Goal: Task Accomplishment & Management: Use online tool/utility

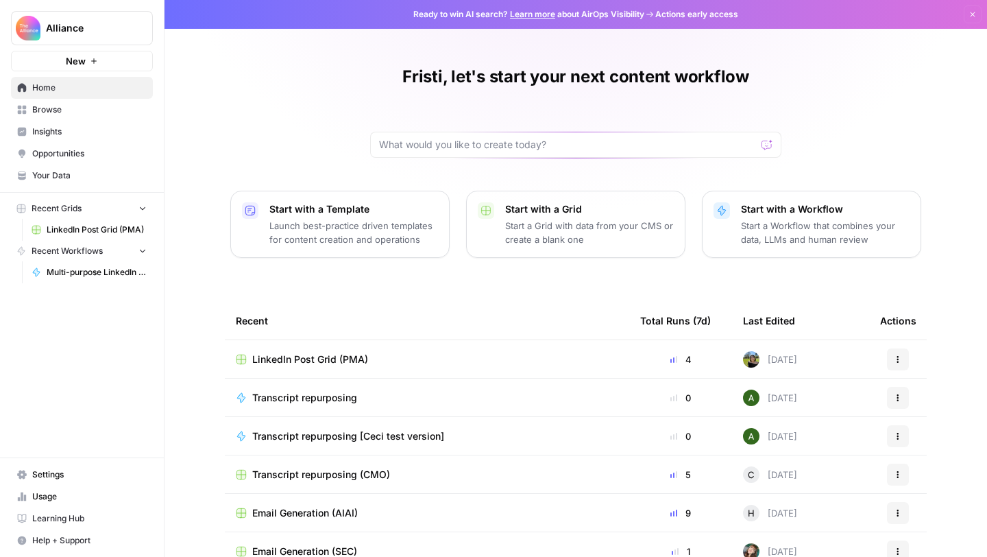
click at [62, 108] on span "Browse" at bounding box center [89, 109] width 114 height 12
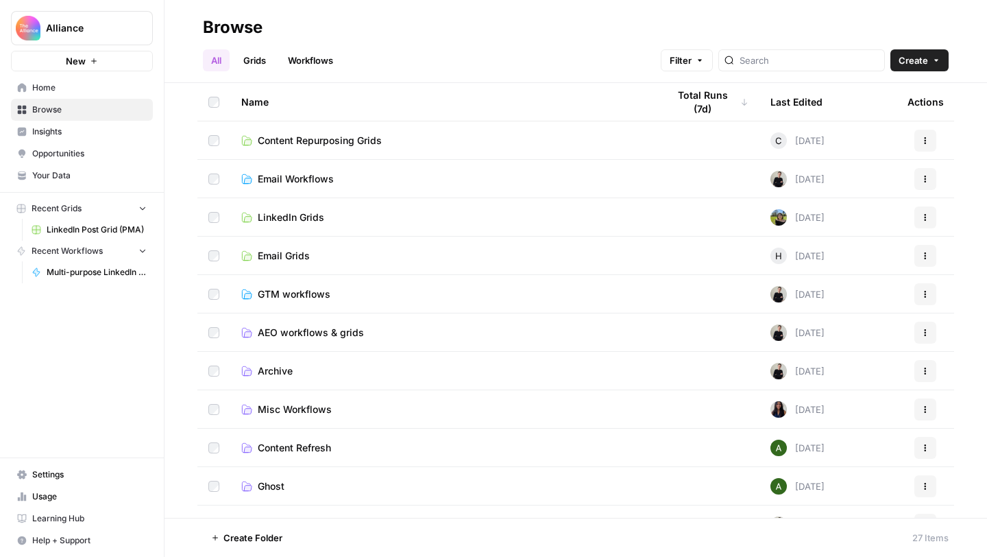
click at [295, 179] on span "Email Workflows" at bounding box center [296, 179] width 76 height 14
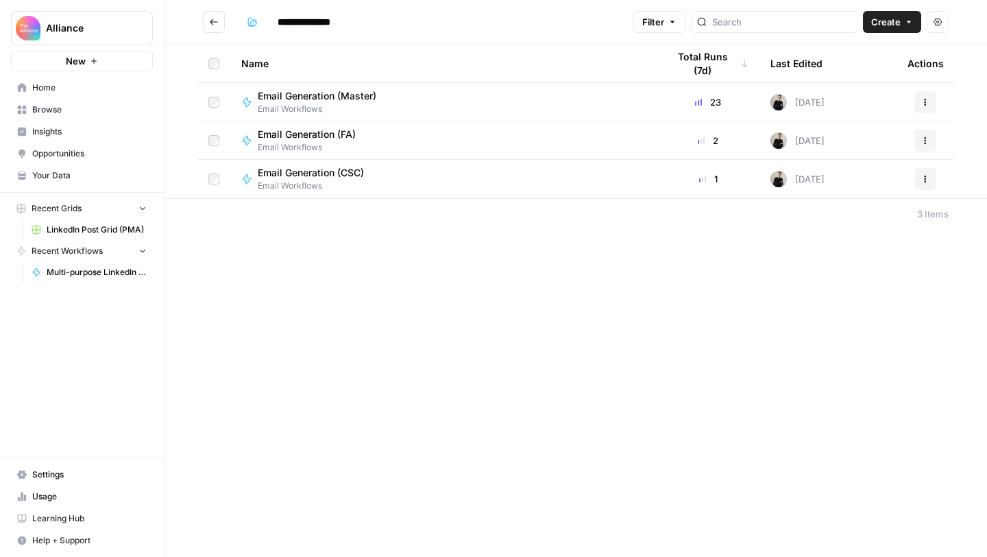
click at [64, 117] on link "Browse" at bounding box center [82, 110] width 142 height 22
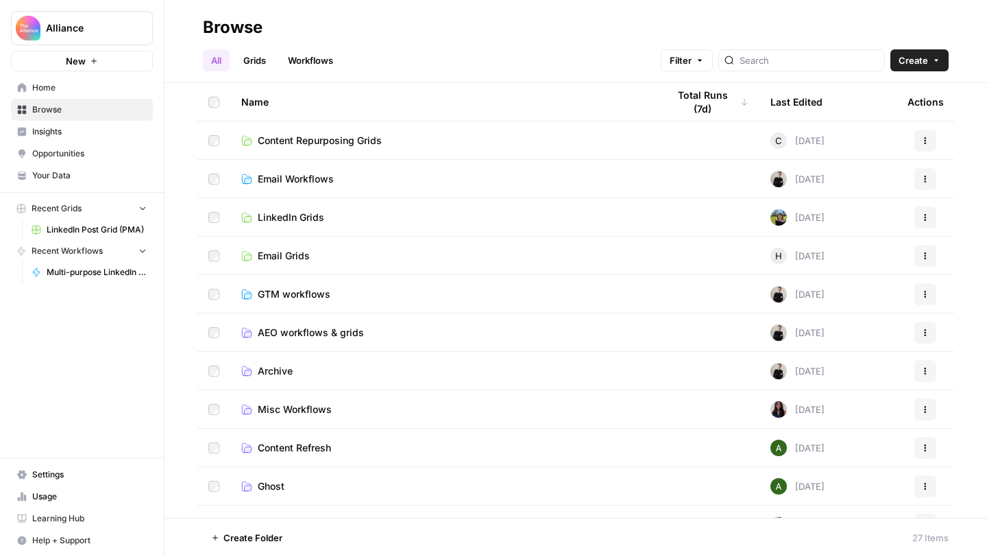
click at [286, 257] on span "Email Grids" at bounding box center [284, 256] width 52 height 14
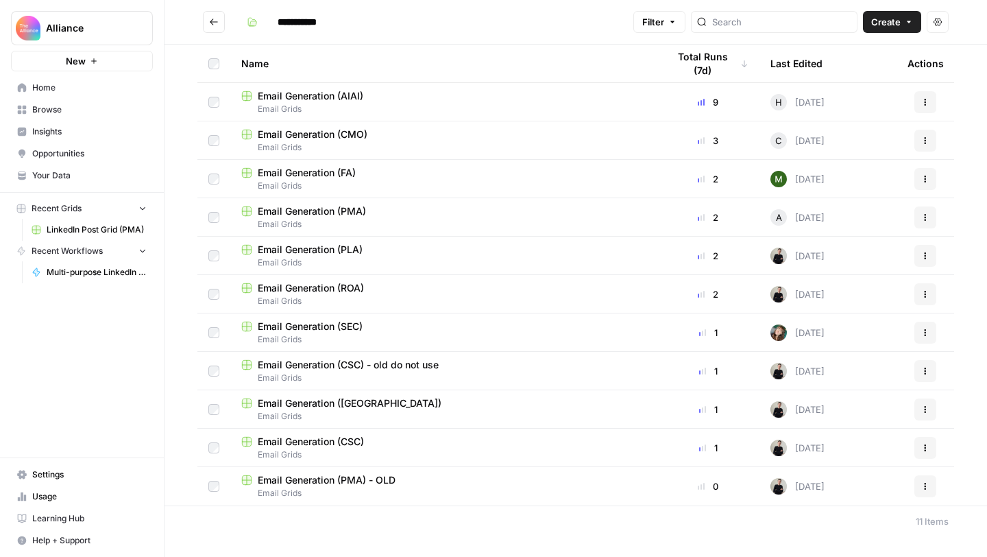
click at [410, 214] on div "Email Generation (PMA)" at bounding box center [443, 211] width 404 height 14
type input "**********"
click at [321, 447] on span "Email Generation (CSC)" at bounding box center [311, 442] width 106 height 14
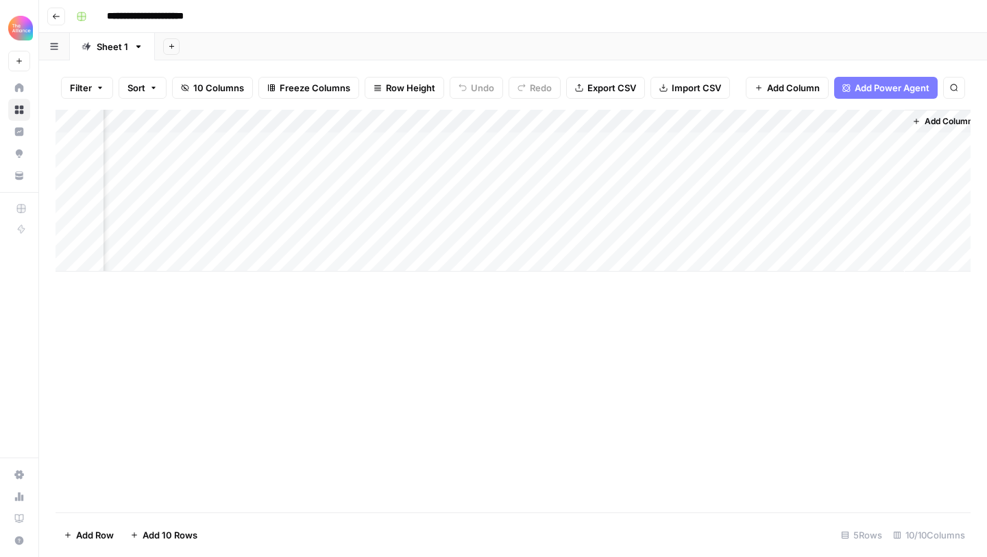
scroll to position [0, 792]
click at [655, 143] on div "Add Column" at bounding box center [513, 191] width 915 height 162
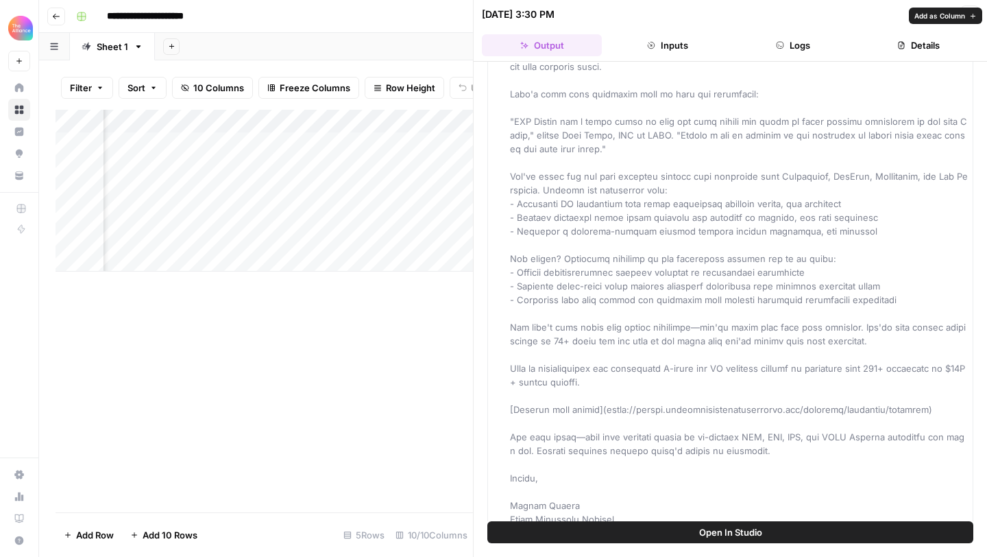
scroll to position [289, 0]
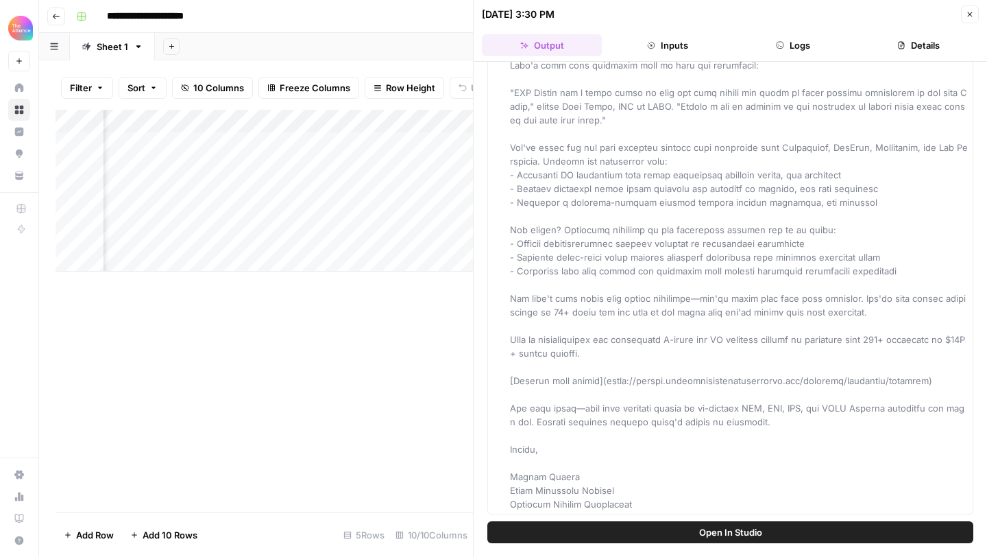
click at [356, 391] on div "Add Column" at bounding box center [264, 311] width 417 height 402
click at [969, 13] on icon "button" at bounding box center [970, 14] width 8 height 8
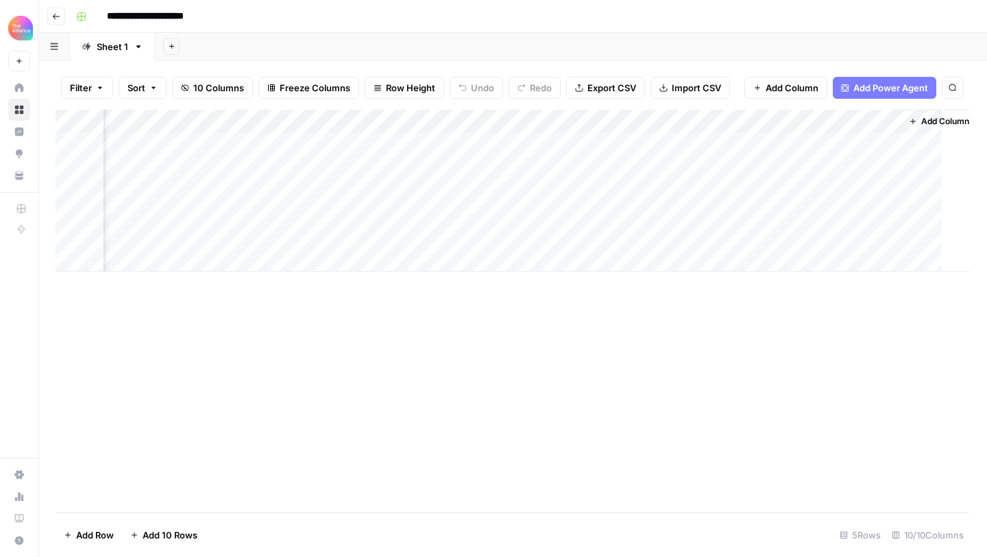
scroll to position [0, 775]
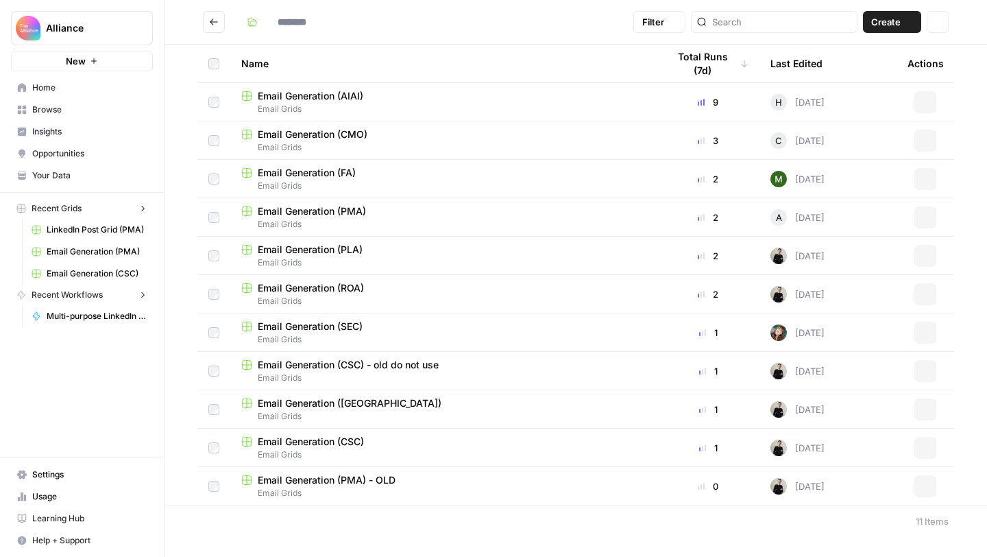
type input "**********"
click at [382, 441] on div "Email Generation (CSC)" at bounding box center [443, 442] width 404 height 14
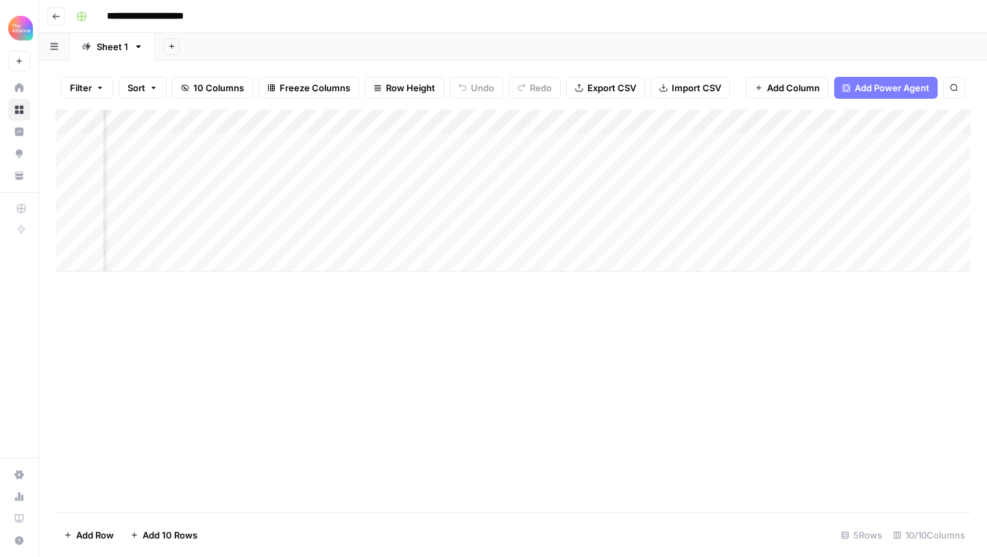
scroll to position [0, 705]
click at [634, 147] on div "Add Column" at bounding box center [513, 191] width 915 height 162
click at [566, 375] on div "Add Column" at bounding box center [513, 311] width 915 height 402
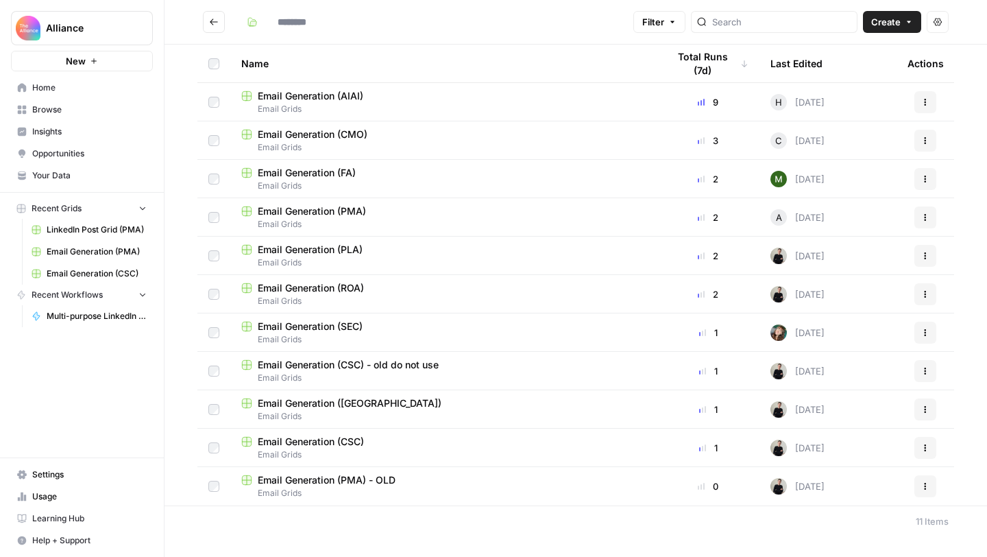
type input "**********"
click at [417, 119] on td "Email Generation (AIAI) Email Grids" at bounding box center [443, 102] width 426 height 38
click at [404, 98] on div "Email Generation (AIAI)" at bounding box center [443, 96] width 404 height 14
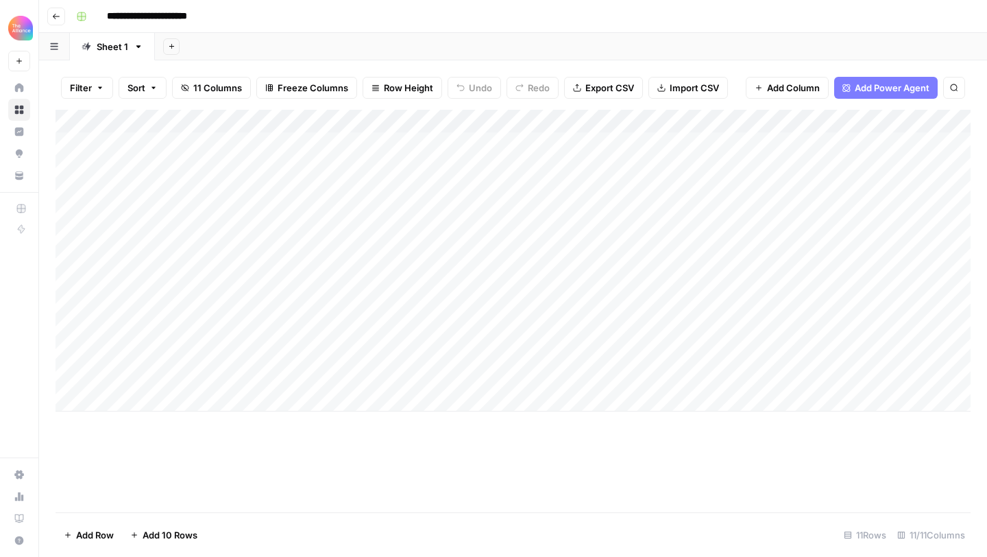
click at [53, 15] on icon "button" at bounding box center [56, 16] width 8 height 8
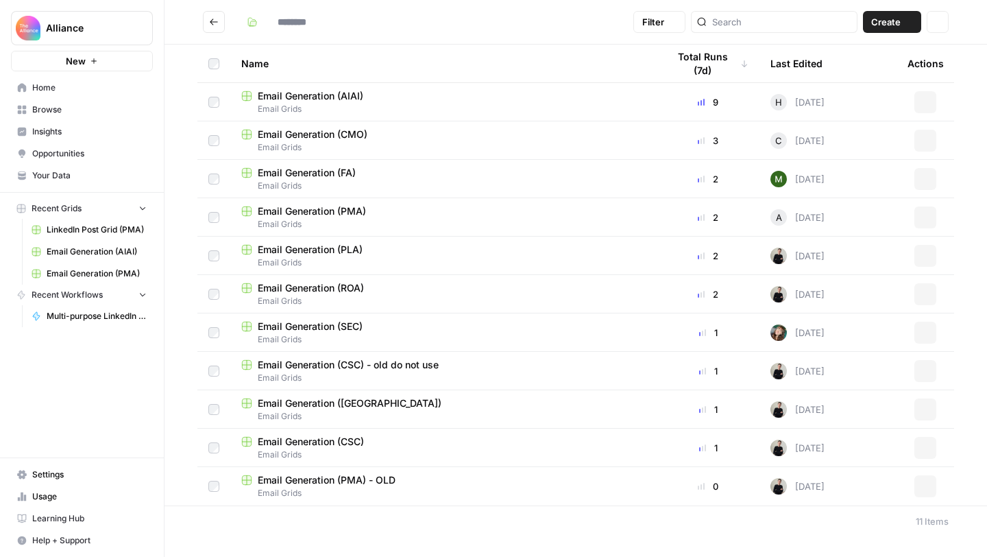
type input "**********"
click at [544, 38] on header "**********" at bounding box center [575, 22] width 822 height 45
click at [326, 221] on span "Email Grids" at bounding box center [443, 224] width 404 height 12
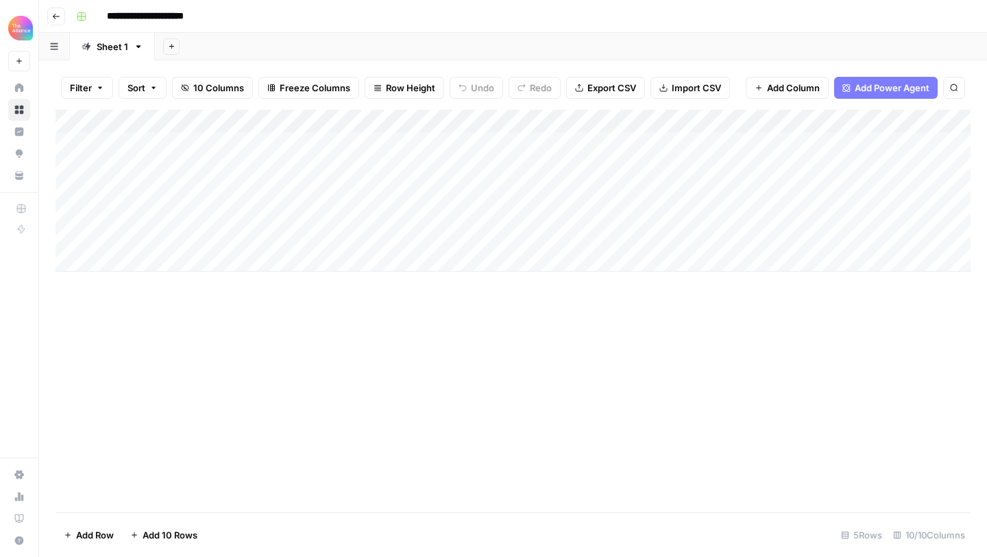
click at [257, 238] on div "Add Column" at bounding box center [513, 191] width 915 height 162
click at [257, 238] on textarea at bounding box center [212, 237] width 219 height 19
type textarea "**********"
click at [368, 235] on div "Add Column" at bounding box center [513, 191] width 915 height 162
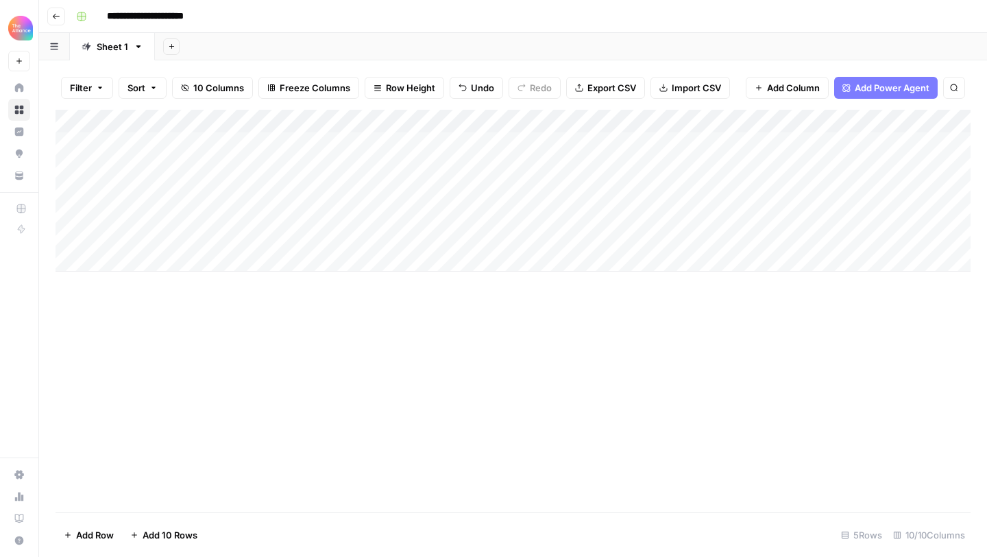
click at [376, 239] on div "Add Column" at bounding box center [513, 191] width 915 height 162
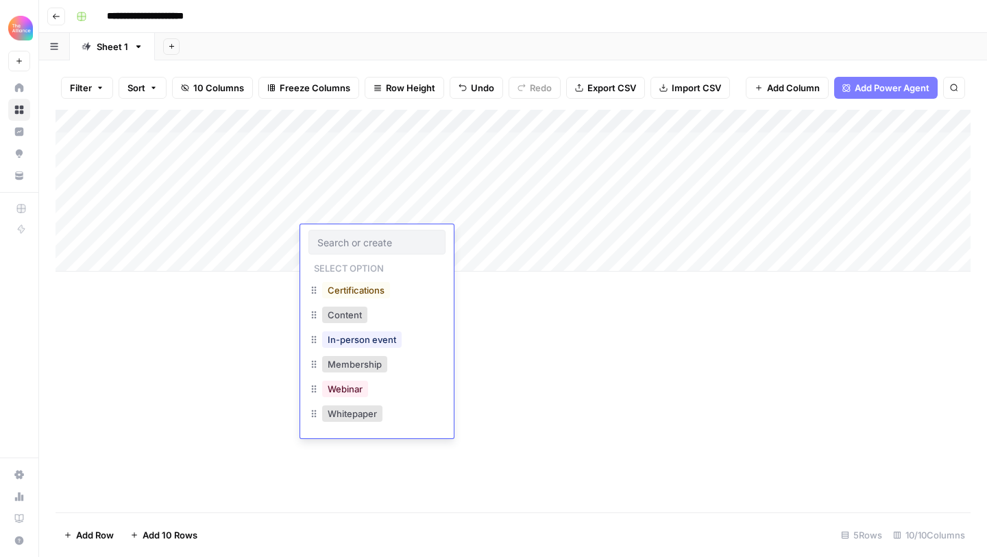
click at [376, 239] on input "text" at bounding box center [376, 242] width 119 height 12
click at [368, 341] on button "In-person event" at bounding box center [362, 339] width 80 height 16
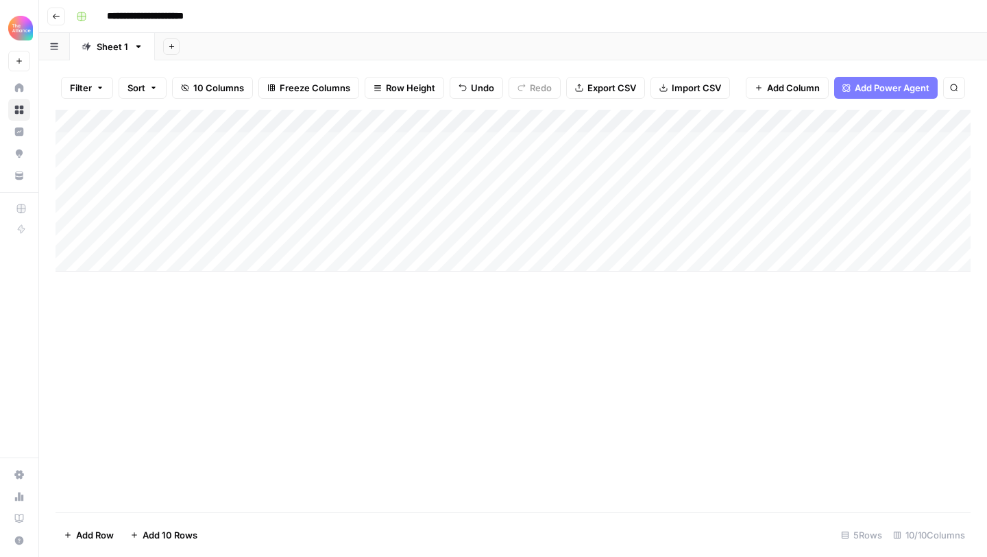
click at [493, 247] on div "Add Column" at bounding box center [513, 191] width 915 height 162
click at [482, 238] on div "Add Column" at bounding box center [513, 191] width 915 height 162
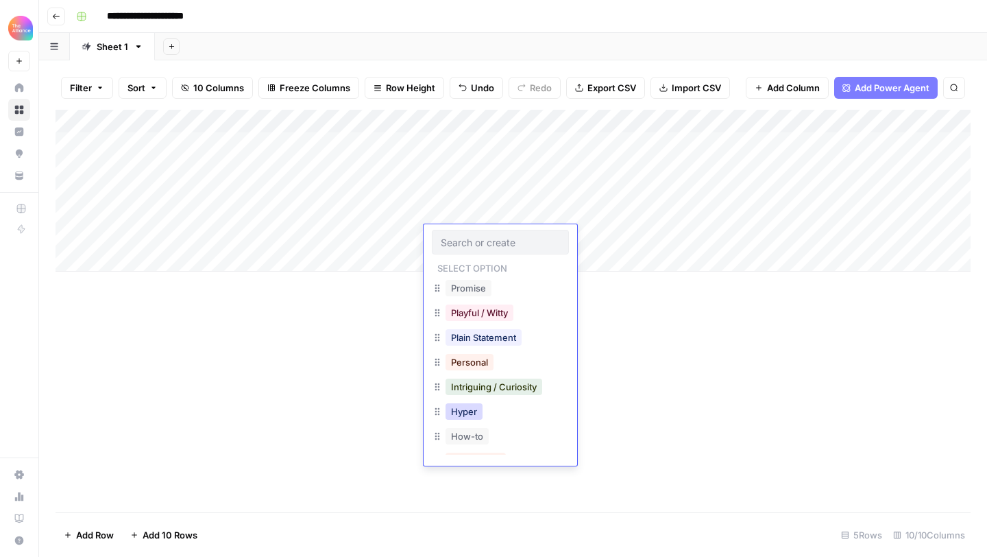
scroll to position [77, 0]
click at [489, 389] on button "Intriguing / Curiosity" at bounding box center [494, 386] width 97 height 16
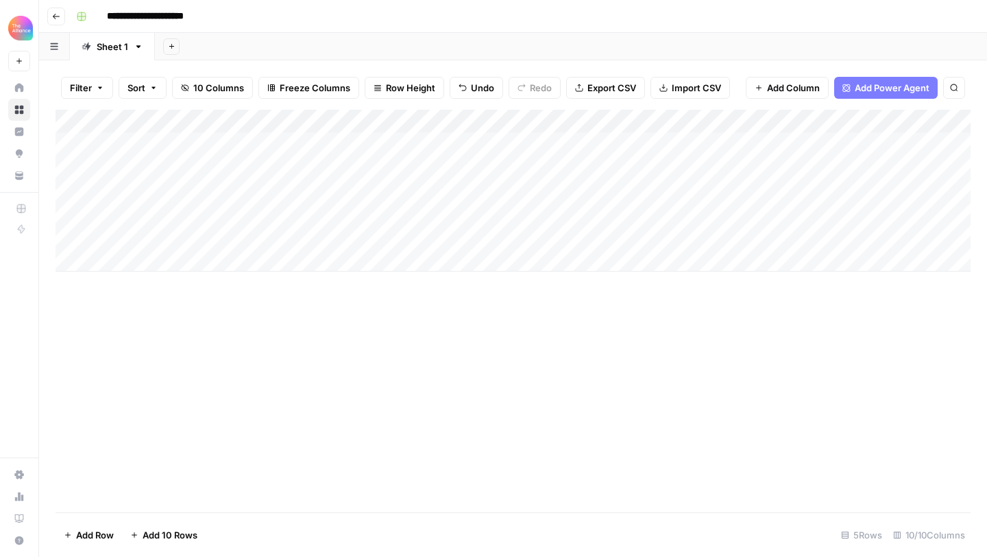
click at [585, 238] on div "Add Column" at bounding box center [513, 191] width 915 height 162
click at [584, 238] on div "Add Column" at bounding box center [513, 191] width 915 height 162
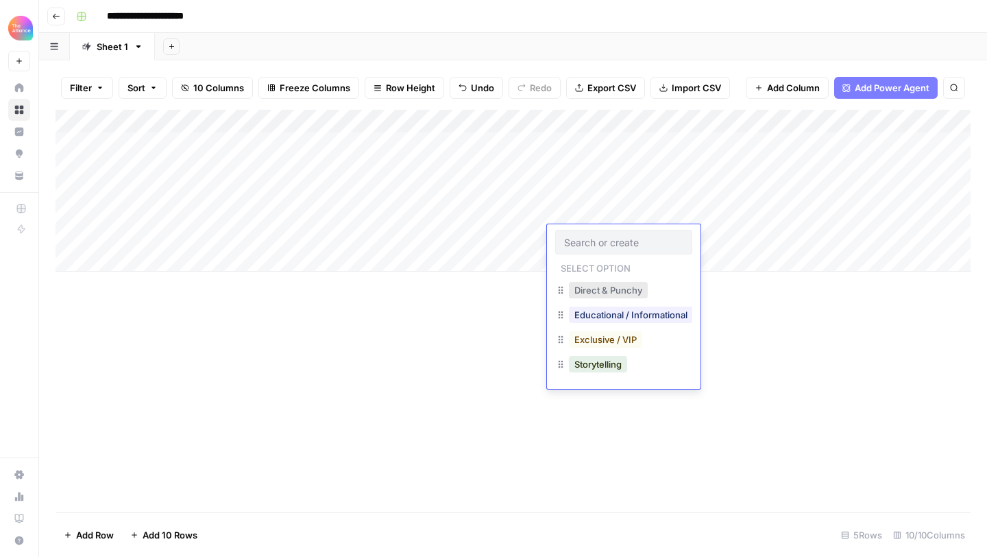
click at [596, 293] on button "Direct & Punchy" at bounding box center [608, 290] width 79 height 16
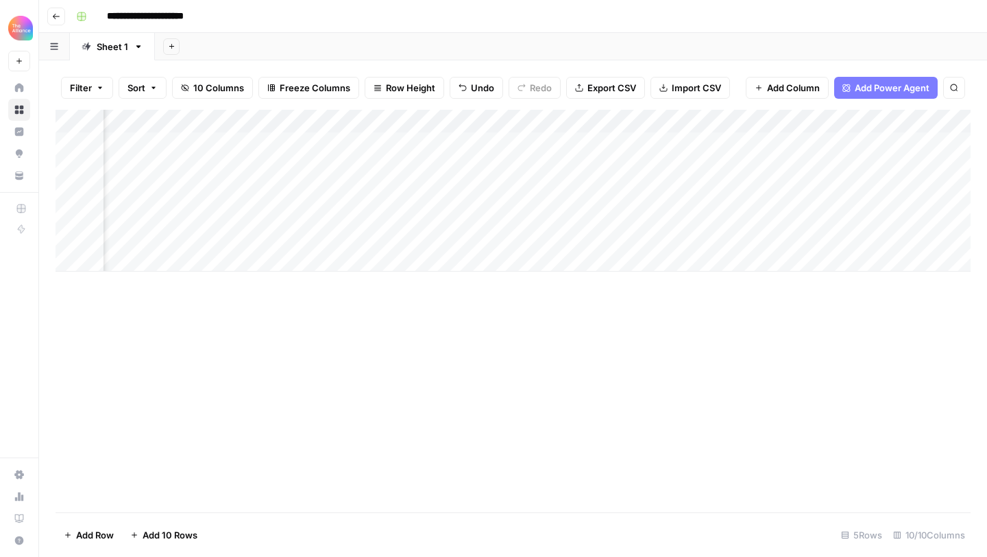
scroll to position [0, 242]
click at [576, 234] on div "Add Column" at bounding box center [513, 191] width 915 height 162
click at [565, 209] on div "Add Column" at bounding box center [513, 191] width 915 height 162
click at [550, 240] on div "Add Column" at bounding box center [513, 191] width 915 height 162
click at [489, 239] on div "Add Column" at bounding box center [513, 191] width 915 height 162
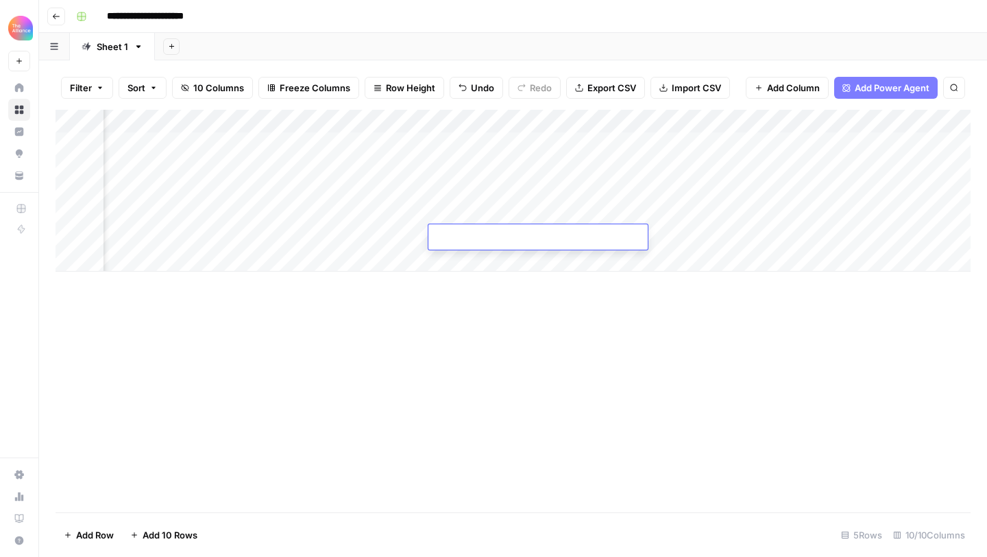
type textarea "**********"
click at [500, 333] on div "Add Column" at bounding box center [513, 311] width 915 height 402
click at [696, 234] on div "Add Column" at bounding box center [513, 191] width 915 height 162
click at [831, 232] on div "Add Column" at bounding box center [513, 191] width 915 height 162
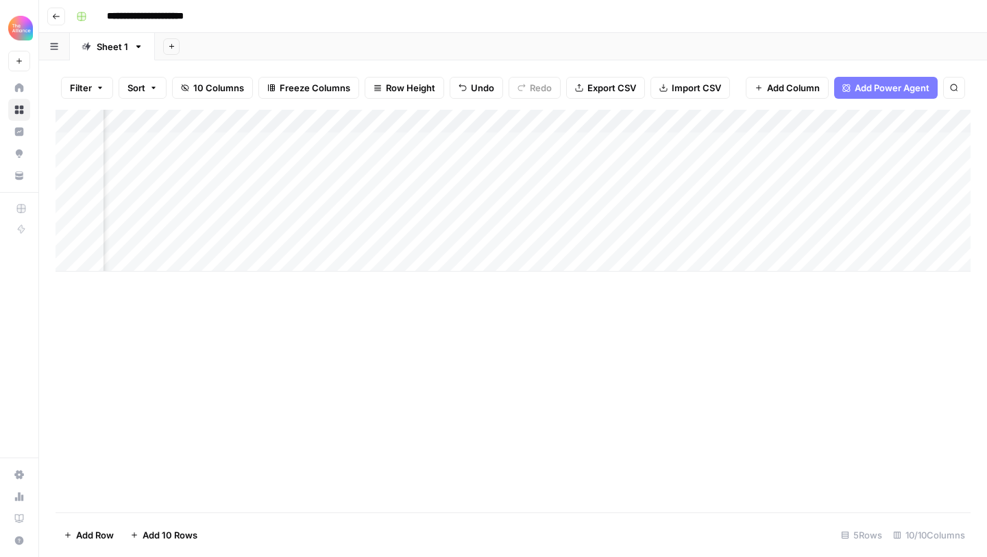
click at [821, 236] on div "Add Column" at bounding box center [513, 191] width 915 height 162
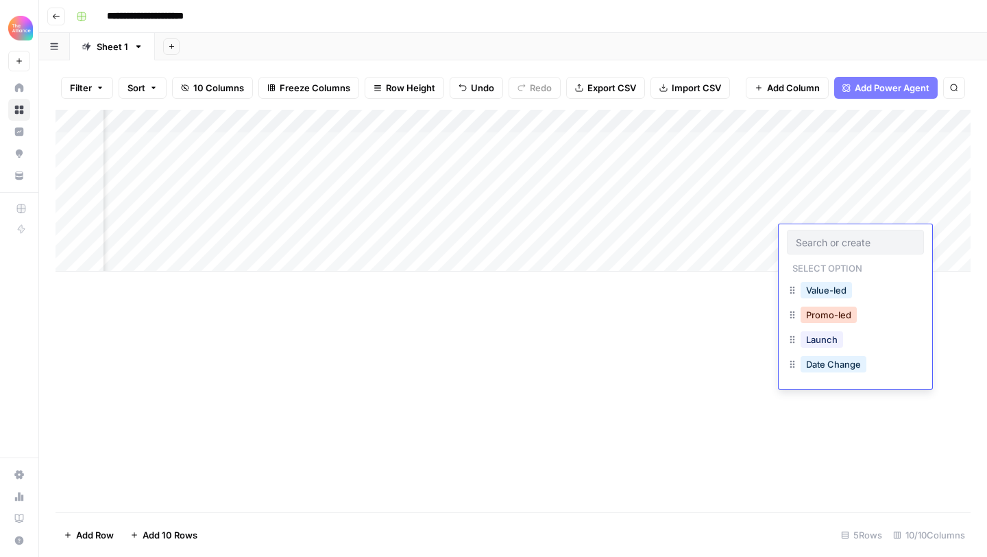
click at [813, 318] on button "Promo-led" at bounding box center [829, 314] width 56 height 16
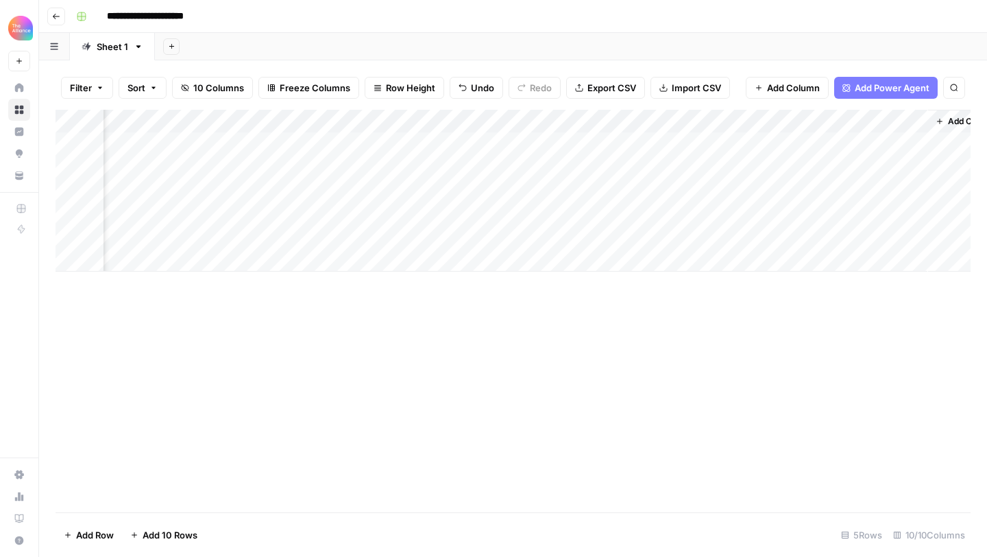
scroll to position [0, 792]
click at [550, 239] on div "Add Column" at bounding box center [513, 191] width 915 height 162
paste textarea "**********"
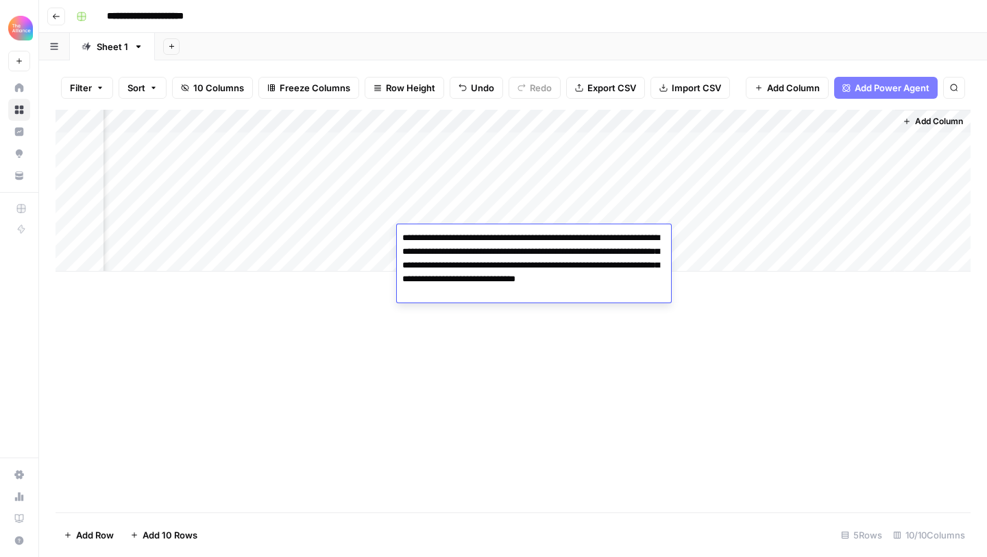
drag, startPoint x: 603, startPoint y: 239, endPoint x: 550, endPoint y: 242, distance: 52.8
click at [550, 242] on textarea "**********" at bounding box center [534, 265] width 274 height 74
type textarea "**********"
click at [570, 328] on div "Add Column" at bounding box center [513, 311] width 915 height 402
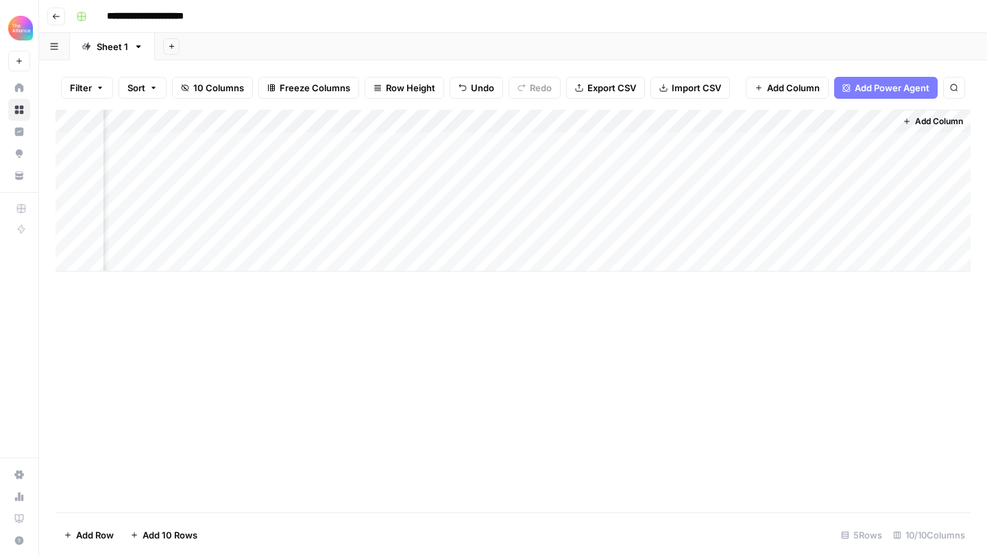
click at [480, 230] on div "Add Column" at bounding box center [513, 191] width 915 height 162
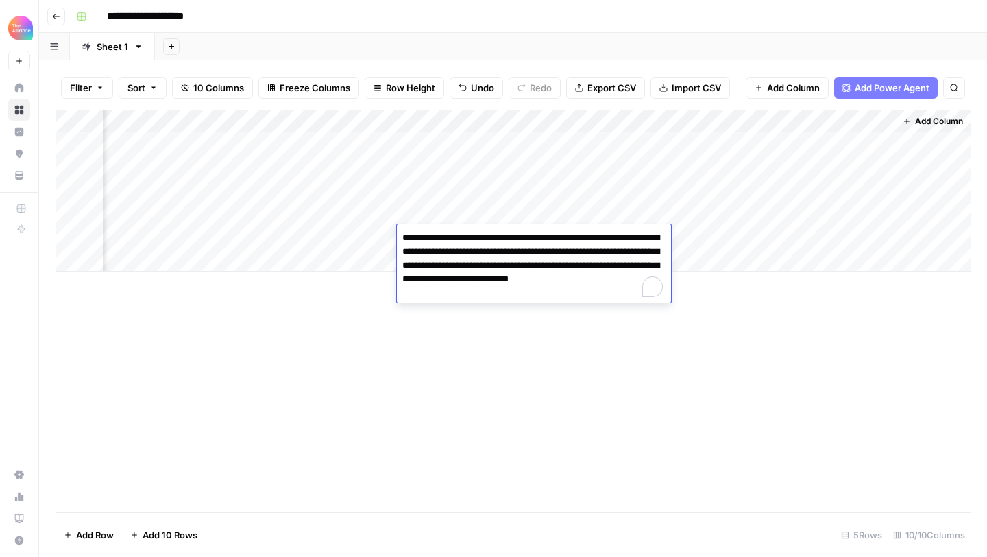
click at [480, 230] on textarea "**********" at bounding box center [534, 265] width 274 height 74
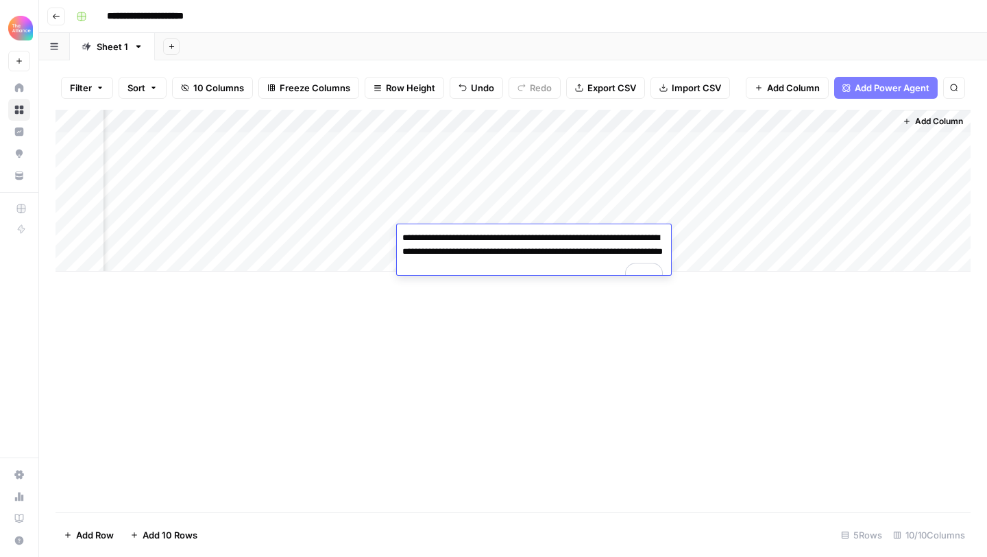
click at [607, 263] on textarea "**********" at bounding box center [534, 258] width 274 height 60
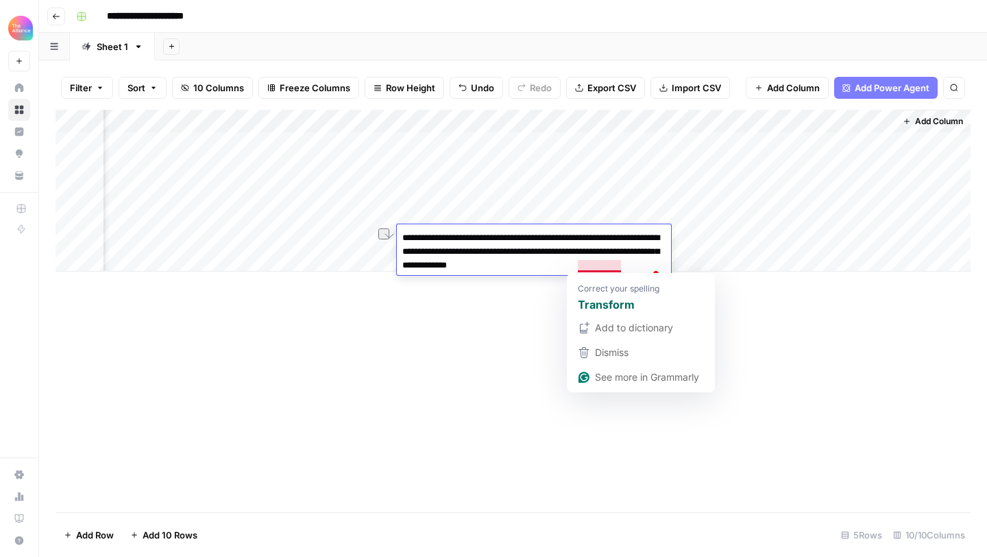
drag, startPoint x: 634, startPoint y: 266, endPoint x: 578, endPoint y: 266, distance: 56.2
click at [578, 266] on textarea "**********" at bounding box center [534, 258] width 274 height 60
paste textarea "**********"
type textarea "**********"
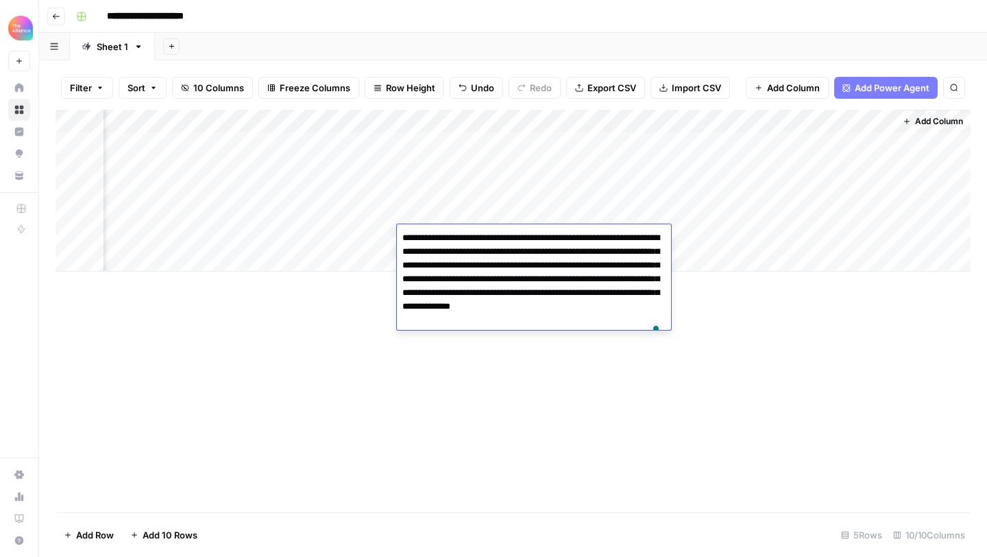
click at [730, 276] on div "Add Column" at bounding box center [513, 311] width 915 height 402
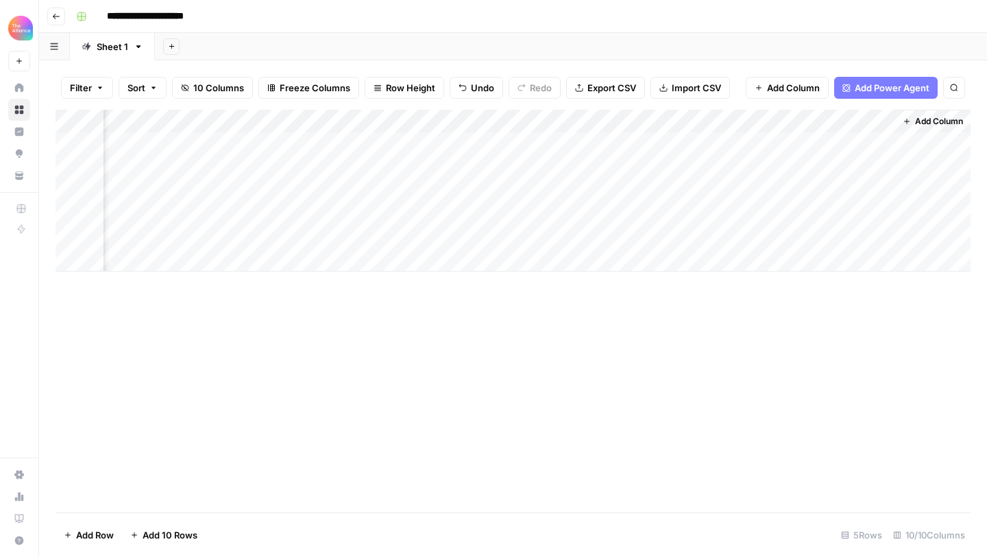
click at [637, 234] on div "Add Column" at bounding box center [513, 191] width 915 height 162
click at [676, 235] on div "Add Column" at bounding box center [513, 191] width 915 height 162
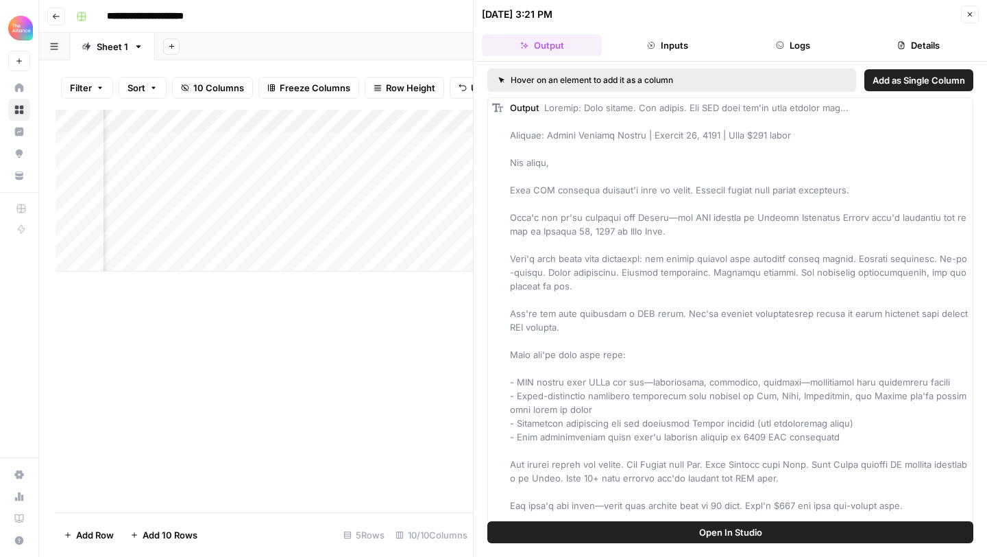
click at [607, 526] on button "Open In Studio" at bounding box center [730, 532] width 486 height 22
click at [975, 19] on button "Close" at bounding box center [970, 14] width 18 height 18
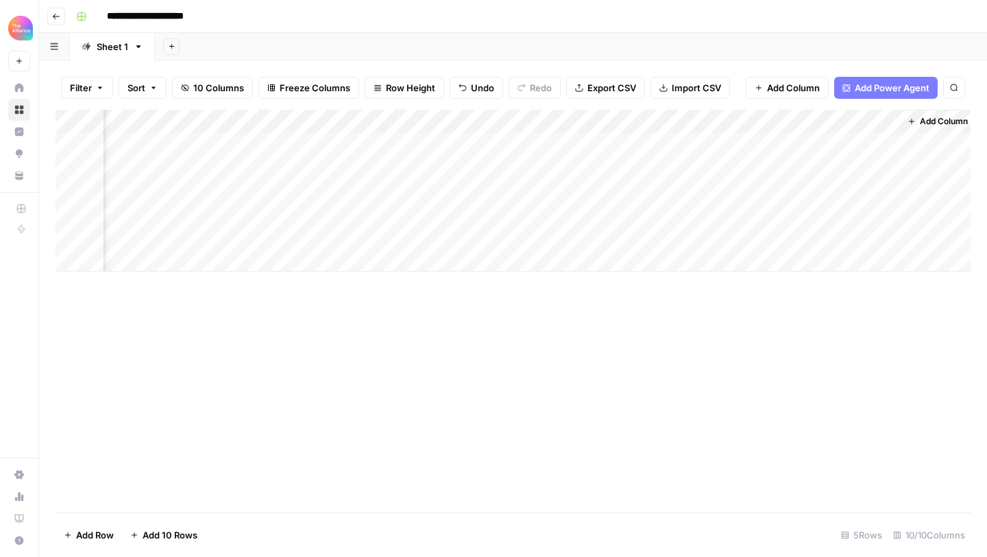
scroll to position [0, 775]
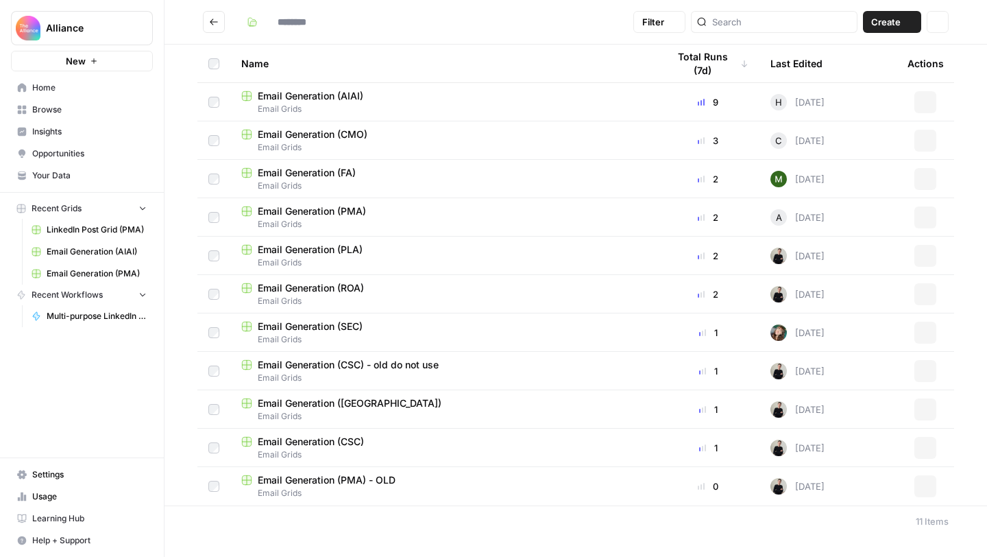
type input "**********"
click at [359, 141] on span "Email Grids" at bounding box center [443, 147] width 404 height 12
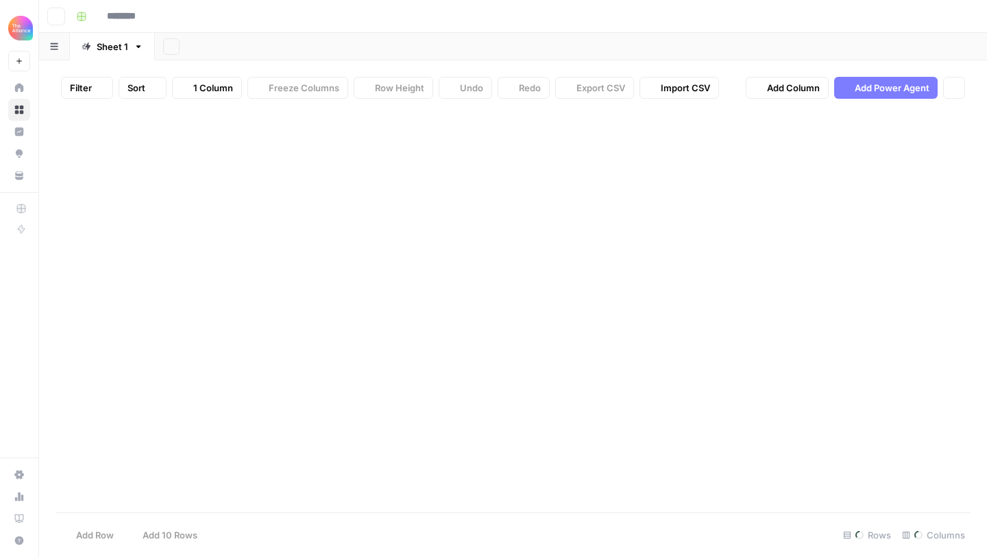
type input "**********"
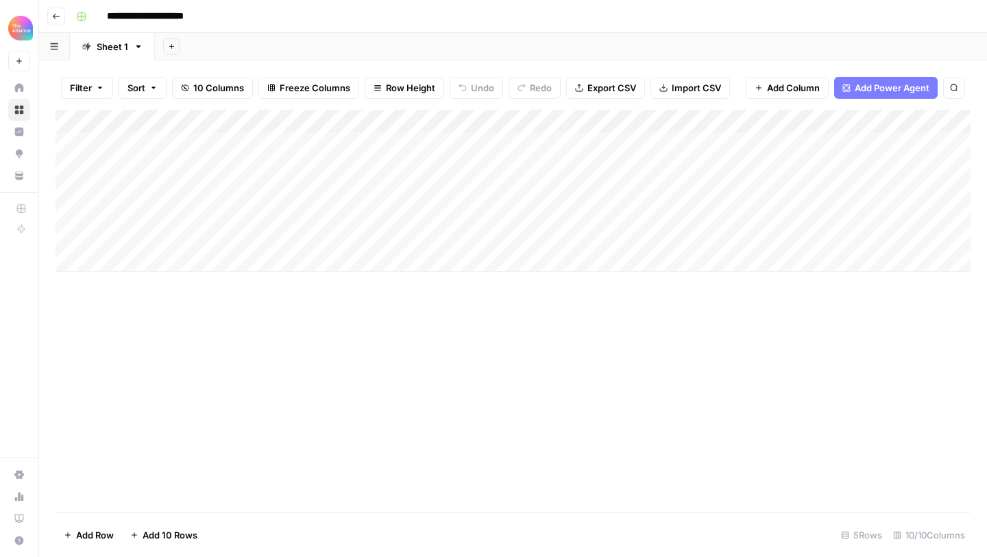
click at [316, 257] on div "Add Column" at bounding box center [513, 191] width 915 height 162
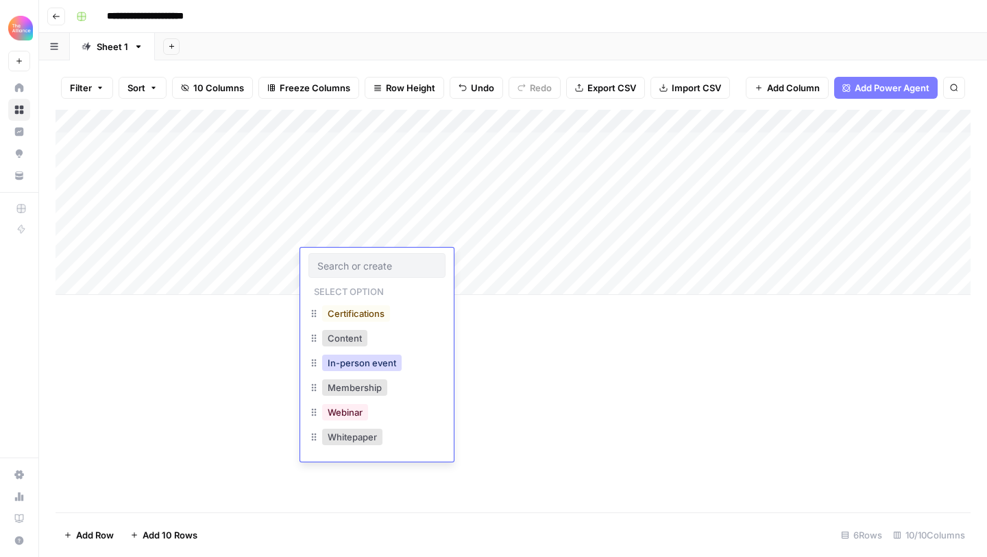
click at [333, 365] on button "In-person event" at bounding box center [362, 362] width 80 height 16
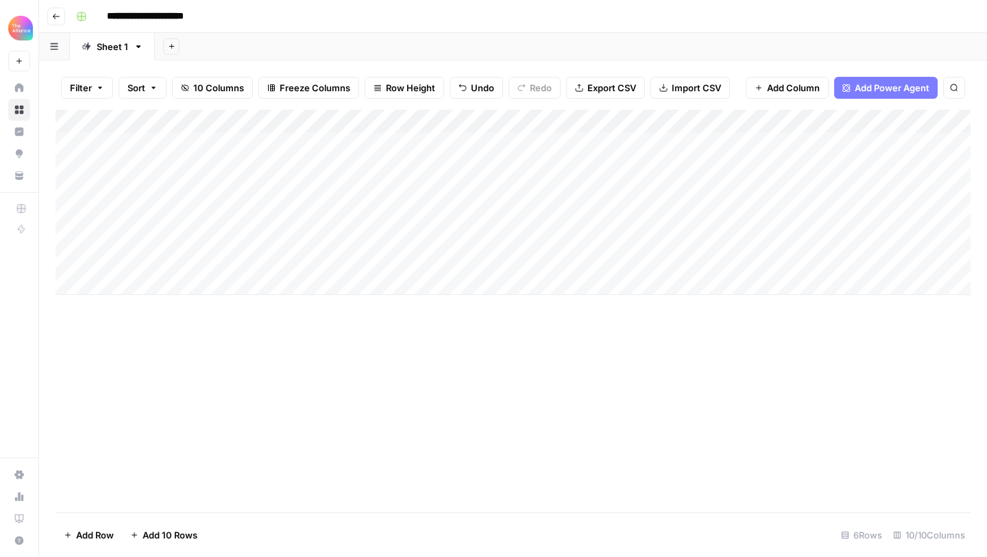
click at [881, 255] on div "Add Column" at bounding box center [513, 202] width 915 height 185
click at [730, 257] on div "Add Column" at bounding box center [513, 202] width 915 height 185
type textarea "**********"
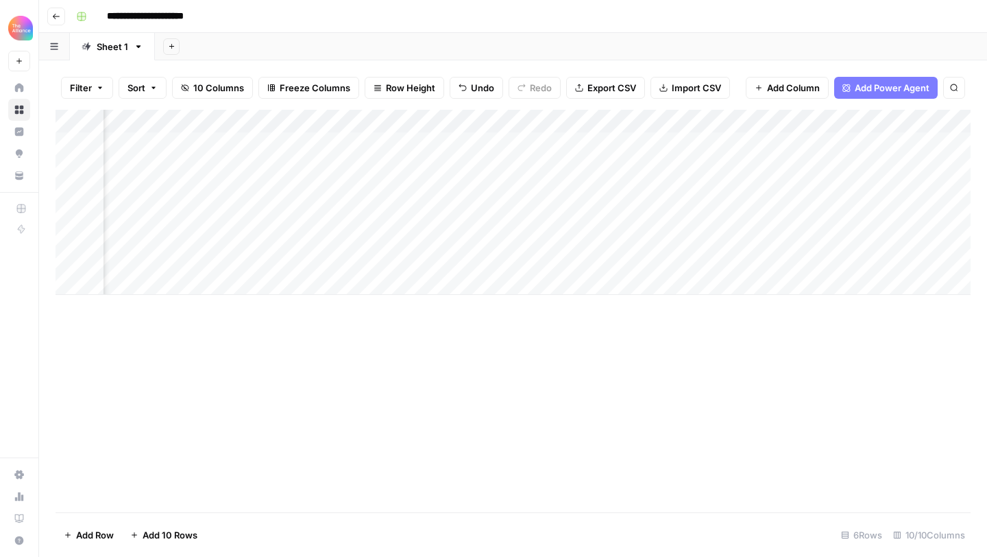
click at [685, 328] on div "Add Column" at bounding box center [513, 311] width 915 height 402
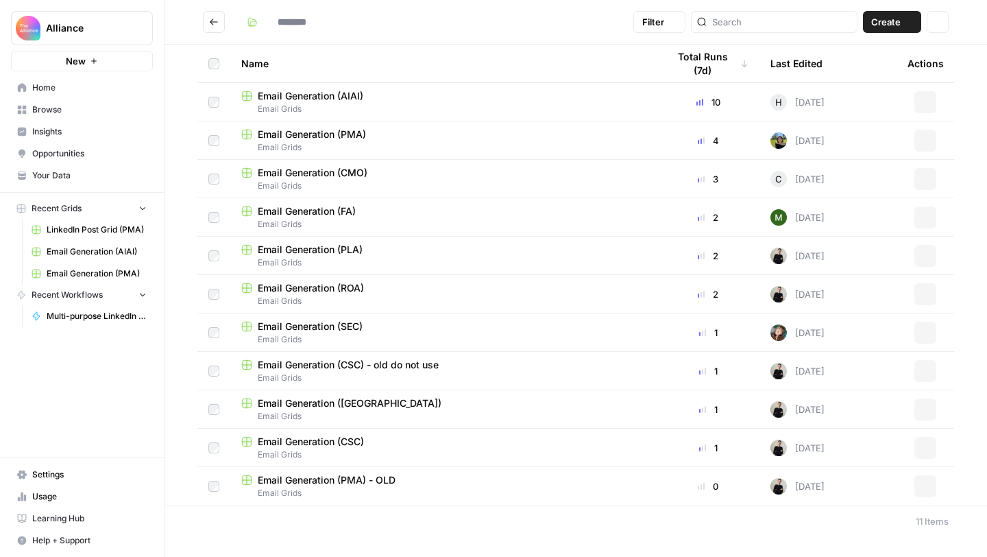
type input "**********"
click at [454, 147] on span "Email Grids" at bounding box center [443, 147] width 404 height 12
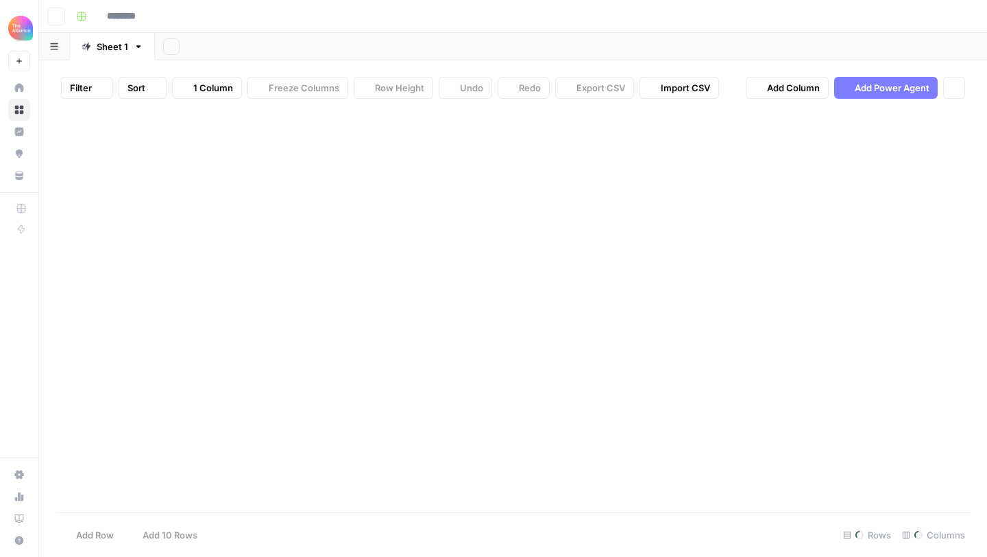
type input "**********"
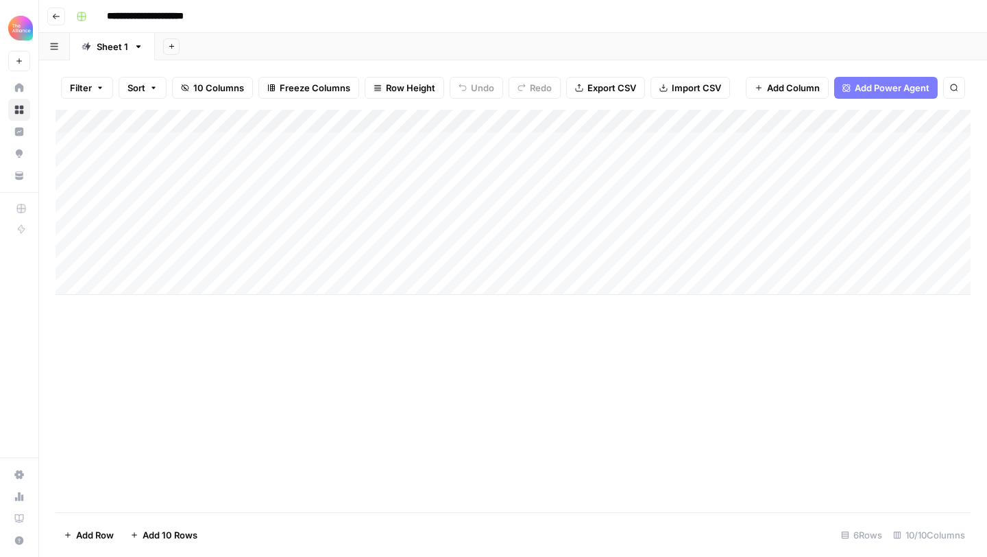
click at [497, 371] on div "Add Column" at bounding box center [513, 311] width 915 height 402
click at [266, 240] on div "Add Column" at bounding box center [513, 202] width 915 height 185
click at [248, 265] on div "Add Column" at bounding box center [513, 202] width 915 height 185
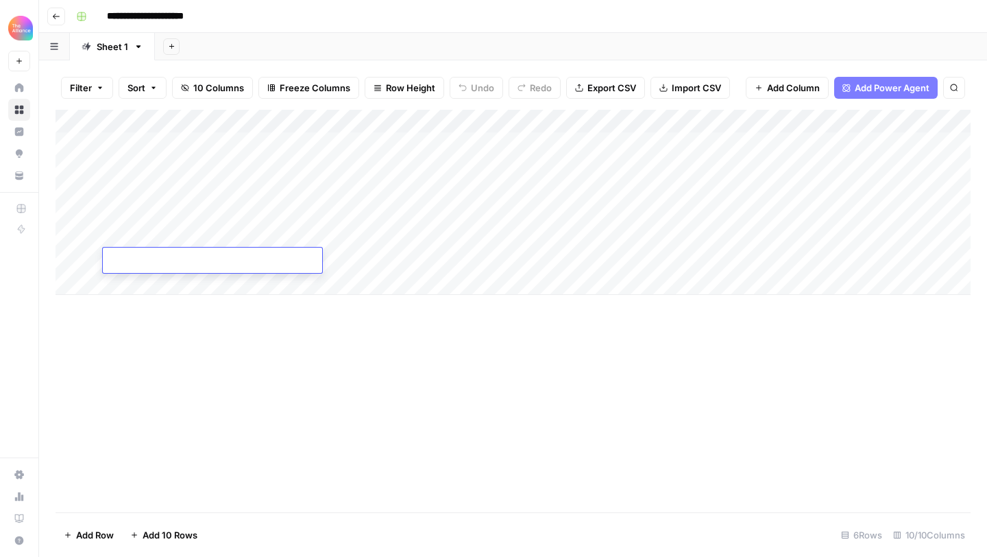
type textarea "**********"
click at [381, 257] on div "Add Column" at bounding box center [513, 202] width 915 height 185
click at [454, 256] on div "Add Column" at bounding box center [513, 202] width 915 height 185
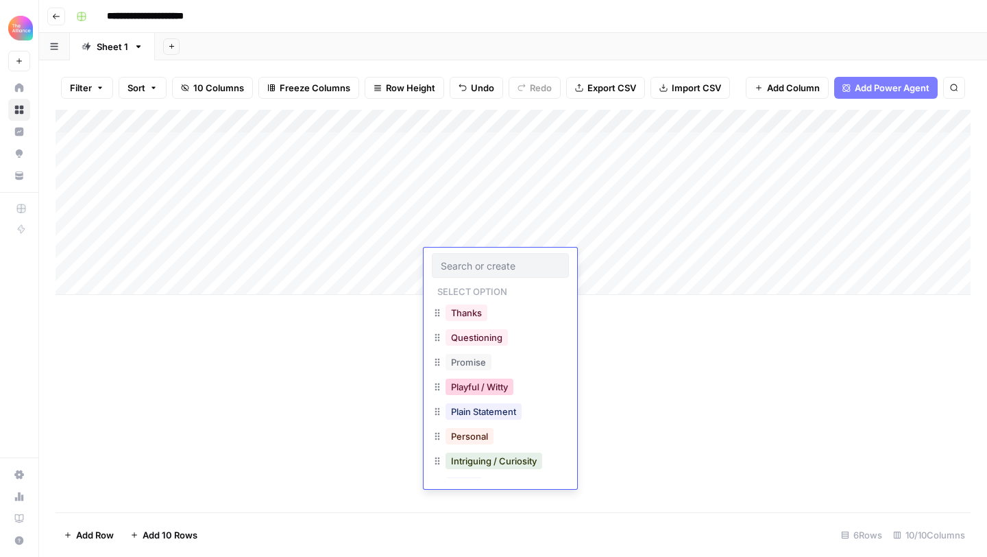
scroll to position [32, 0]
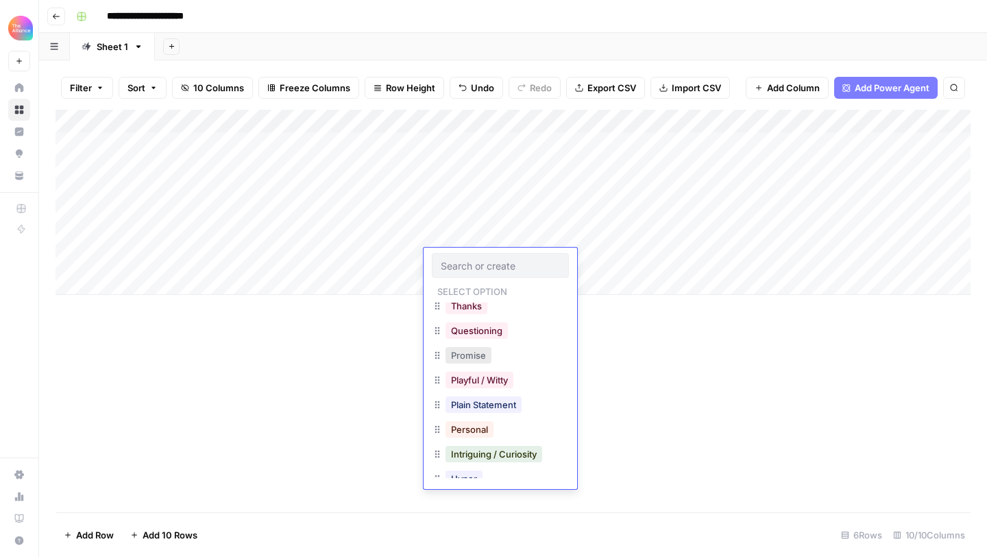
click at [472, 356] on button "Promise" at bounding box center [469, 355] width 46 height 16
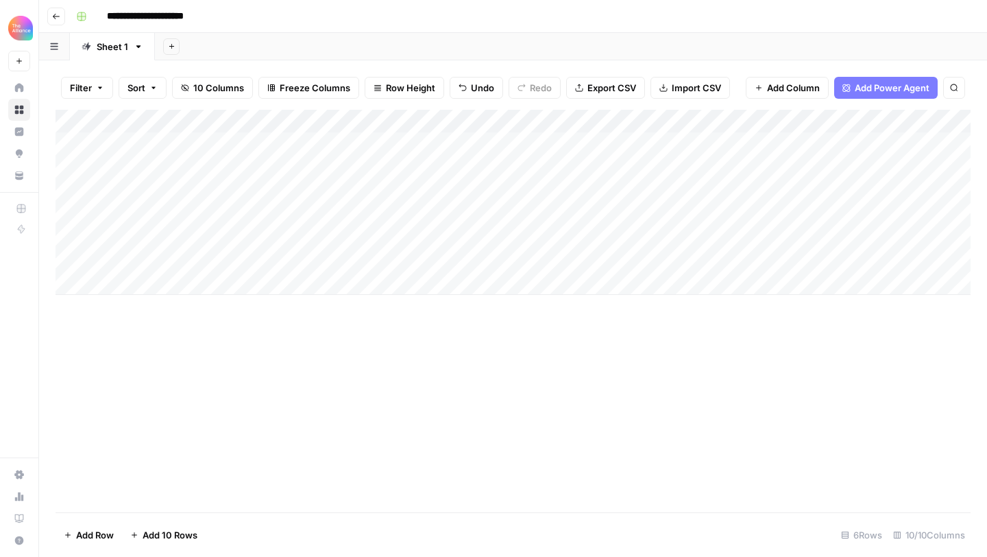
click at [594, 249] on div "Add Column" at bounding box center [513, 202] width 915 height 185
click at [591, 258] on div "Add Column" at bounding box center [513, 202] width 915 height 185
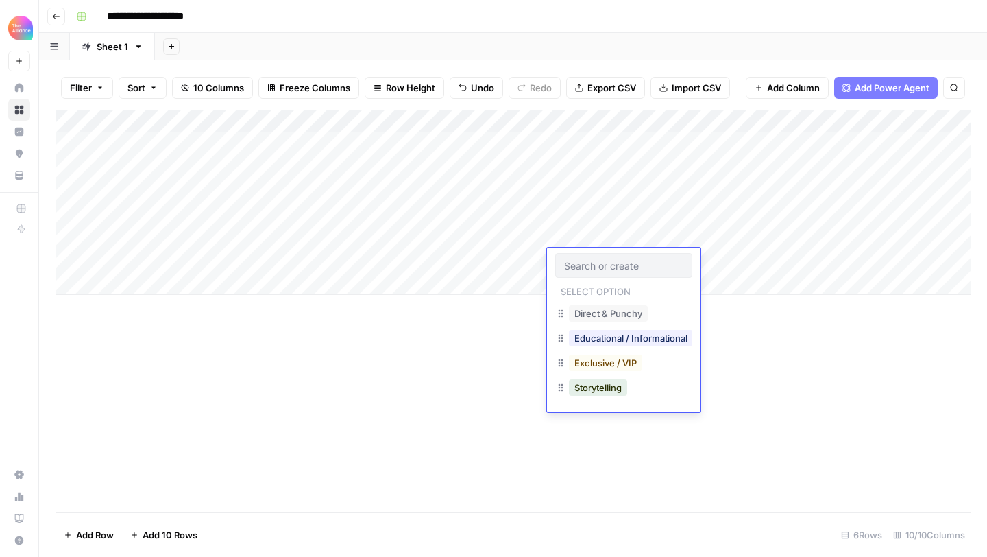
click at [595, 347] on div "Educational / Informational" at bounding box center [623, 339] width 137 height 25
click at [663, 338] on button "Educational / Informational" at bounding box center [631, 338] width 124 height 16
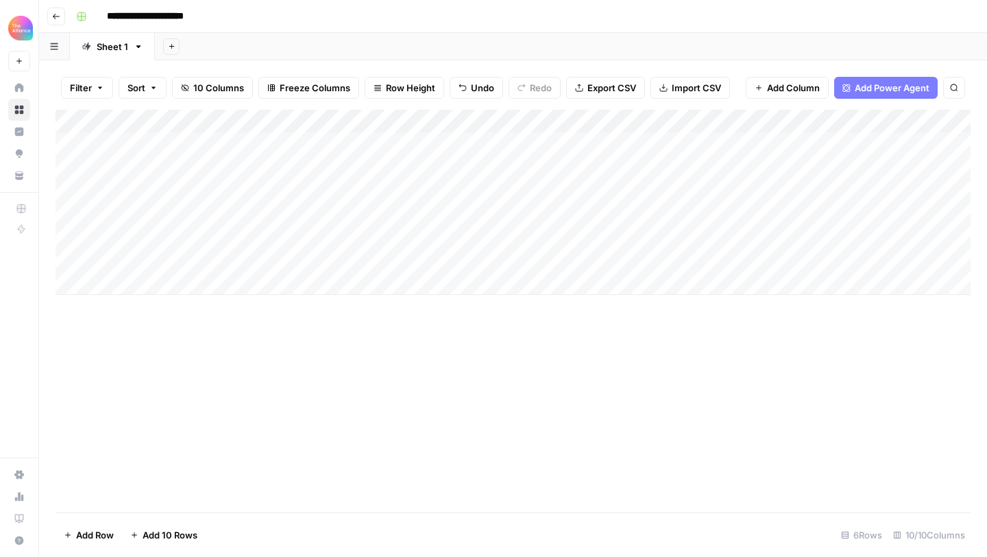
click at [757, 245] on div "Add Column" at bounding box center [513, 202] width 915 height 185
click at [752, 261] on div "Add Column" at bounding box center [513, 202] width 915 height 185
click at [630, 256] on div "Add Column" at bounding box center [513, 202] width 915 height 185
click at [595, 268] on div "Add Column" at bounding box center [513, 202] width 915 height 185
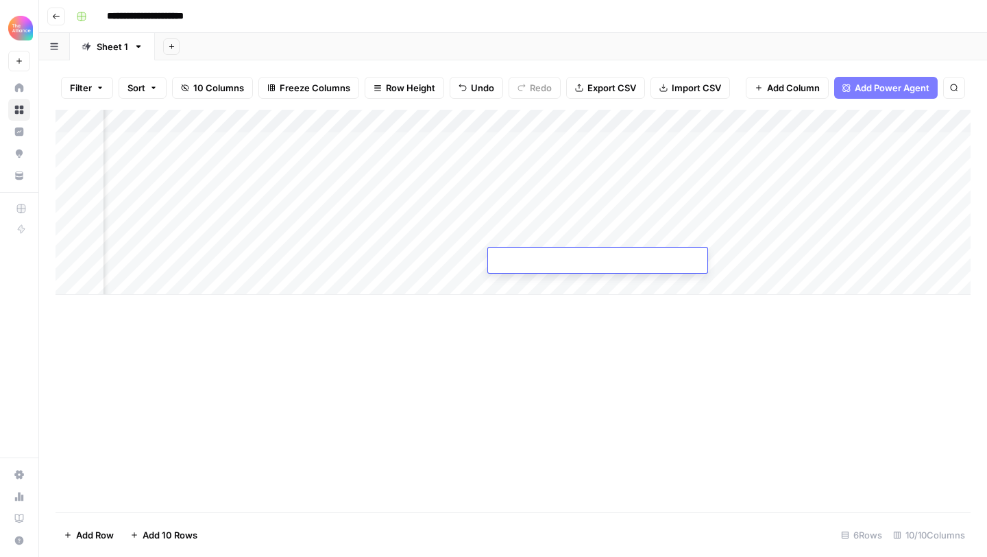
click at [593, 265] on textarea at bounding box center [597, 261] width 219 height 19
type textarea "**********"
click at [773, 264] on div "Add Column" at bounding box center [513, 202] width 915 height 185
click at [769, 261] on div "Add Column" at bounding box center [513, 202] width 915 height 185
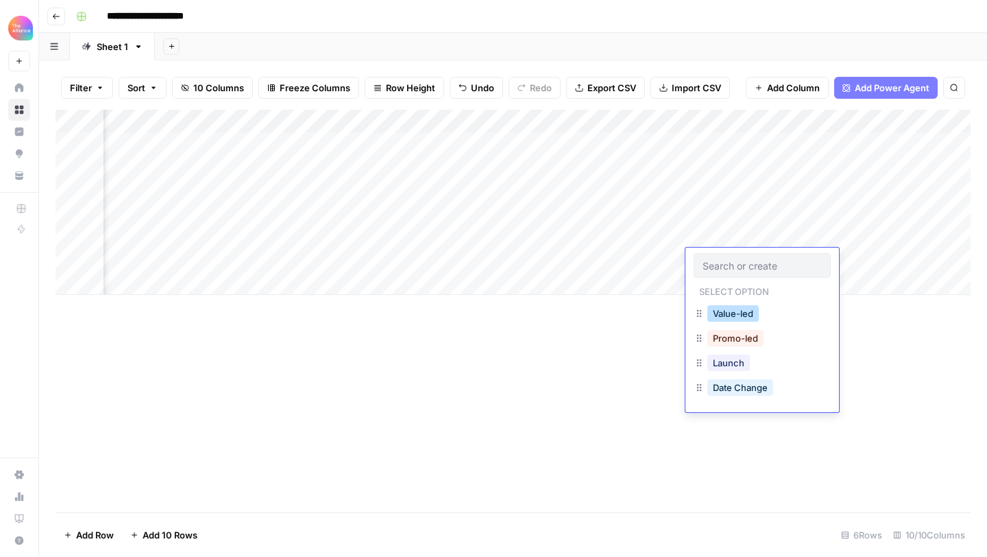
click at [746, 318] on button "Value-led" at bounding box center [732, 313] width 51 height 16
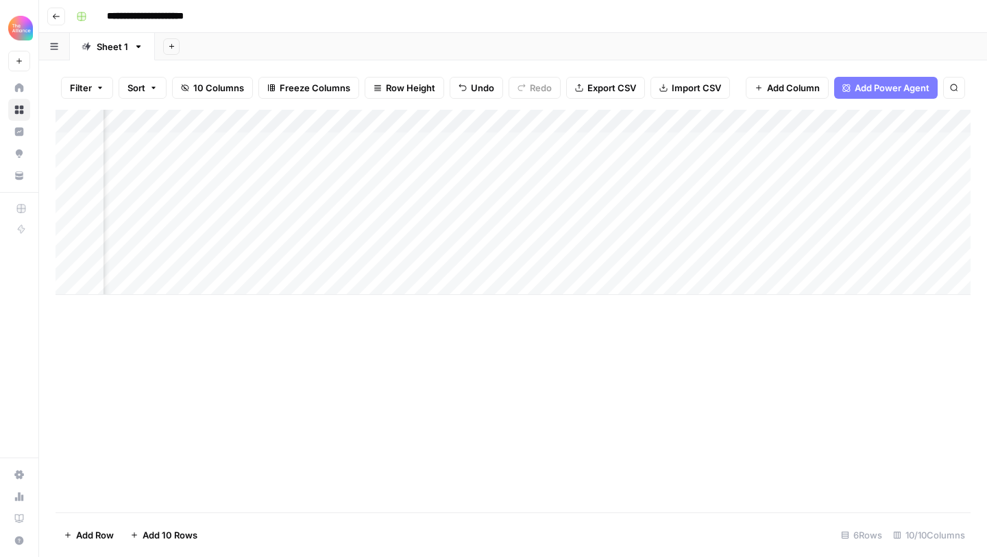
click at [730, 313] on div "Add Column" at bounding box center [513, 311] width 915 height 402
click at [712, 254] on div "Add Column" at bounding box center [513, 202] width 915 height 185
click at [821, 257] on div "Add Column" at bounding box center [513, 202] width 915 height 185
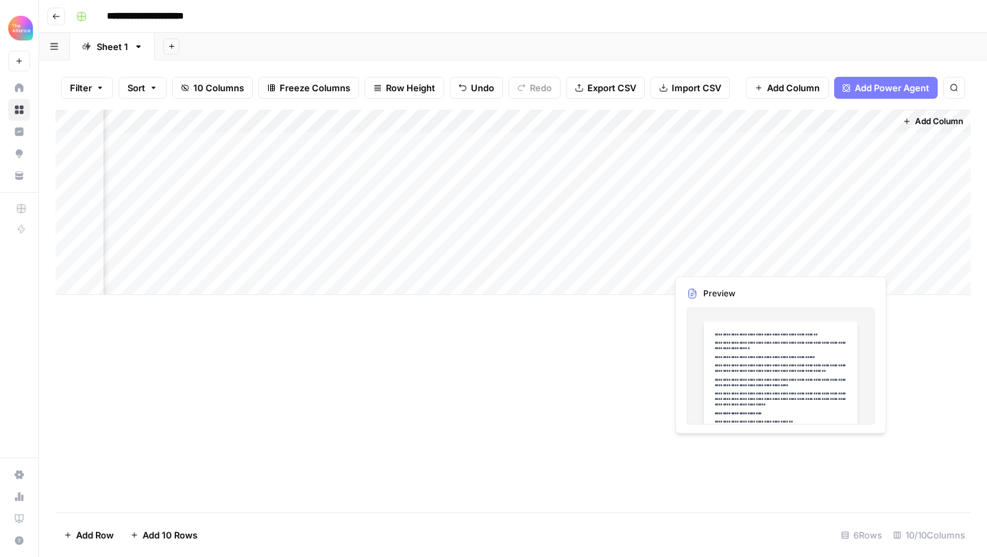
click at [821, 257] on div "Add Column" at bounding box center [513, 202] width 915 height 185
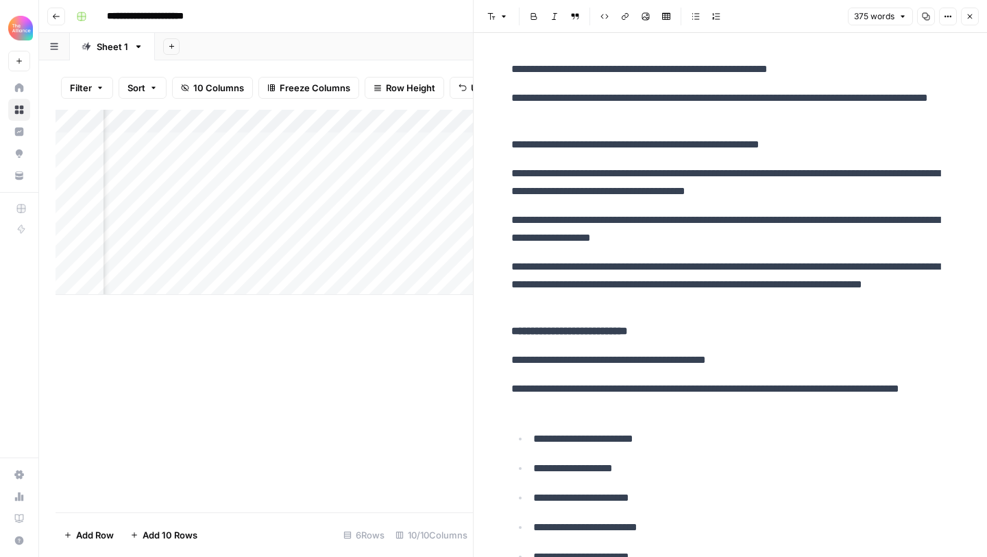
click at [925, 16] on icon "button" at bounding box center [926, 16] width 8 height 8
click at [900, 16] on icon "button" at bounding box center [903, 16] width 8 height 8
click at [644, 122] on p "**********" at bounding box center [730, 107] width 439 height 36
copy div "**********"
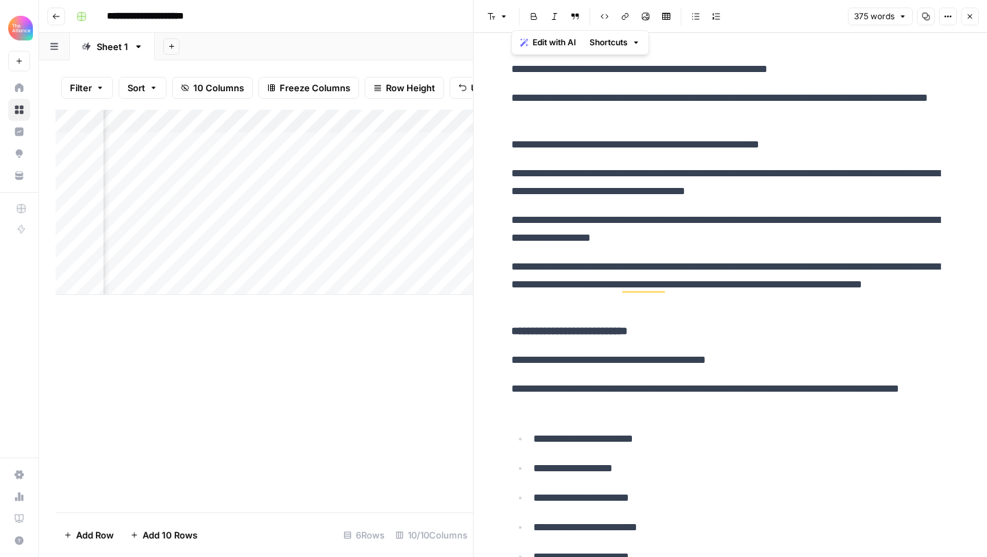
click at [527, 243] on p "**********" at bounding box center [730, 229] width 439 height 36
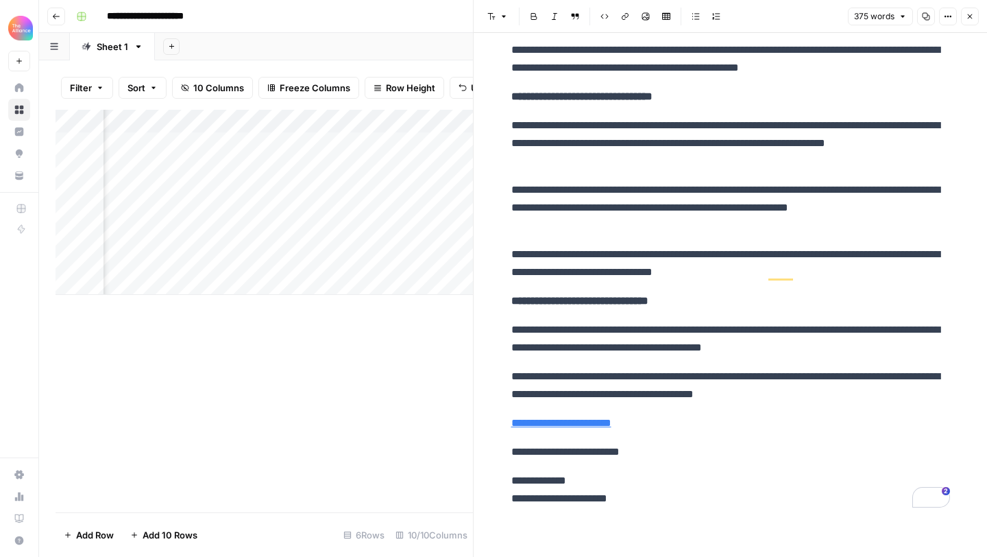
click at [405, 377] on div "Add Column" at bounding box center [264, 311] width 417 height 402
click at [967, 14] on icon "button" at bounding box center [970, 16] width 8 height 8
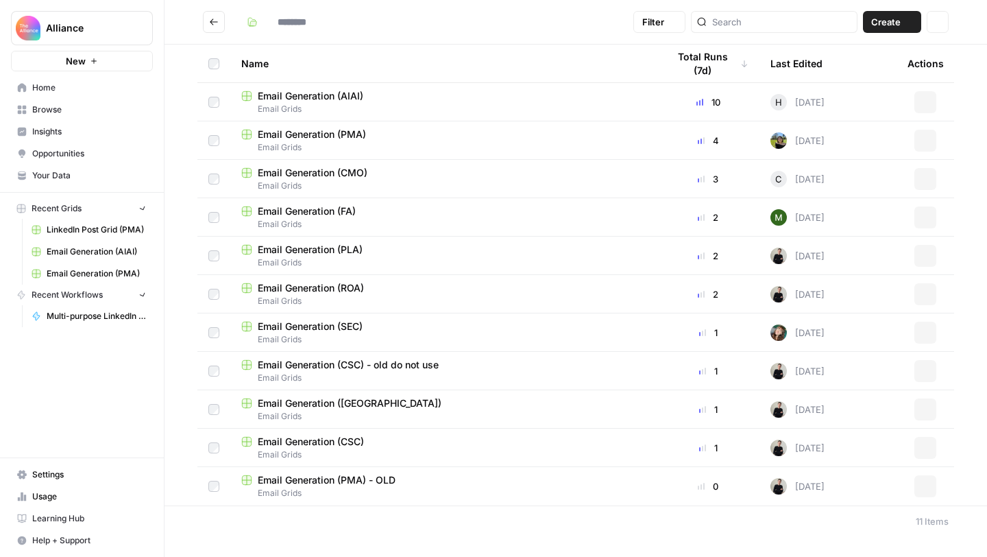
type input "**********"
click at [398, 148] on span "Email Grids" at bounding box center [443, 147] width 404 height 12
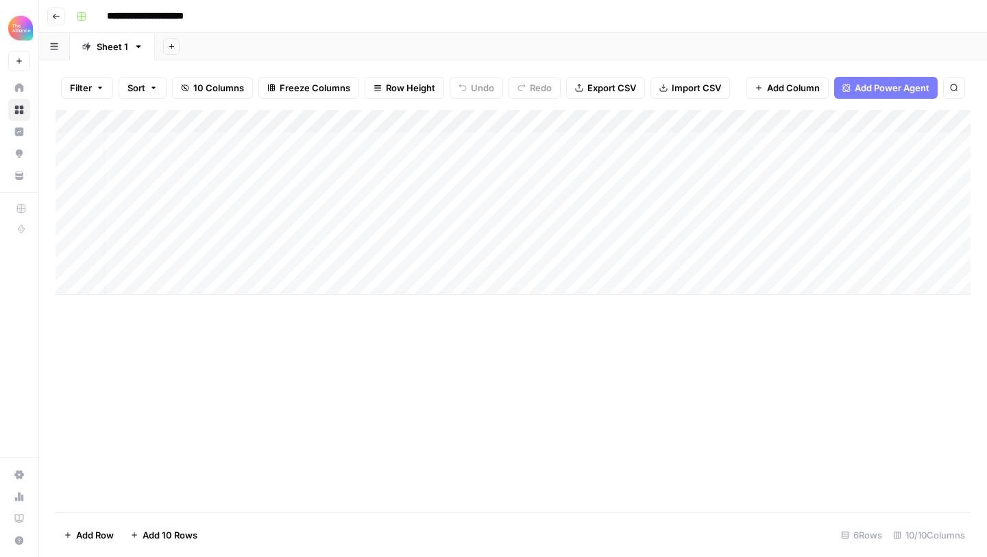
click at [474, 256] on div "Add Column" at bounding box center [513, 202] width 915 height 185
click at [522, 265] on div "Add Column" at bounding box center [513, 202] width 915 height 185
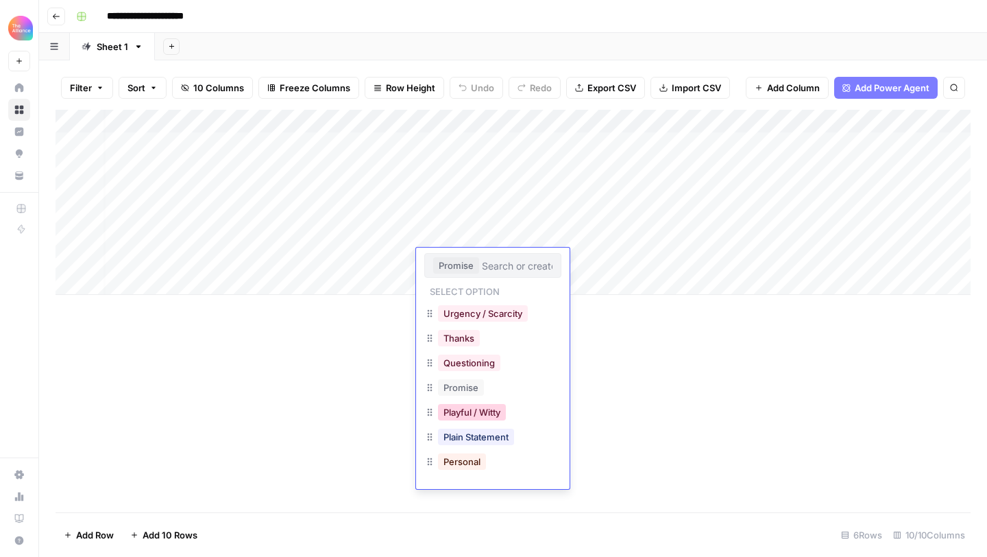
click at [475, 406] on button "Playful / Witty" at bounding box center [472, 412] width 68 height 16
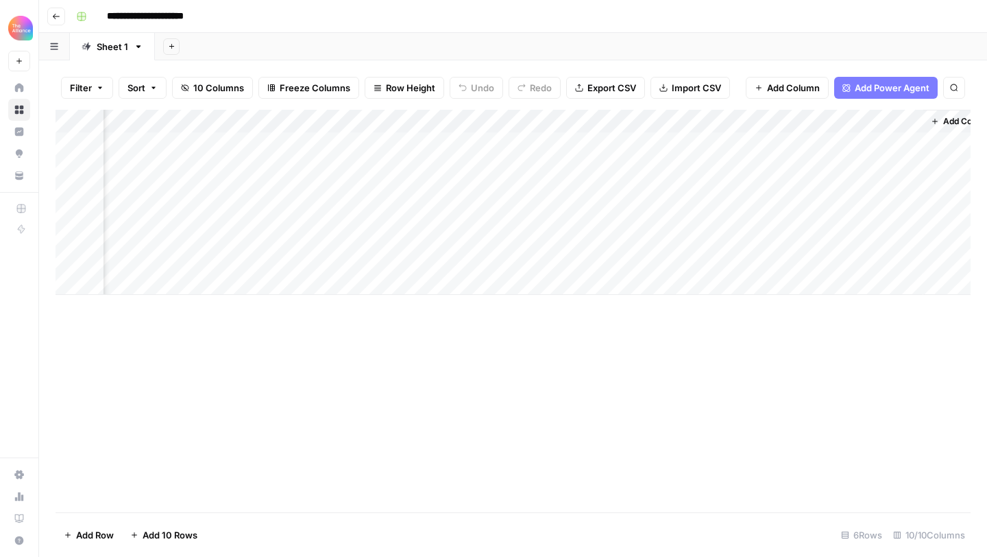
click at [589, 260] on div "Add Column" at bounding box center [513, 202] width 915 height 185
click at [697, 315] on div "Add Column" at bounding box center [513, 311] width 915 height 402
click at [697, 267] on div "Add Column" at bounding box center [513, 202] width 915 height 185
click at [788, 258] on div "Add Column" at bounding box center [513, 202] width 915 height 185
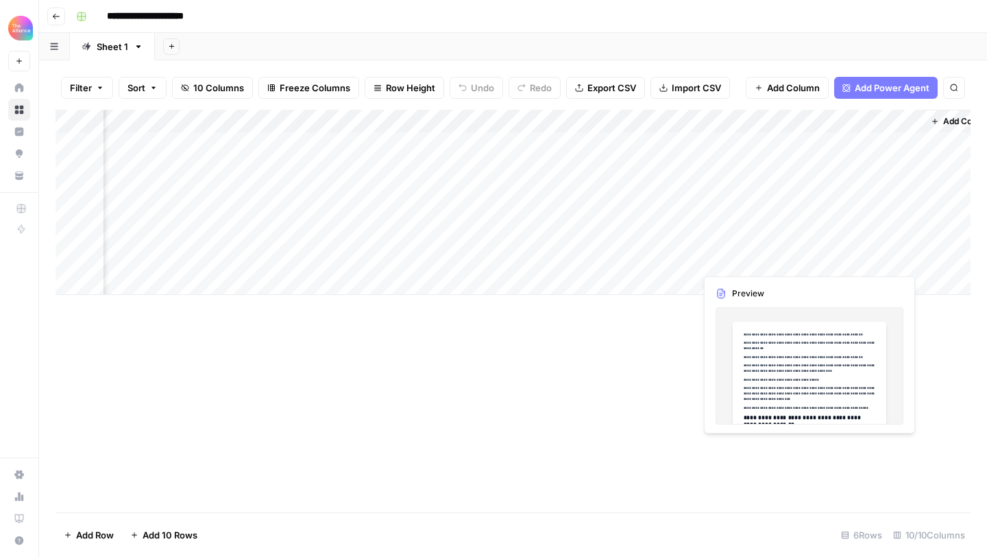
click at [835, 258] on div "Add Column" at bounding box center [513, 202] width 915 height 185
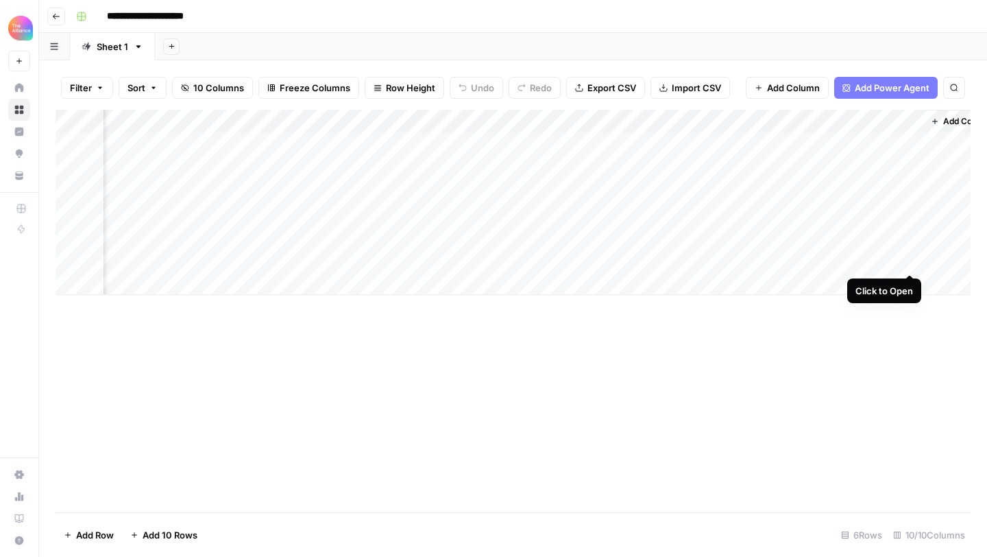
click at [912, 261] on div "Add Column" at bounding box center [513, 202] width 915 height 185
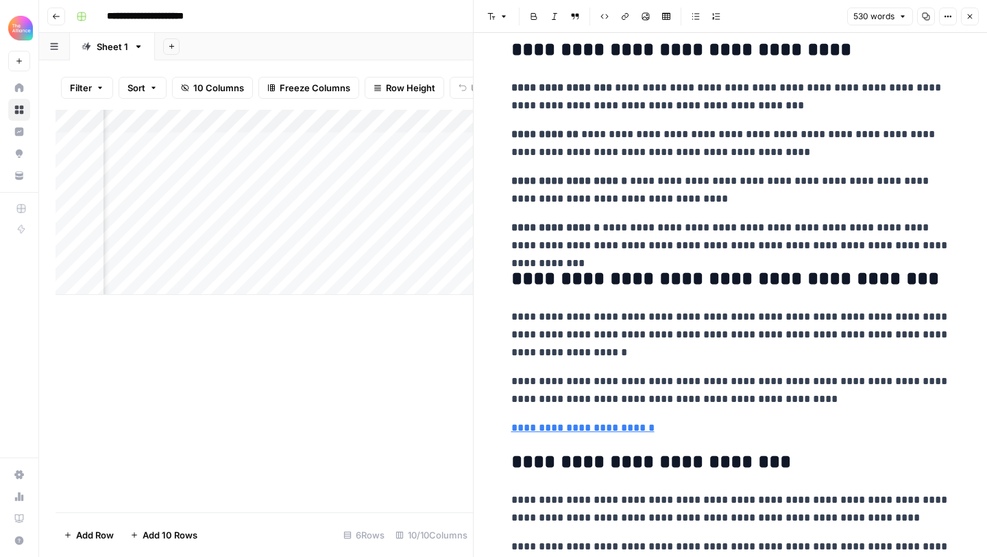
scroll to position [862, 0]
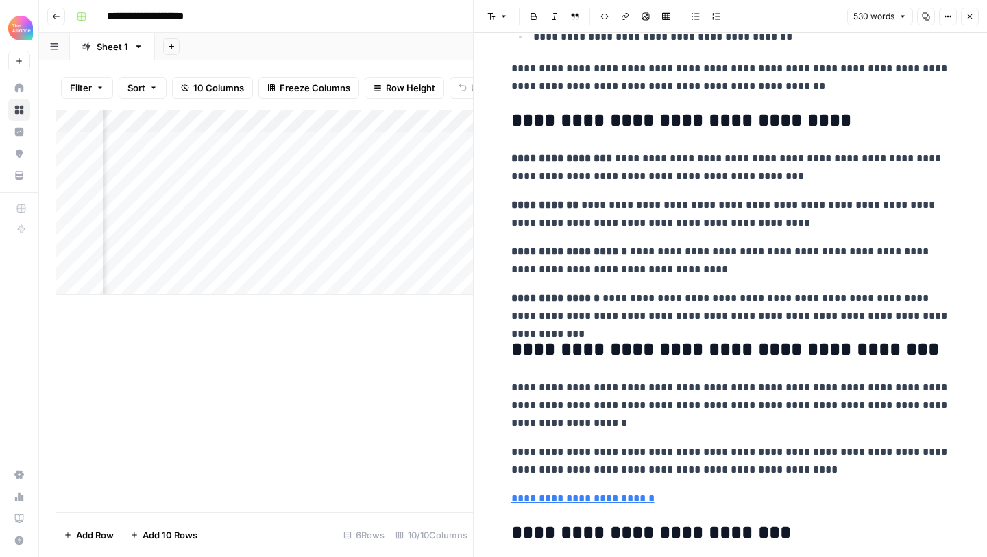
click at [924, 14] on icon "button" at bounding box center [926, 16] width 8 height 8
click at [967, 9] on button "Close" at bounding box center [970, 17] width 18 height 18
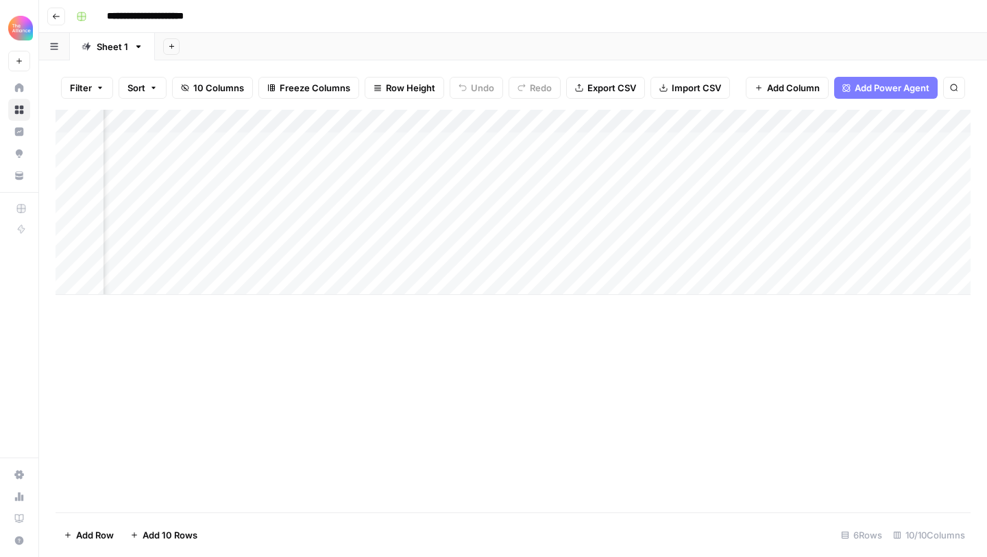
scroll to position [0, 465]
click at [550, 261] on div "Add Column" at bounding box center [513, 202] width 915 height 185
click at [317, 261] on div "Add Column" at bounding box center [513, 202] width 915 height 185
click at [369, 234] on div "Add Column" at bounding box center [513, 202] width 915 height 185
click at [461, 268] on div "Add Column" at bounding box center [513, 202] width 915 height 185
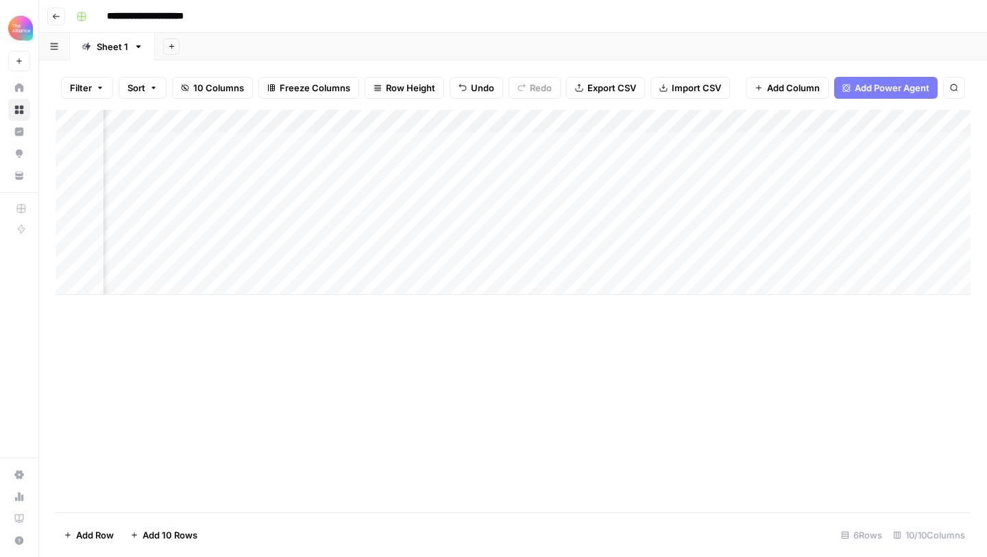
scroll to position [0, 652]
click at [657, 260] on div "Add Column" at bounding box center [513, 202] width 915 height 185
type textarea "**********"
click at [845, 334] on div "Add Column" at bounding box center [513, 311] width 915 height 402
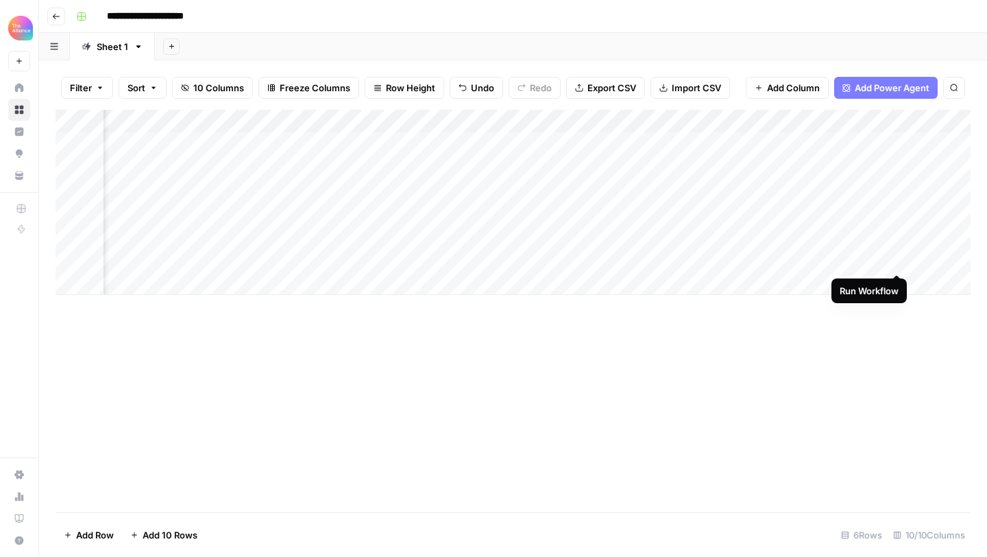
click at [896, 258] on div "Add Column" at bounding box center [513, 202] width 915 height 185
click at [813, 258] on div "Add Column" at bounding box center [513, 202] width 915 height 185
click at [883, 254] on div "Add Column" at bounding box center [513, 202] width 915 height 185
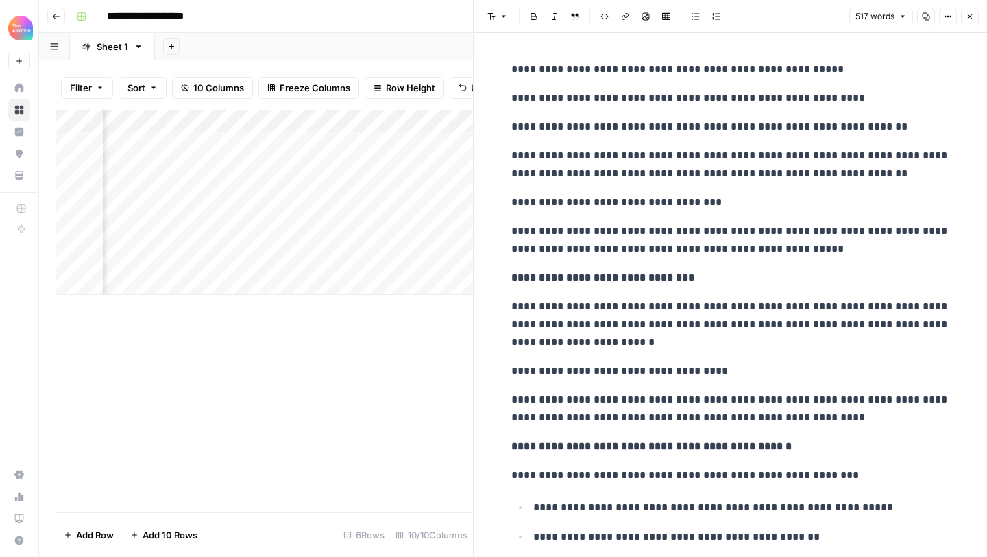
scroll to position [5, 0]
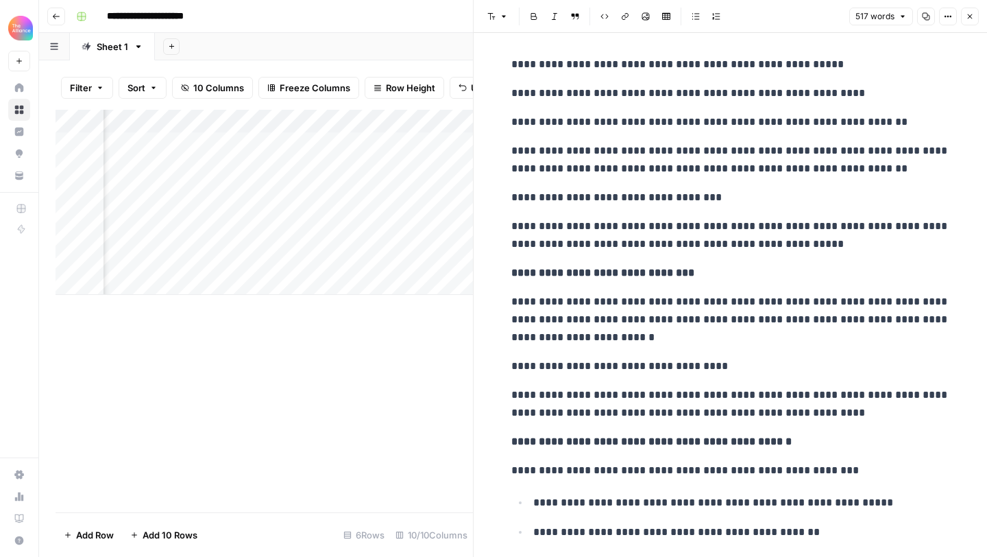
click at [428, 336] on div "Add Column" at bounding box center [264, 311] width 417 height 402
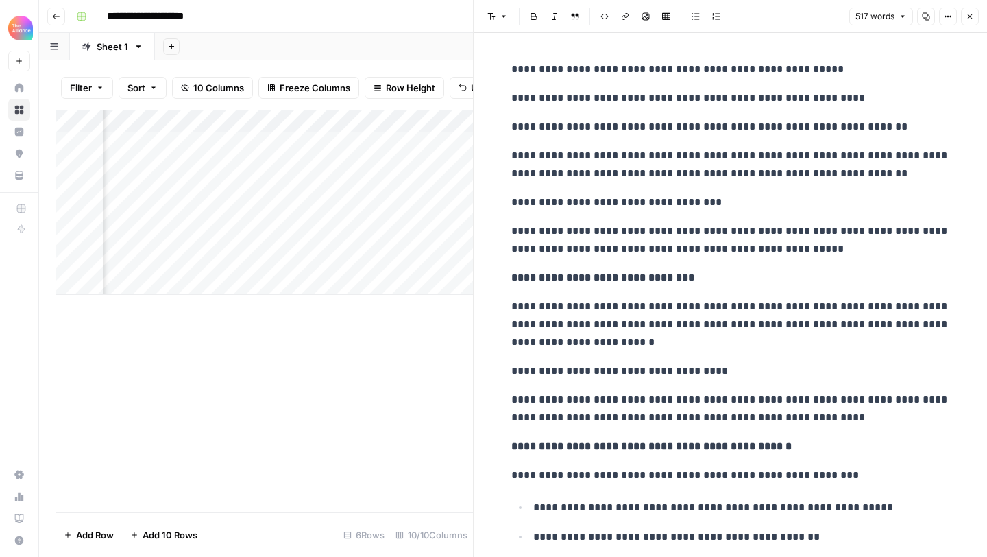
scroll to position [3, 0]
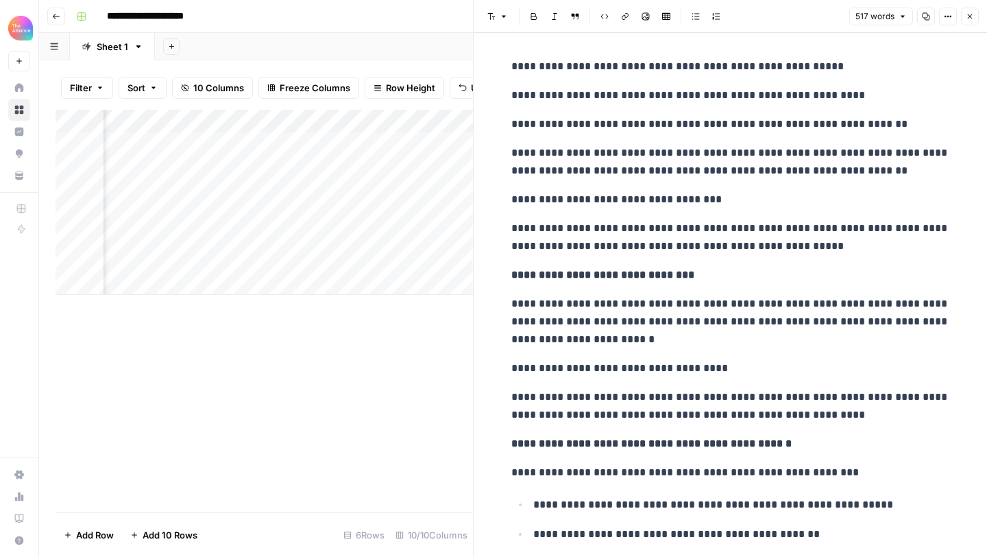
click at [419, 270] on div "Add Column" at bounding box center [264, 202] width 417 height 185
click at [966, 19] on icon "button" at bounding box center [970, 16] width 8 height 8
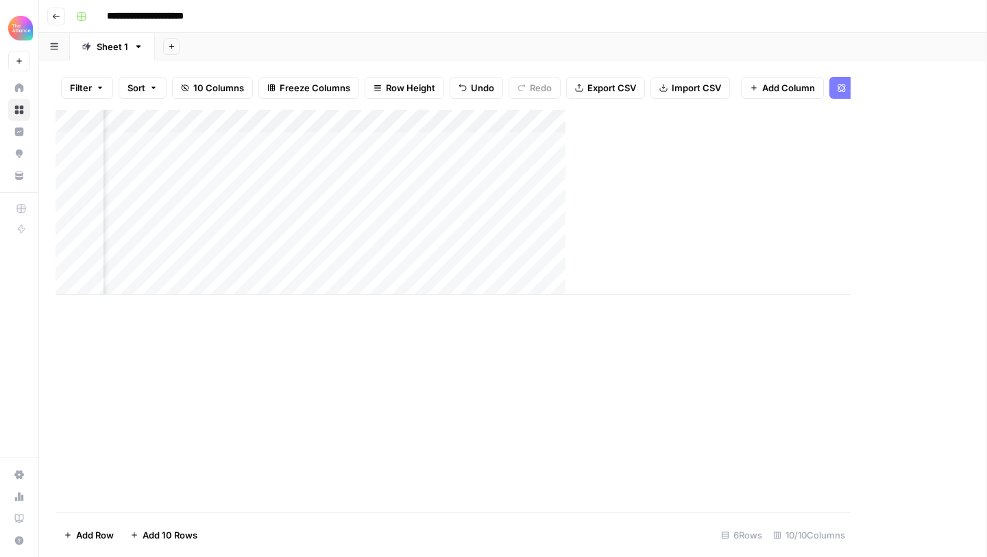
scroll to position [0, 775]
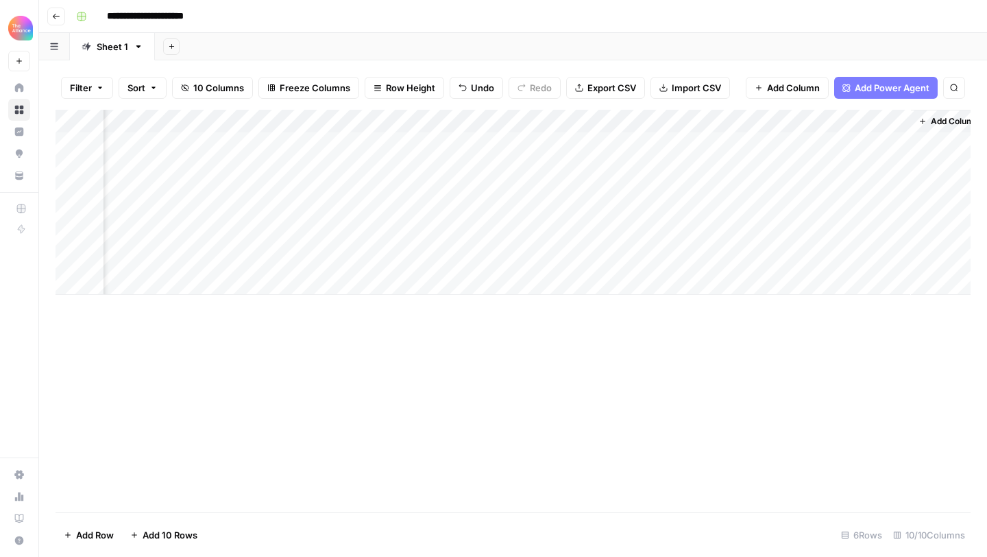
click at [546, 260] on div "Add Column" at bounding box center [513, 202] width 915 height 185
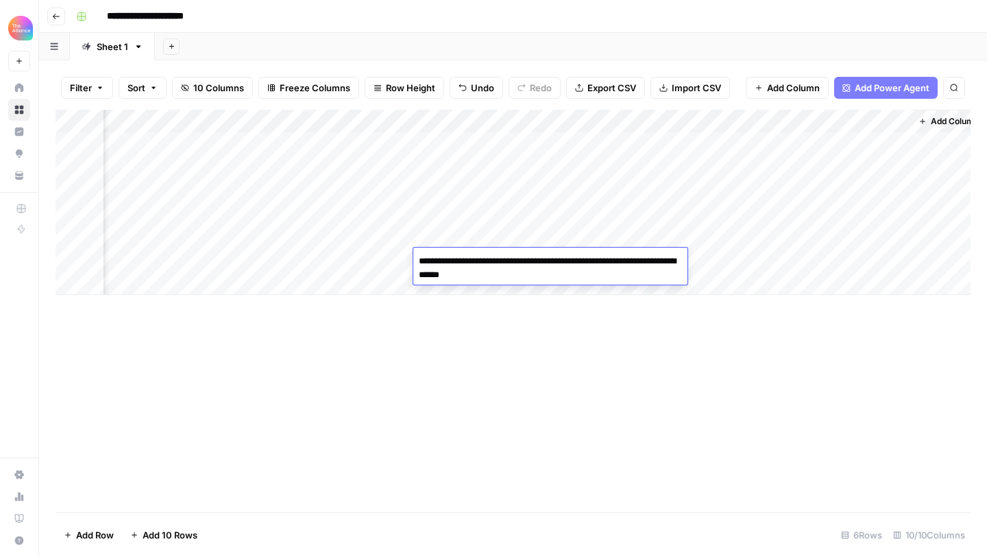
type textarea "**********"
click at [713, 302] on div "Add Column" at bounding box center [513, 311] width 915 height 402
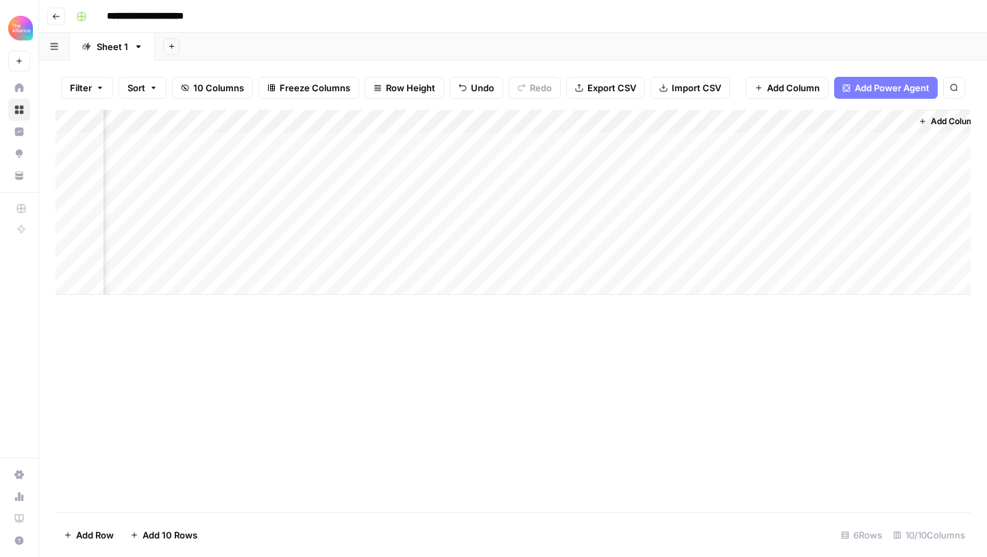
click at [770, 260] on div "Add Column" at bounding box center [513, 202] width 915 height 185
click at [900, 256] on div "Add Column" at bounding box center [513, 202] width 915 height 185
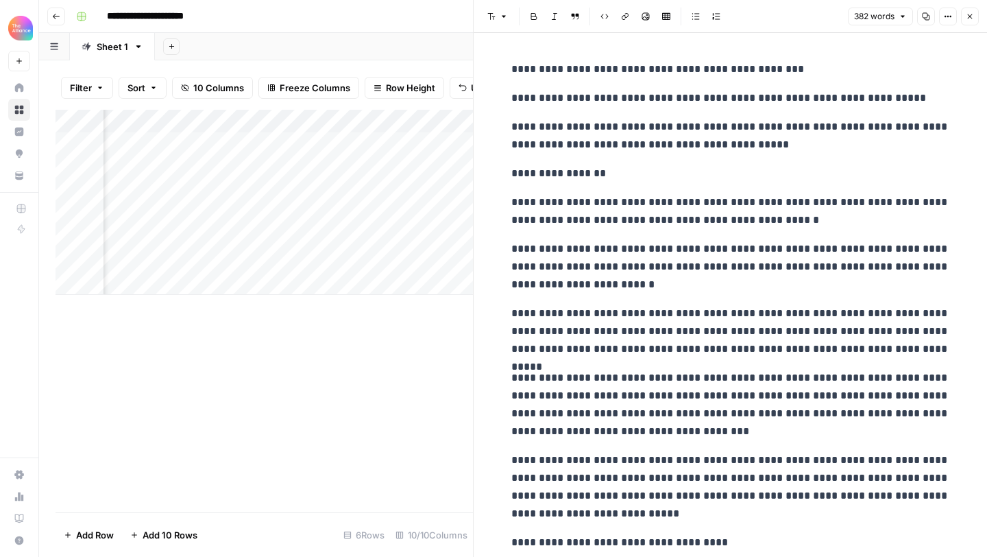
click at [433, 381] on div "Add Column" at bounding box center [264, 311] width 417 height 402
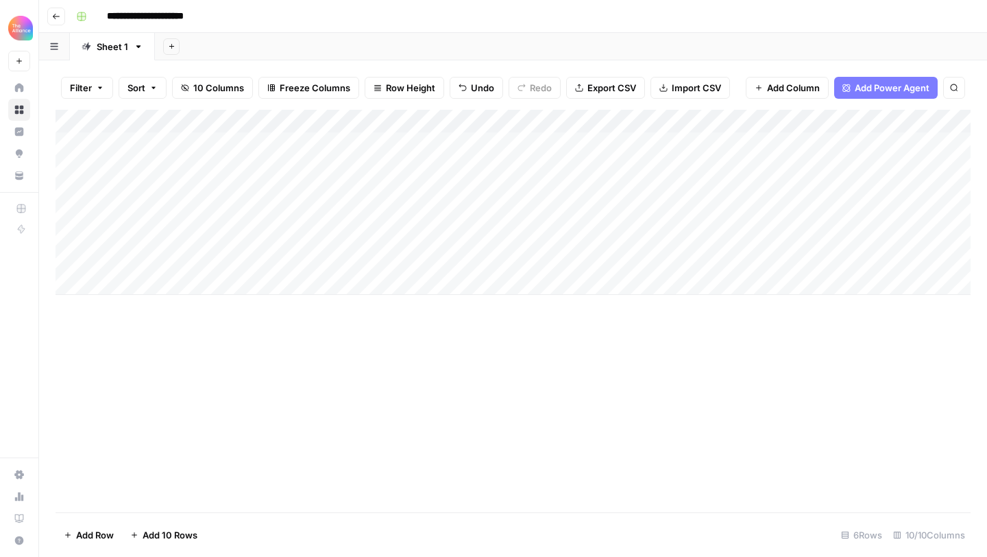
scroll to position [0, 1]
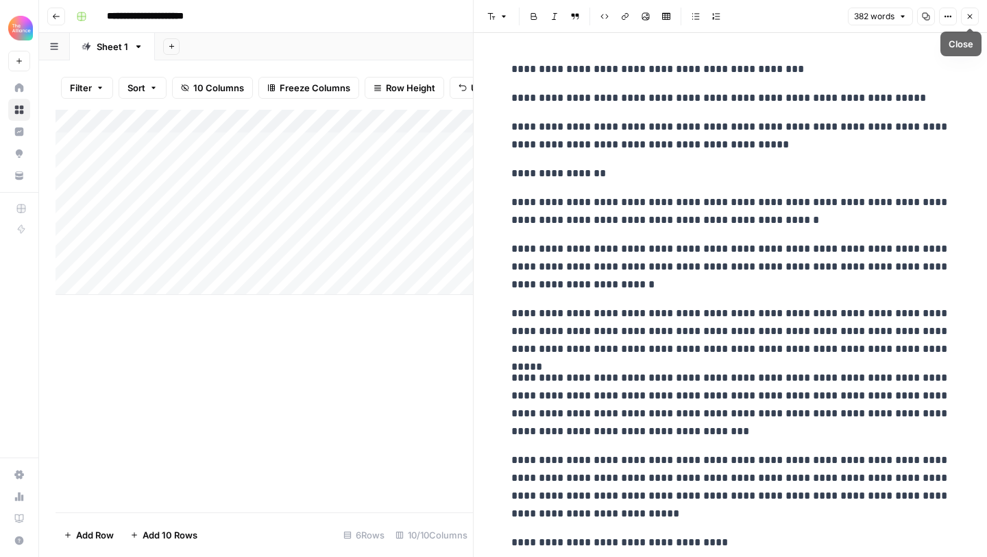
click at [968, 23] on button "Close" at bounding box center [970, 17] width 18 height 18
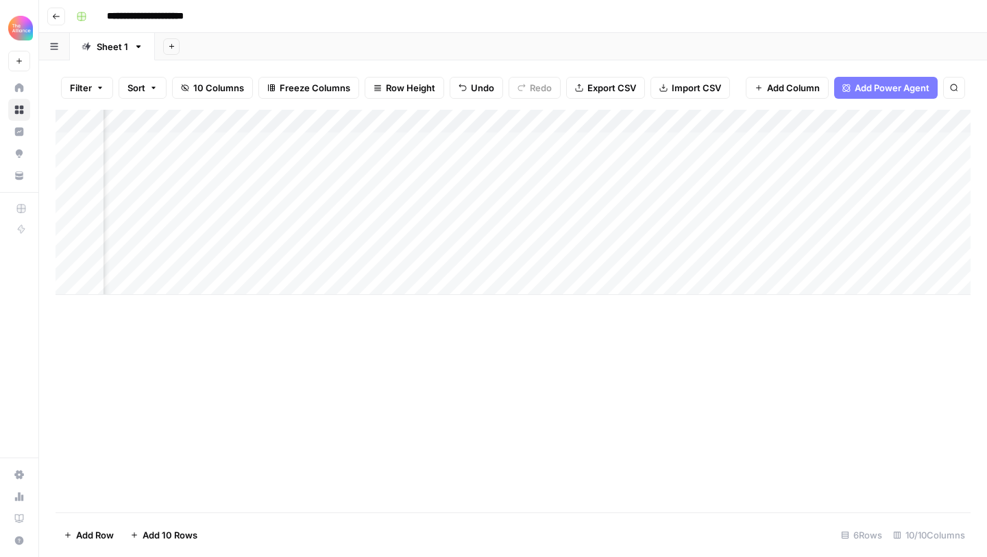
scroll to position [0, 792]
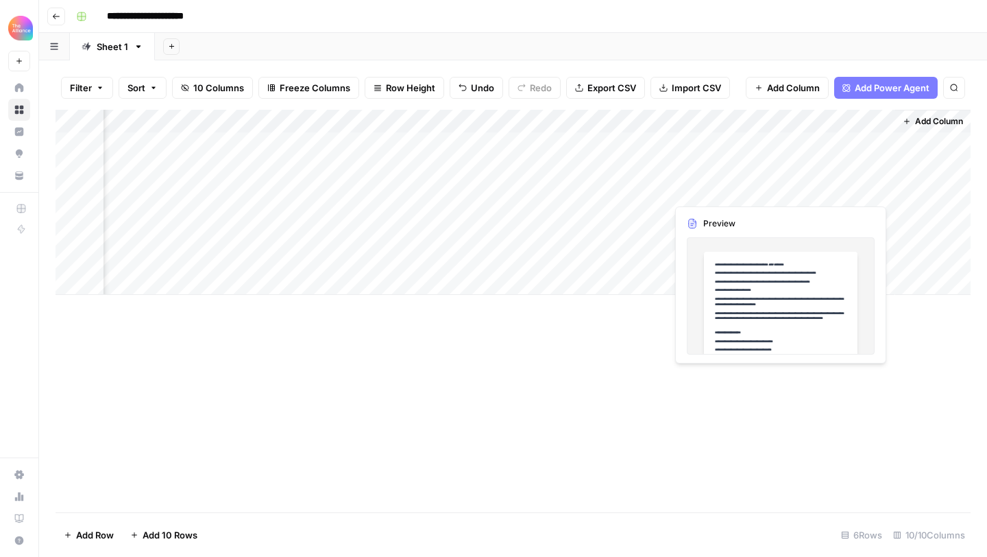
click at [813, 194] on div "Add Column" at bounding box center [513, 202] width 915 height 185
click at [829, 189] on div "Add Column" at bounding box center [513, 202] width 915 height 185
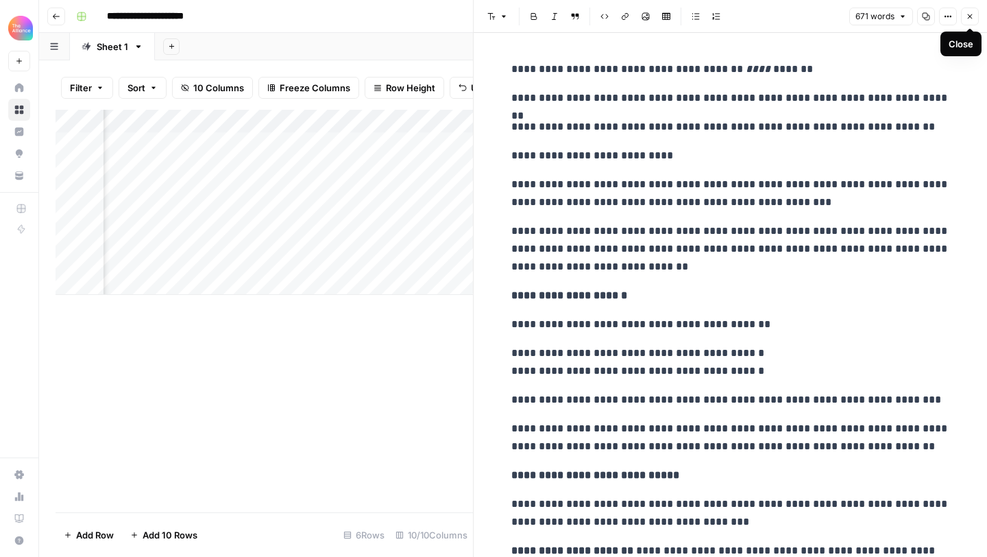
click at [966, 18] on icon "button" at bounding box center [970, 16] width 8 height 8
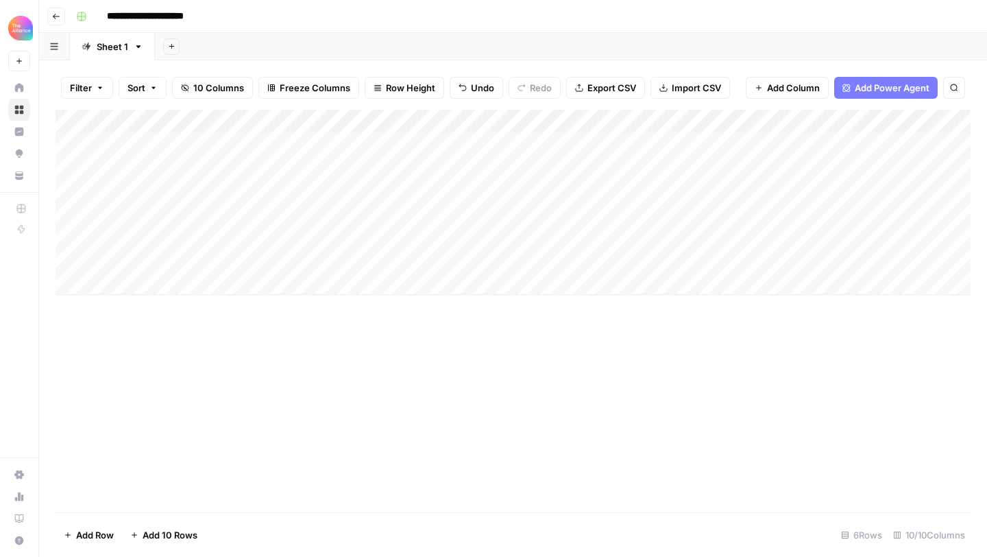
click at [393, 255] on div "Add Column" at bounding box center [513, 202] width 915 height 185
click at [413, 263] on div "Add Column" at bounding box center [513, 202] width 915 height 185
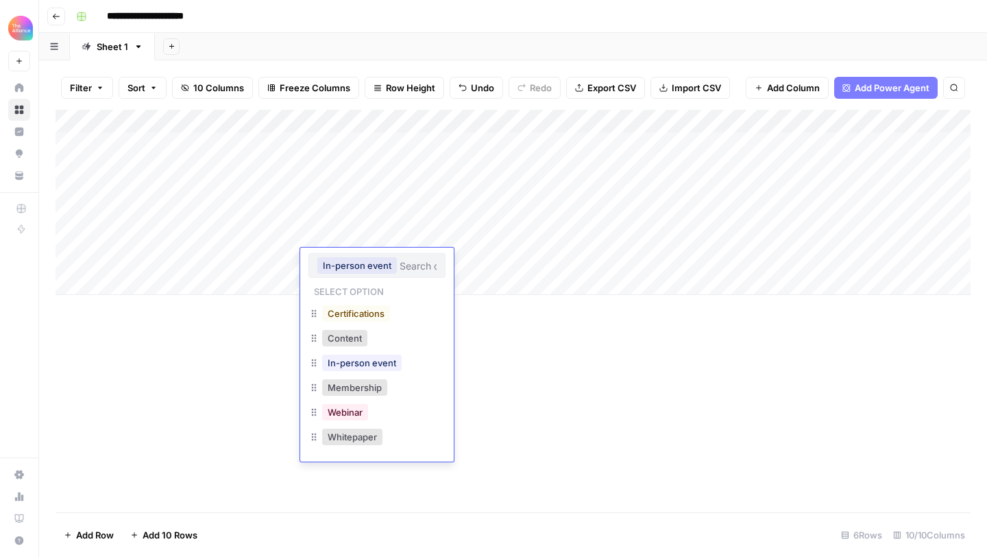
click at [370, 343] on div "Content" at bounding box center [376, 339] width 137 height 25
click at [380, 338] on div "Content" at bounding box center [376, 339] width 137 height 25
click at [341, 345] on button "Content" at bounding box center [344, 338] width 45 height 16
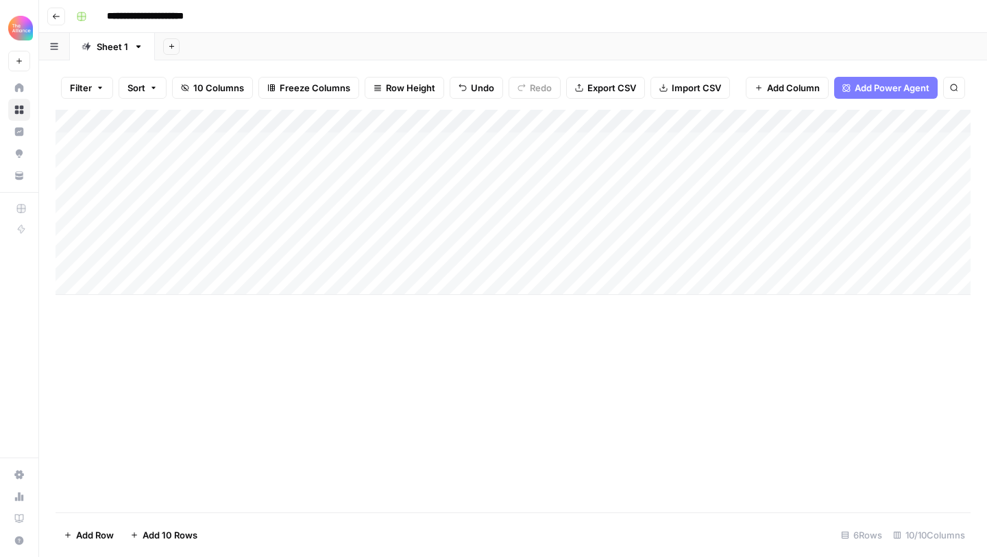
click at [498, 257] on div "Add Column" at bounding box center [513, 202] width 915 height 185
click at [483, 257] on div "Add Column" at bounding box center [513, 202] width 915 height 185
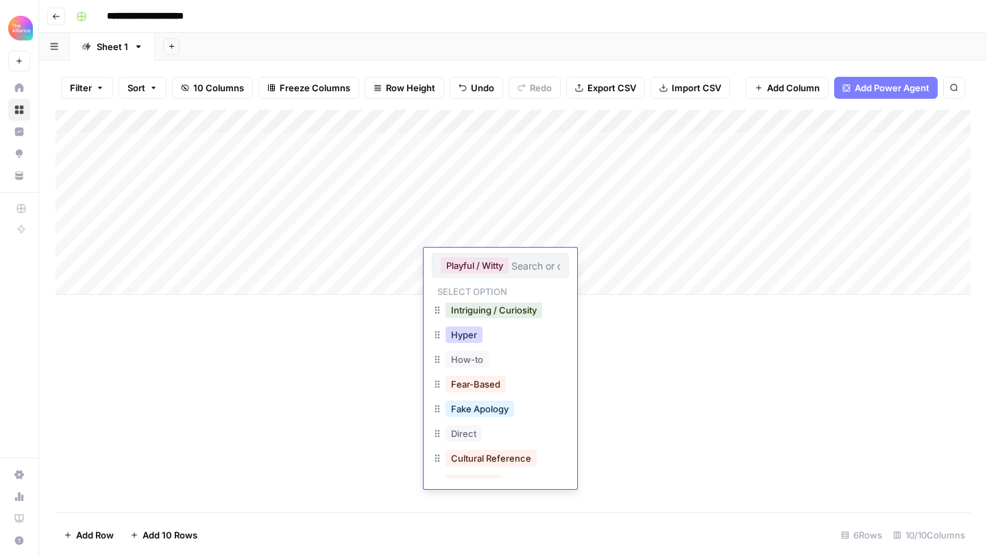
scroll to position [195, 0]
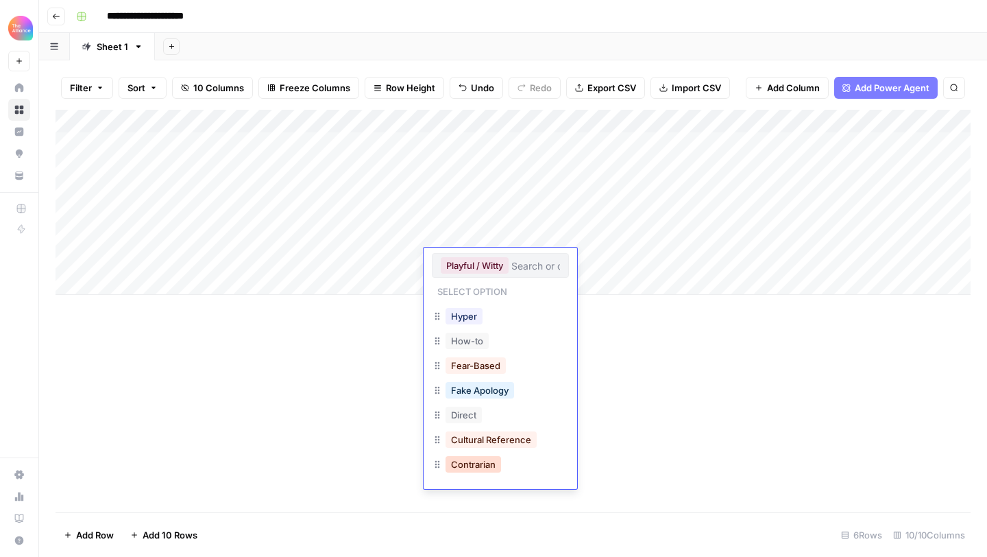
click at [472, 462] on button "Contrarian" at bounding box center [474, 464] width 56 height 16
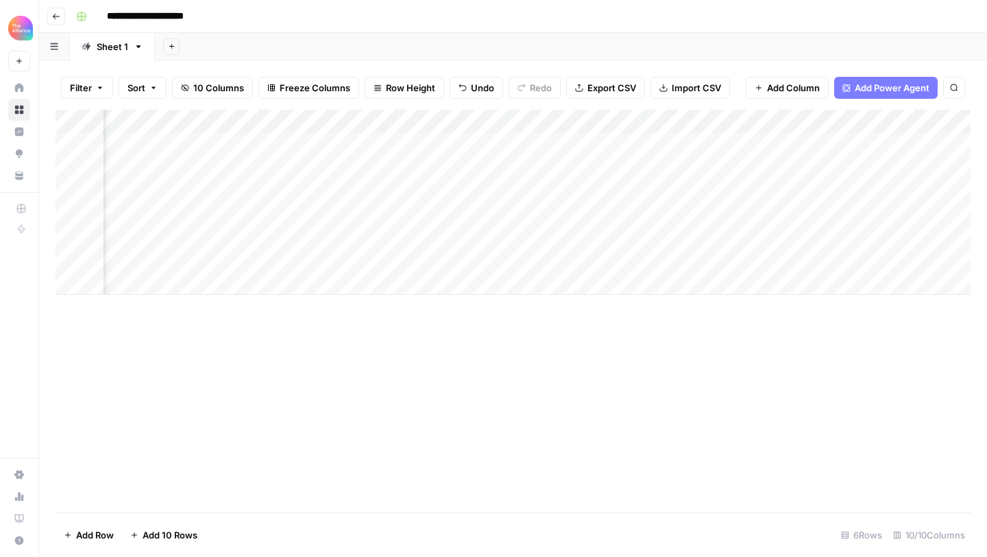
scroll to position [0, 625]
click at [778, 256] on div "Add Column" at bounding box center [513, 202] width 915 height 185
click at [920, 259] on div "Add Column" at bounding box center [513, 202] width 915 height 185
click at [859, 261] on div "Add Column" at bounding box center [513, 202] width 915 height 185
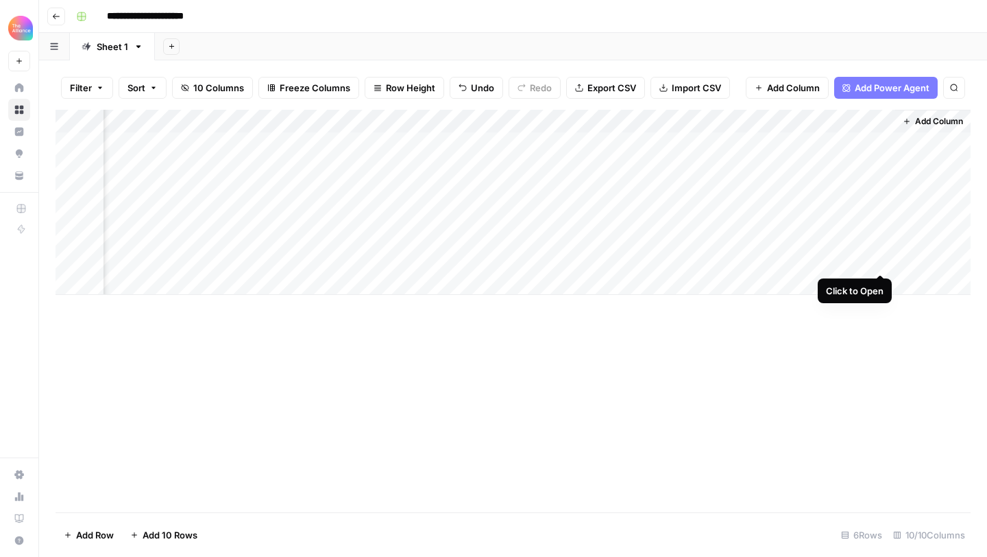
click at [882, 256] on div "Add Column" at bounding box center [513, 202] width 915 height 185
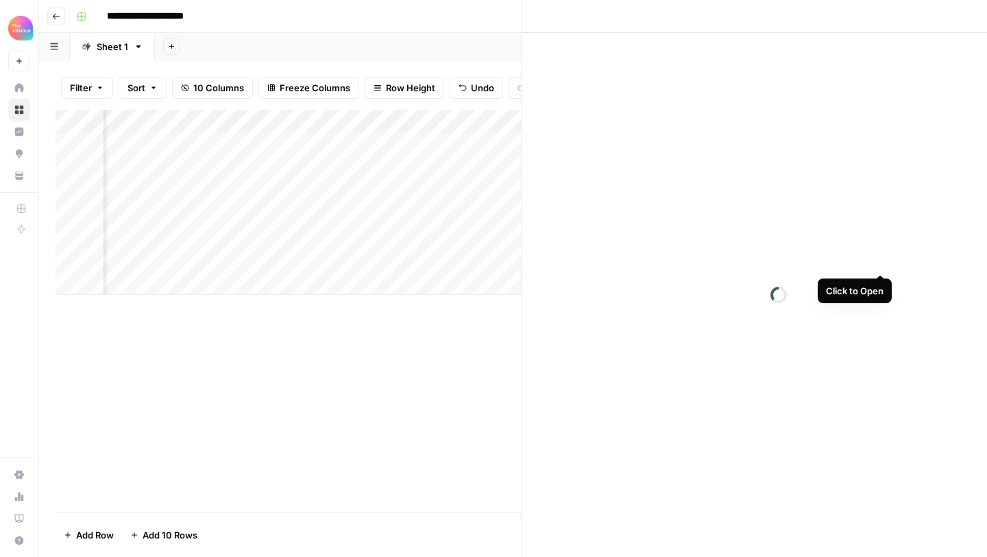
scroll to position [0, 790]
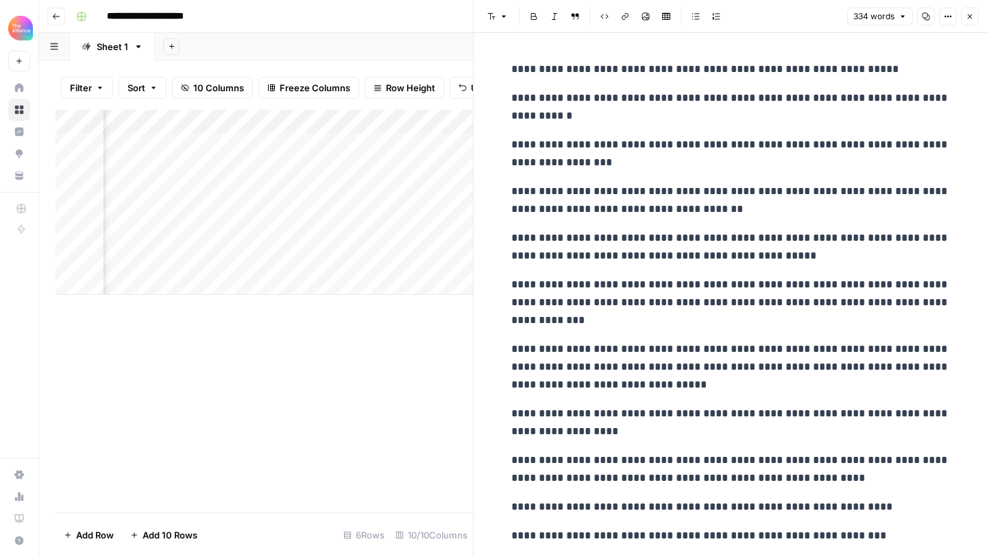
click at [420, 358] on div "Add Column" at bounding box center [264, 311] width 417 height 402
click at [968, 21] on button "Close" at bounding box center [970, 17] width 18 height 18
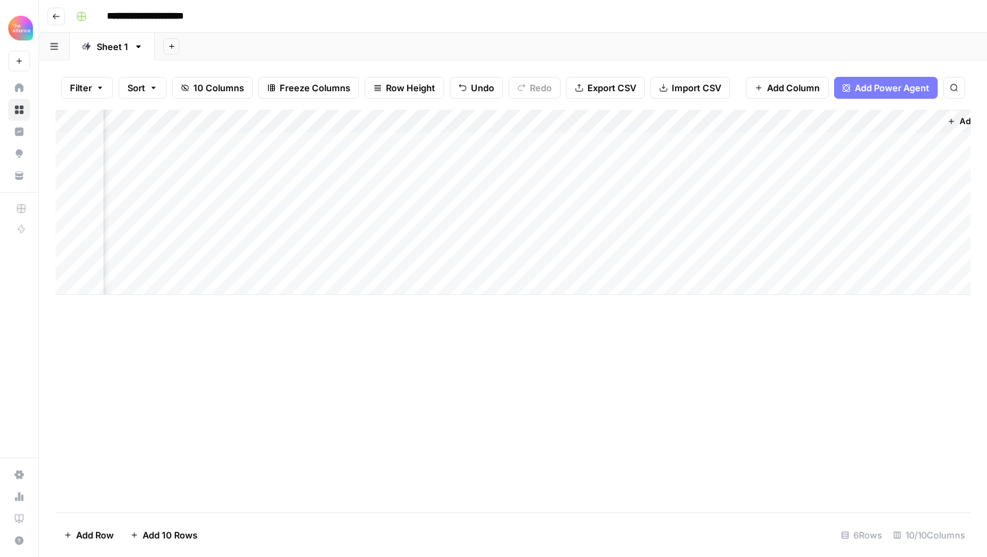
scroll to position [0, 792]
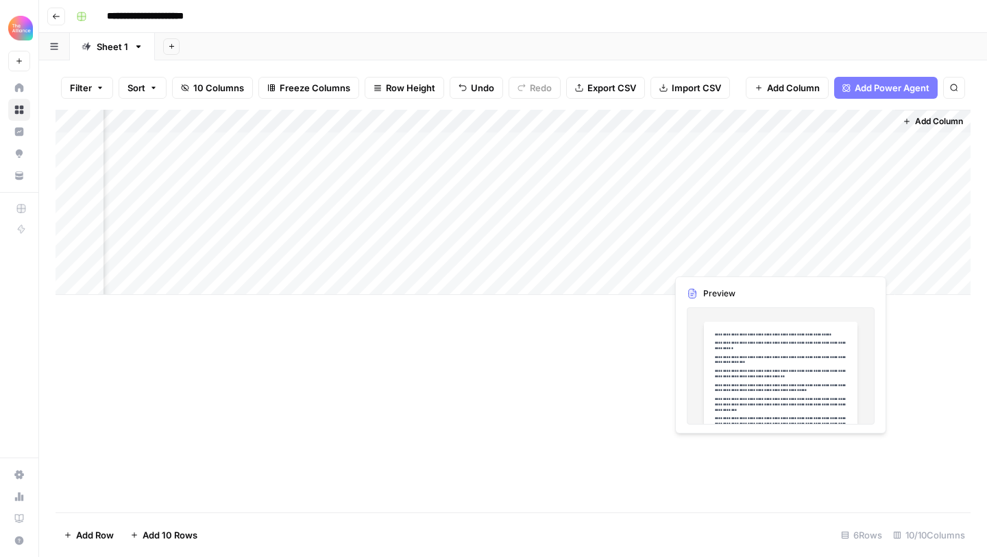
click at [833, 259] on div "Add Column" at bounding box center [513, 202] width 915 height 185
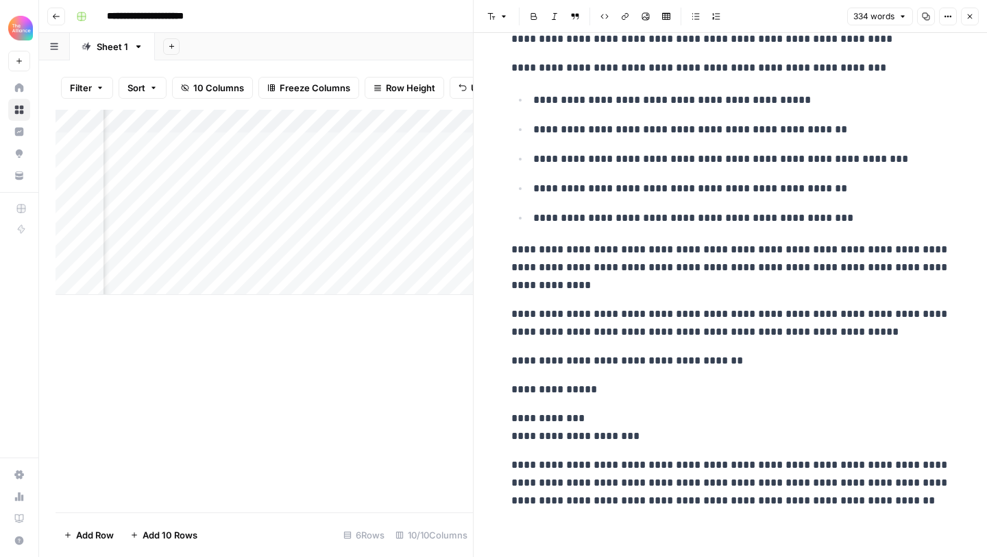
scroll to position [469, 0]
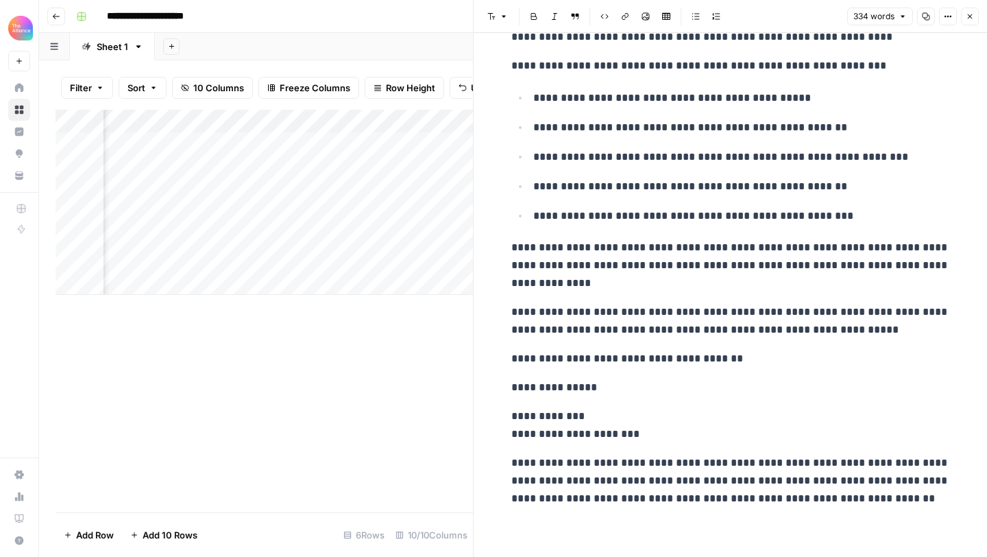
click at [217, 269] on div "Add Column" at bounding box center [264, 202] width 417 height 185
click at [202, 265] on div "Add Column" at bounding box center [264, 202] width 417 height 185
click at [969, 20] on icon "button" at bounding box center [970, 16] width 8 height 8
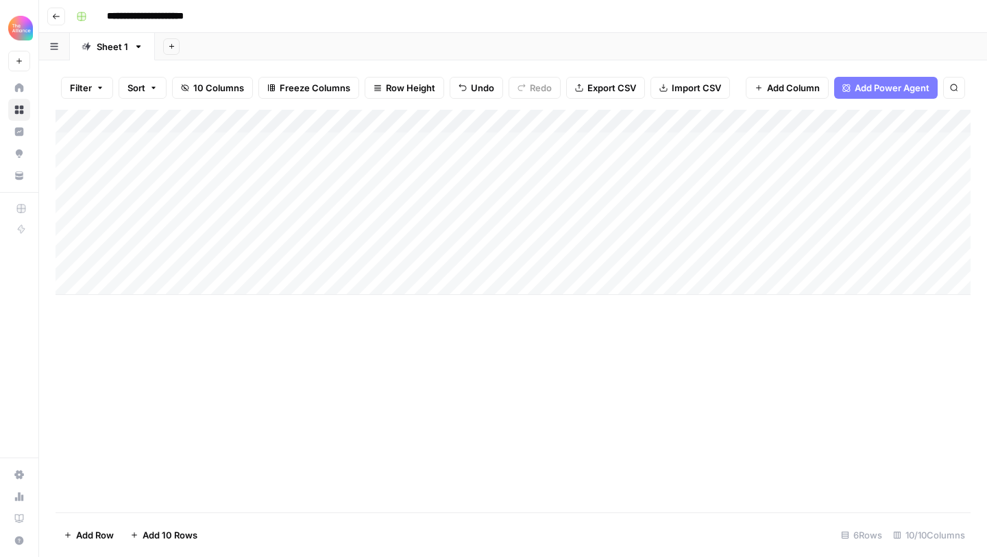
click at [153, 279] on div "Add Column" at bounding box center [513, 202] width 915 height 185
click at [361, 256] on div "Add Column" at bounding box center [513, 214] width 915 height 208
click at [358, 281] on div "Add Column" at bounding box center [513, 214] width 915 height 208
click at [374, 282] on div "Add Column" at bounding box center [513, 214] width 915 height 208
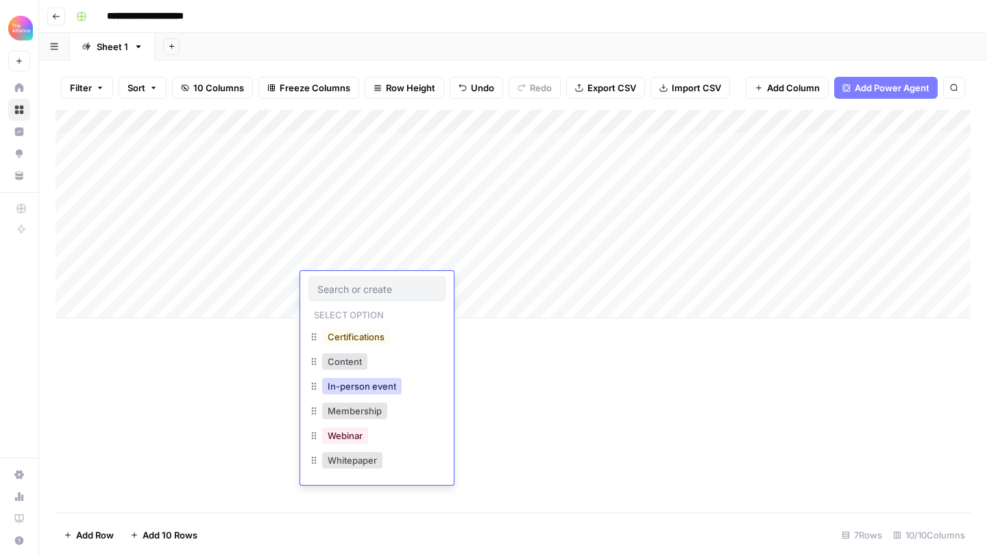
click at [352, 382] on button "In-person event" at bounding box center [362, 386] width 80 height 16
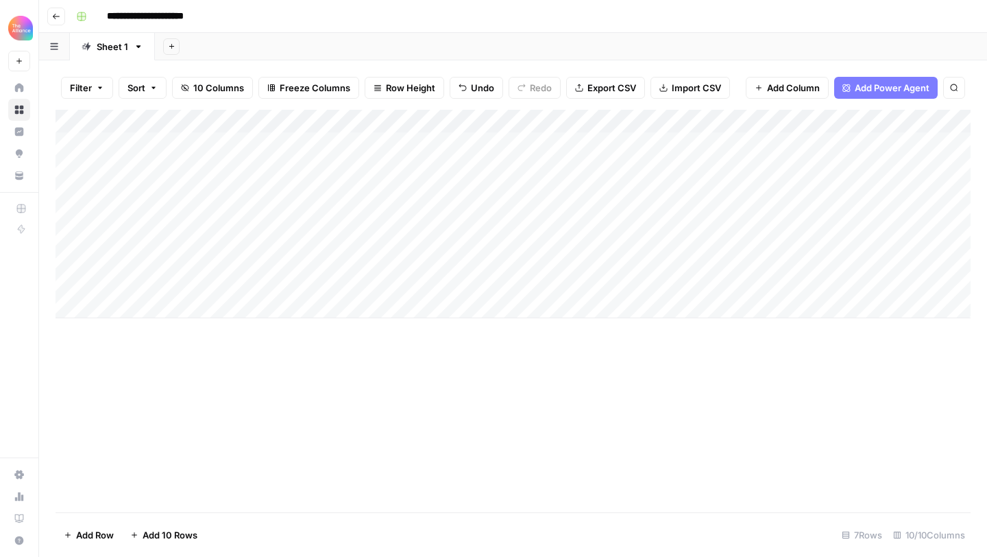
click at [513, 262] on div "Add Column" at bounding box center [513, 214] width 915 height 208
click at [505, 282] on div "Add Column" at bounding box center [513, 214] width 915 height 208
click at [663, 265] on div "Add Column" at bounding box center [513, 214] width 915 height 208
click at [642, 276] on div "Add Column" at bounding box center [513, 214] width 915 height 208
click at [766, 261] on div "Add Column" at bounding box center [513, 214] width 915 height 208
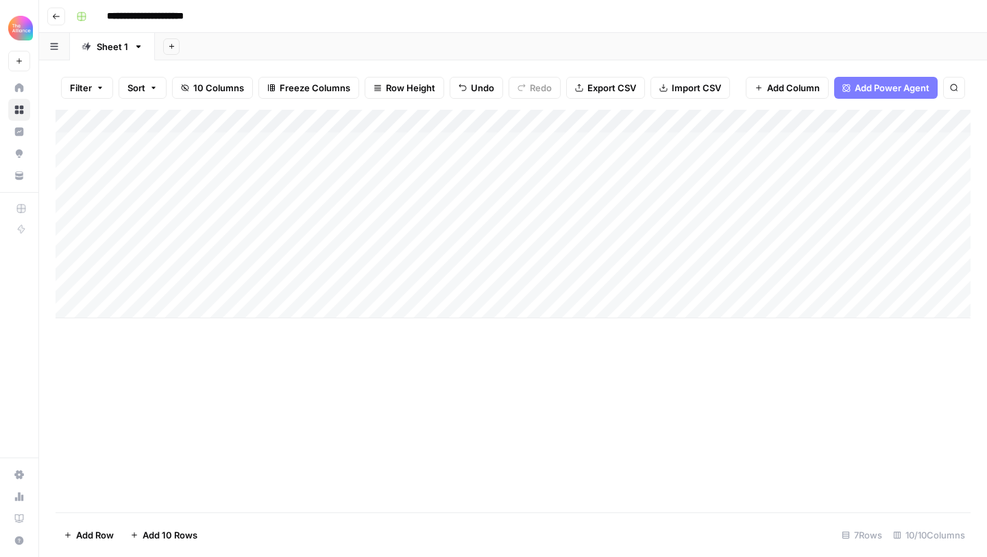
click at [759, 279] on div "Add Column" at bounding box center [513, 214] width 915 height 208
click at [904, 258] on div "Add Column" at bounding box center [513, 214] width 915 height 208
click at [890, 286] on div "Add Column" at bounding box center [513, 214] width 915 height 208
click at [716, 270] on div "Add Column" at bounding box center [513, 214] width 915 height 208
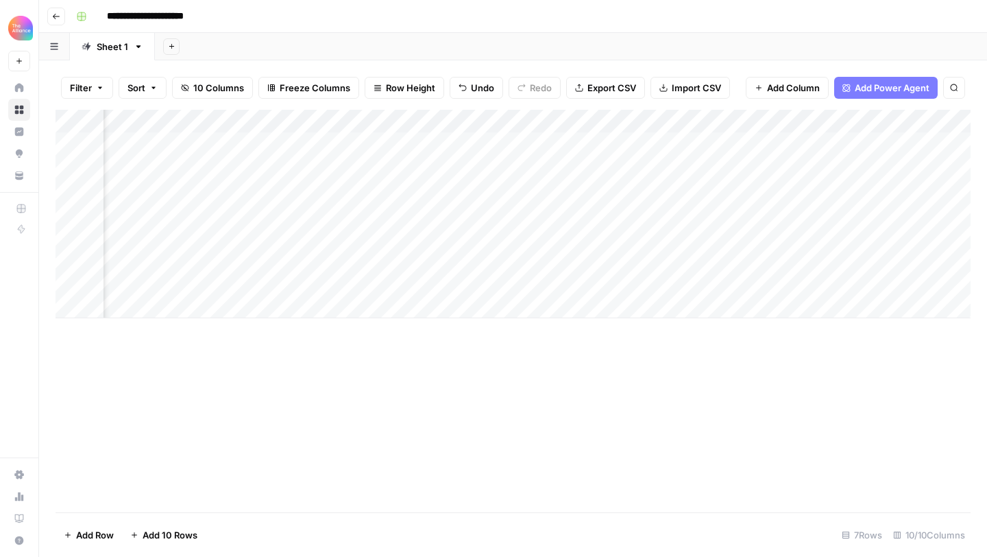
click at [716, 280] on div "Add Column" at bounding box center [513, 214] width 915 height 208
click at [873, 278] on div "Add Column" at bounding box center [513, 214] width 915 height 208
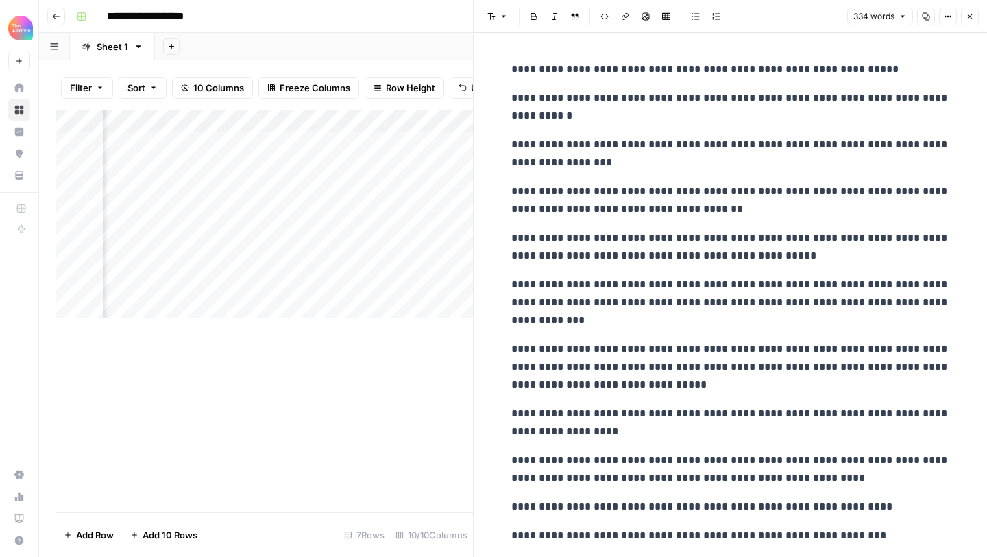
click at [432, 332] on div "Add Column" at bounding box center [264, 311] width 417 height 402
click at [968, 14] on icon "button" at bounding box center [970, 16] width 5 height 5
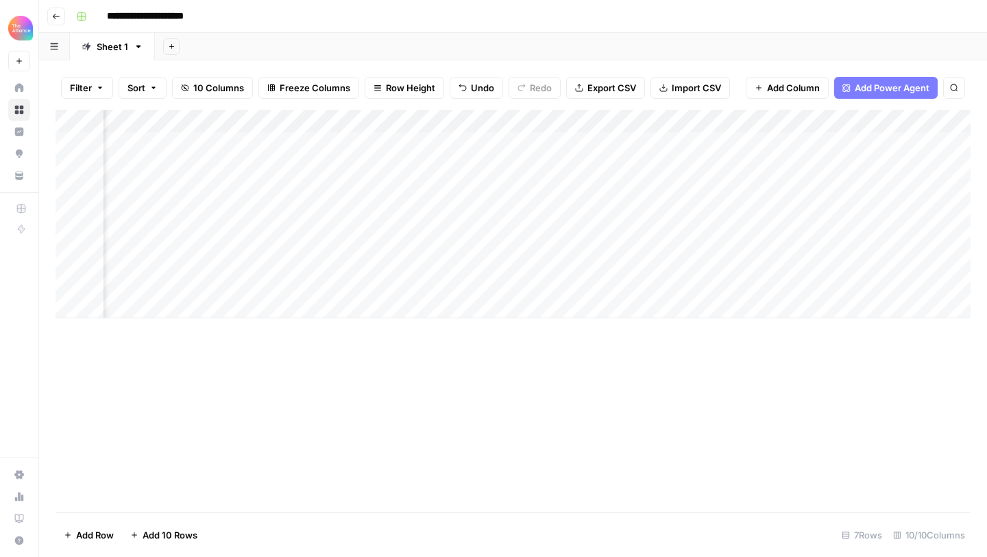
click at [857, 278] on div "Add Column" at bounding box center [513, 214] width 915 height 208
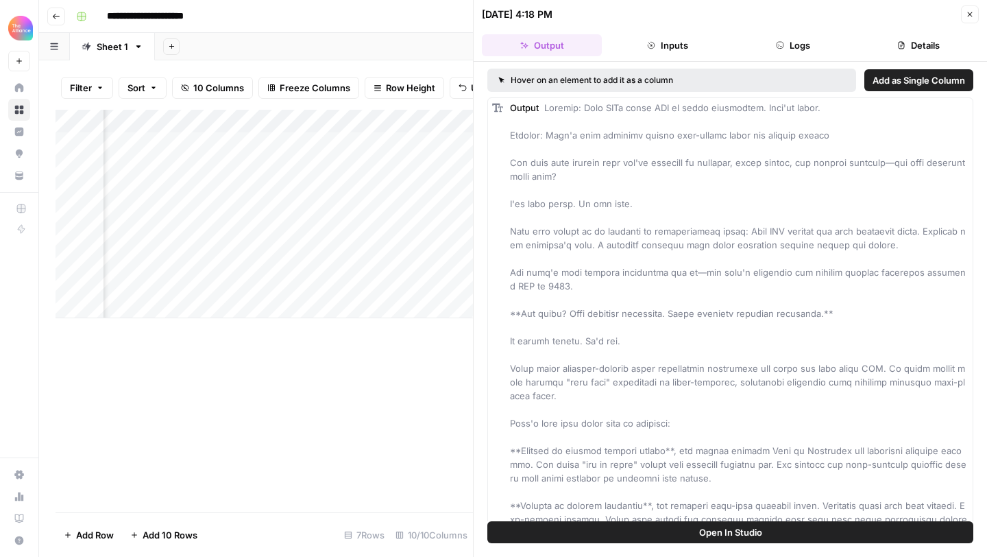
click at [966, 14] on icon "button" at bounding box center [970, 14] width 8 height 8
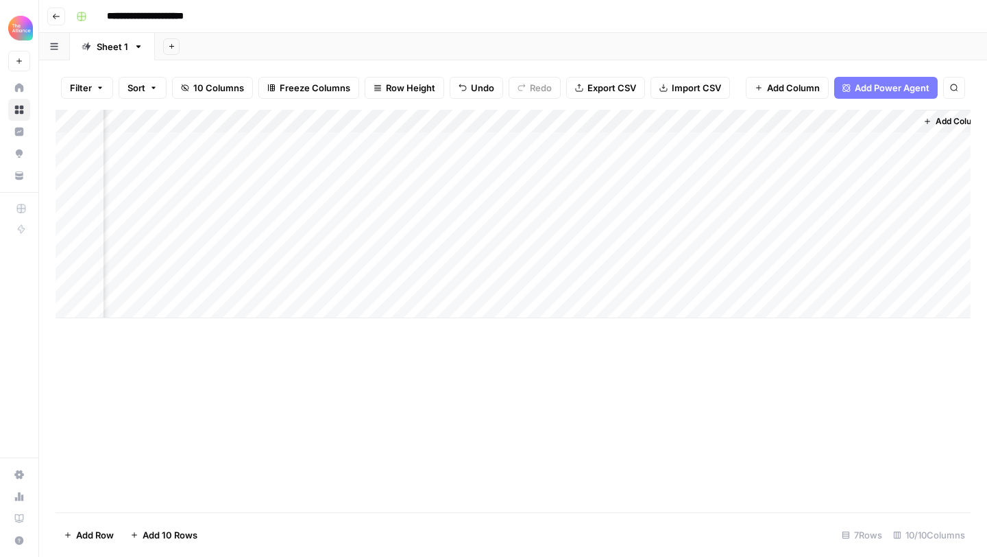
scroll to position [0, 792]
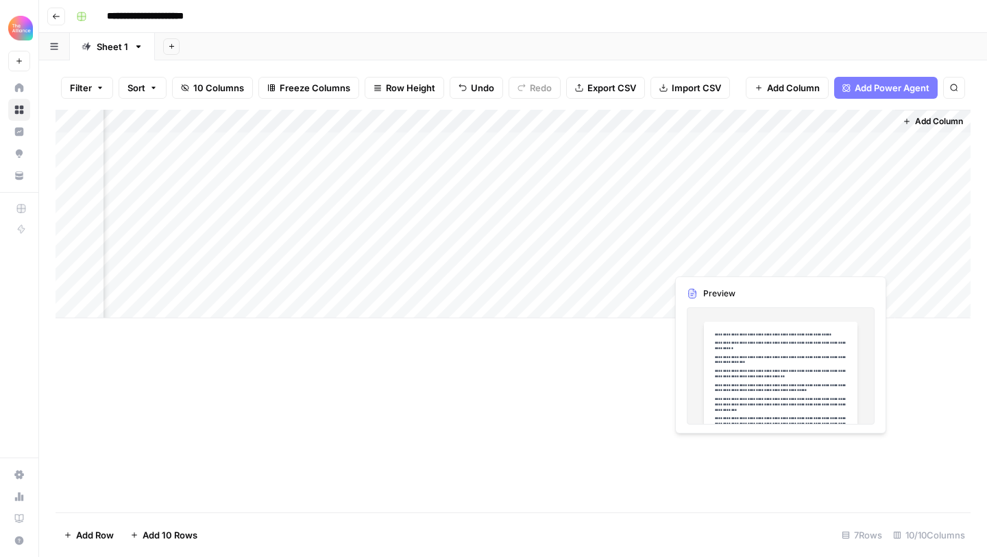
click at [812, 278] on div "Add Column" at bounding box center [513, 214] width 915 height 208
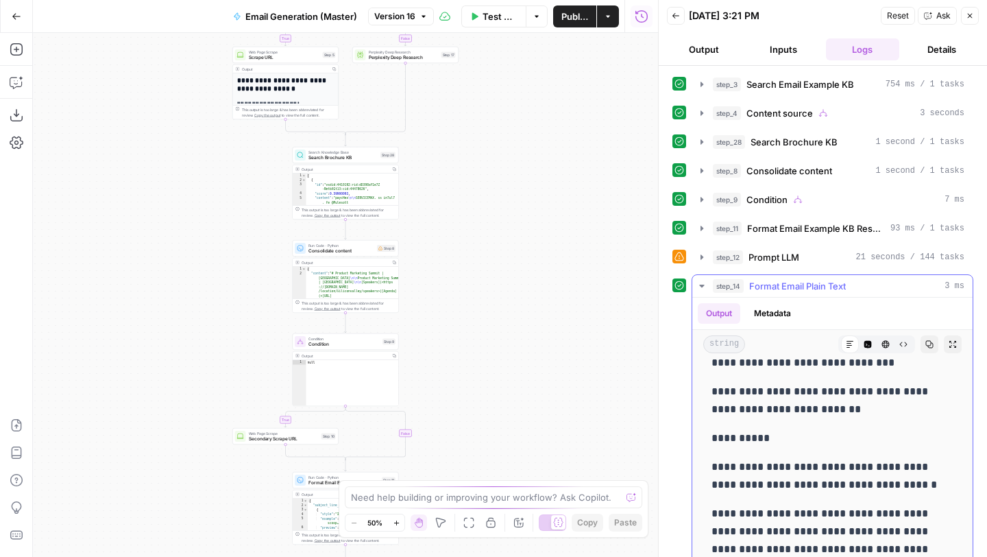
scroll to position [38, 0]
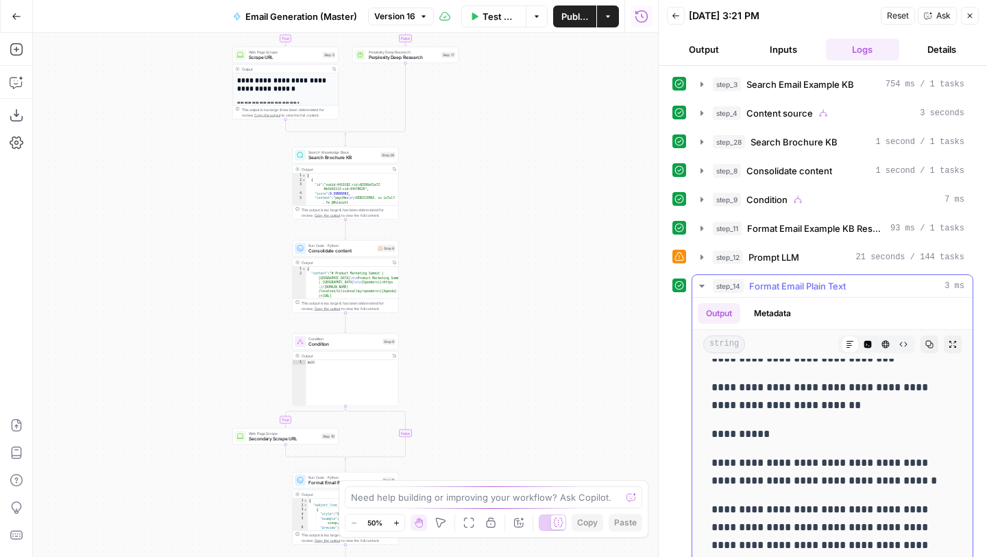
click at [927, 344] on icon "button" at bounding box center [929, 344] width 8 height 8
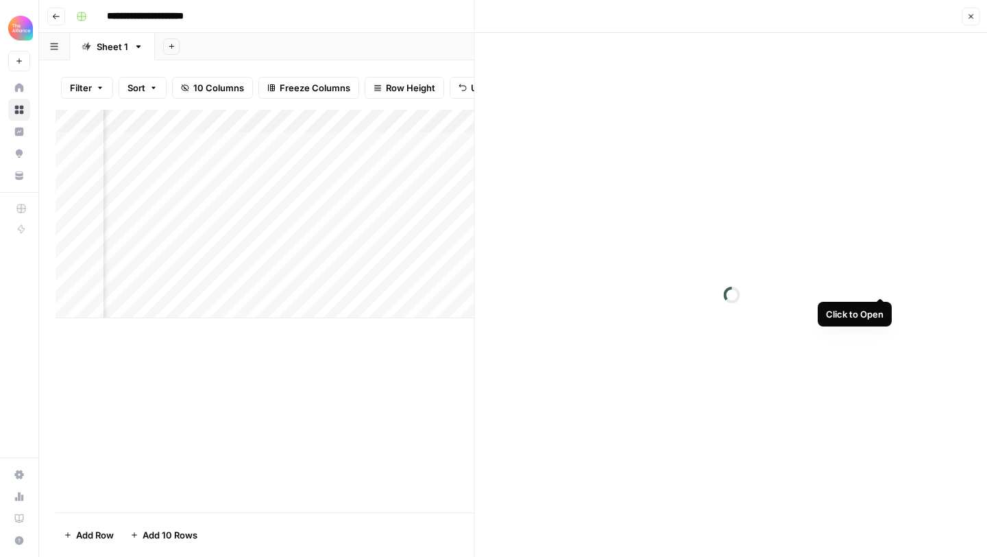
scroll to position [0, 792]
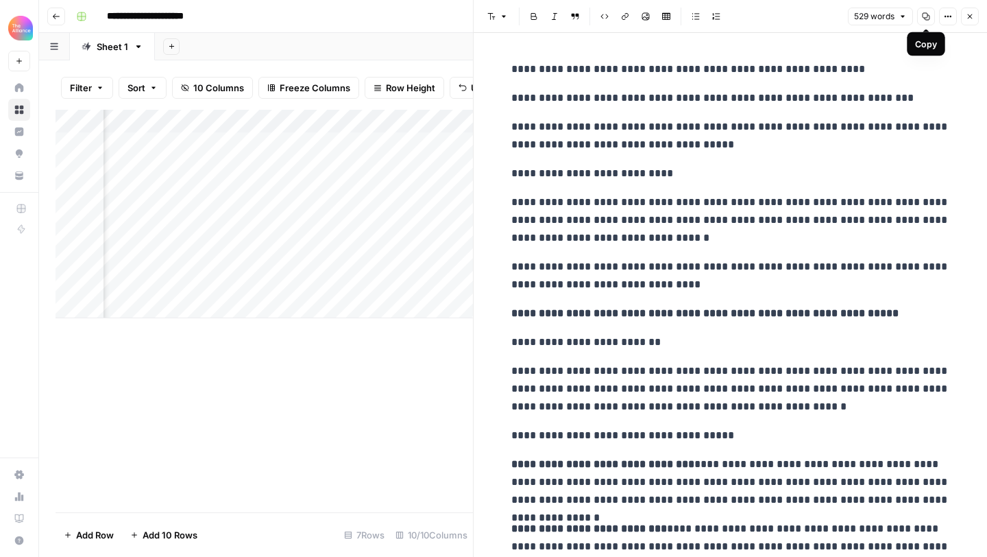
click at [920, 20] on button "Copy" at bounding box center [926, 17] width 18 height 18
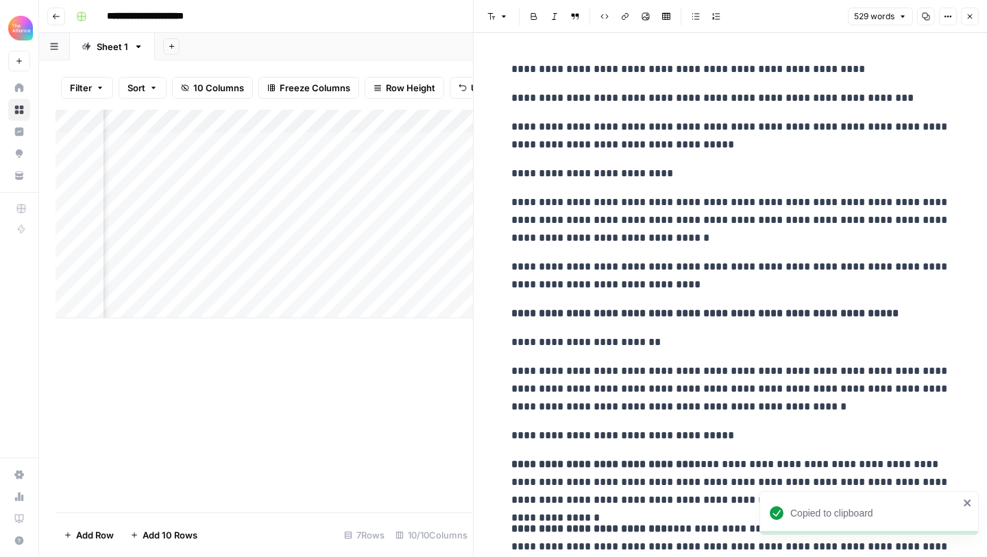
click at [971, 19] on icon "button" at bounding box center [970, 16] width 8 height 8
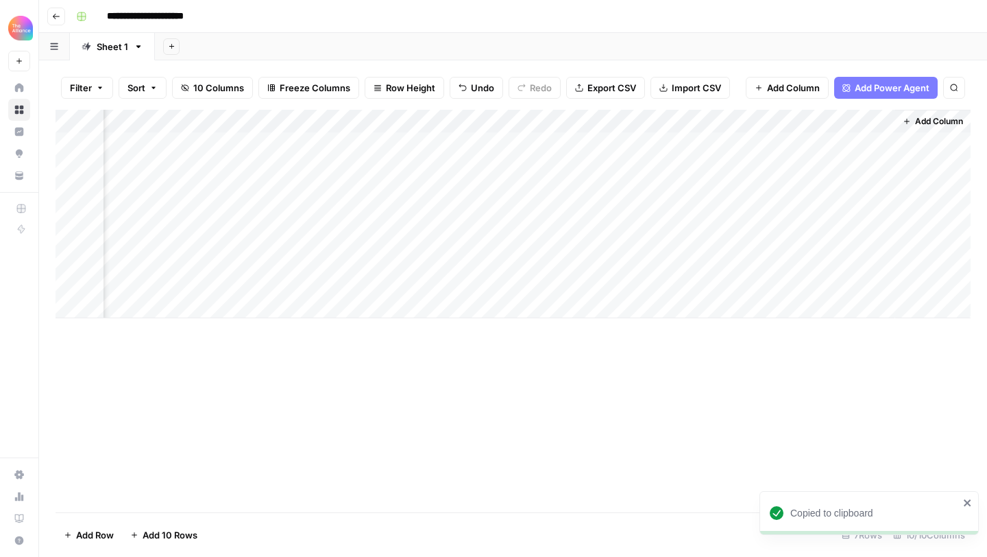
scroll to position [0, 775]
click at [535, 281] on div "Add Column" at bounding box center [513, 214] width 915 height 208
click at [535, 281] on textarea at bounding box center [522, 284] width 219 height 19
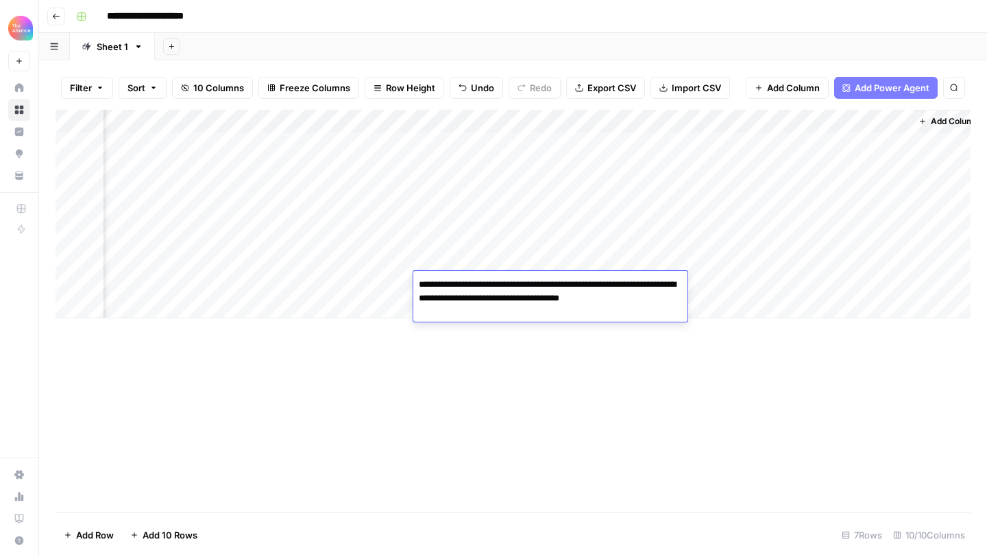
type textarea "**********"
click at [664, 324] on div "Add Column" at bounding box center [513, 311] width 915 height 402
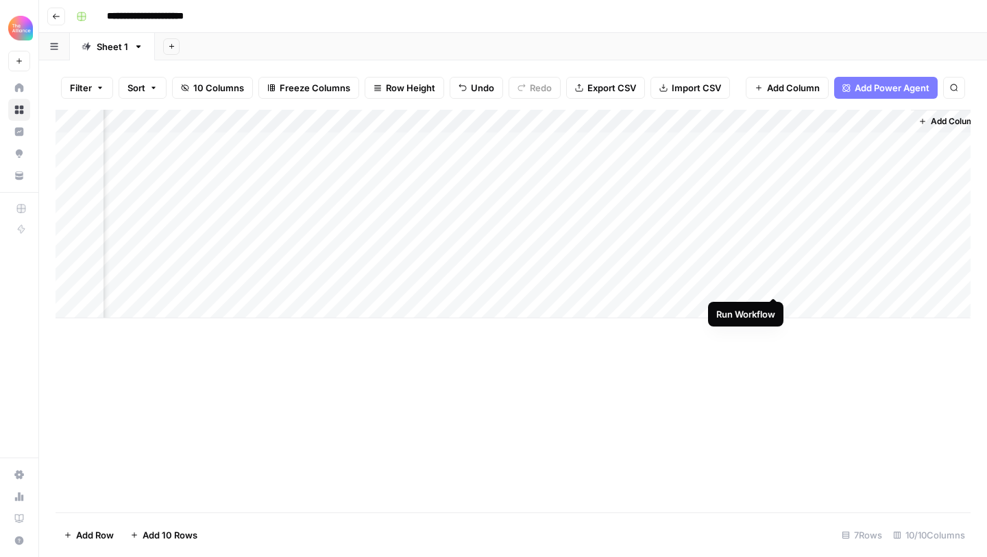
click at [773, 286] on div "Add Column" at bounding box center [513, 214] width 915 height 208
click at [820, 282] on div "Add Column" at bounding box center [513, 214] width 915 height 208
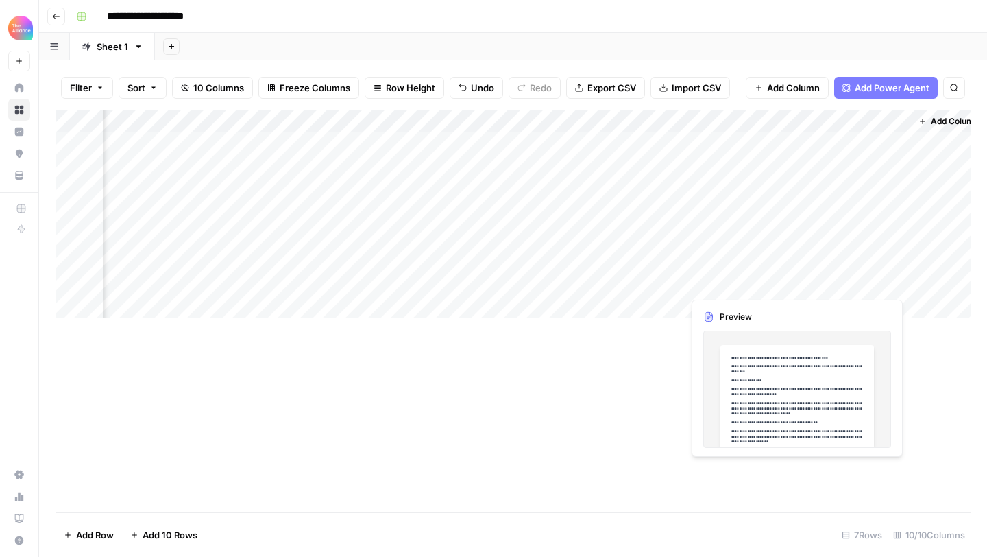
click at [890, 279] on div "Add Column" at bounding box center [513, 214] width 915 height 208
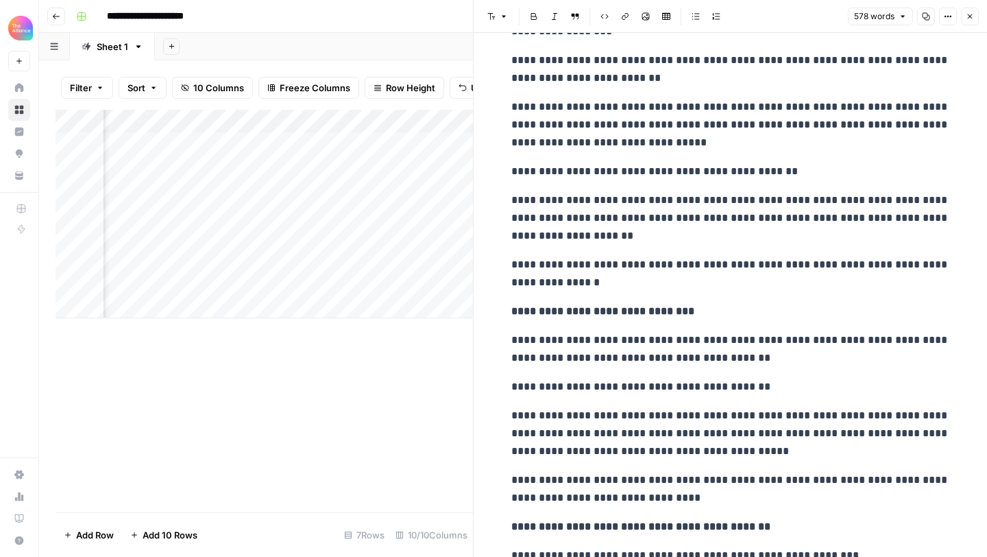
scroll to position [110, 0]
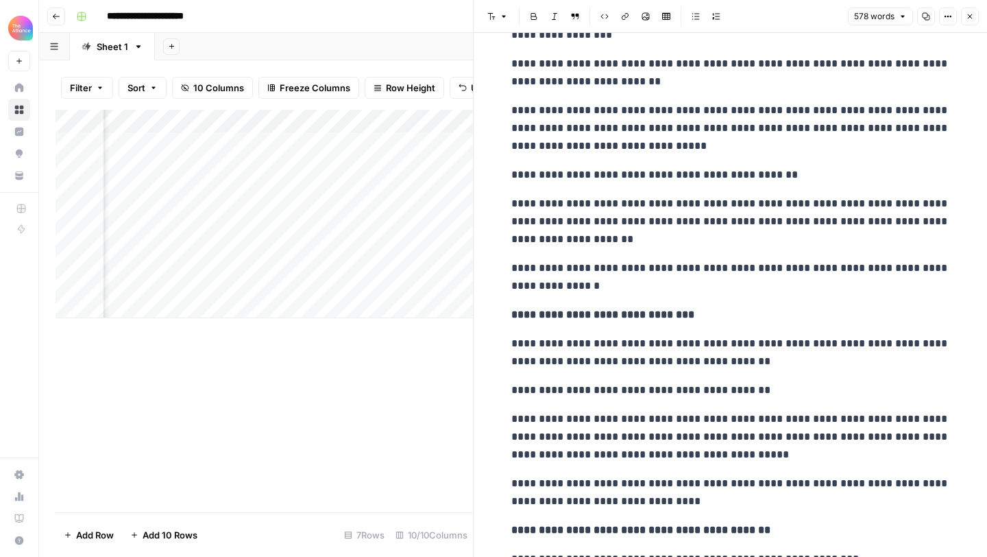
click at [455, 271] on div "Add Column" at bounding box center [264, 214] width 417 height 208
click at [964, 19] on button "Close" at bounding box center [970, 17] width 18 height 18
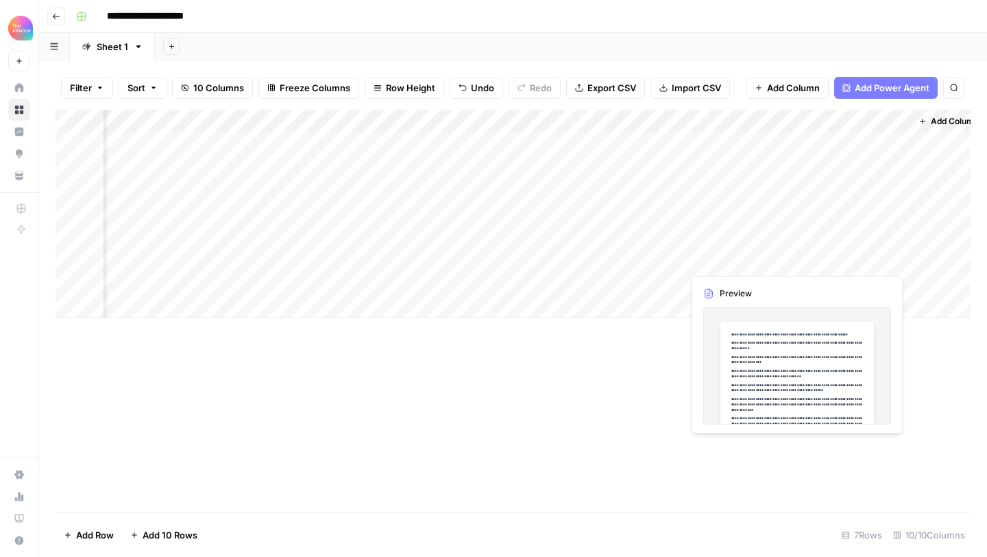
click at [816, 254] on div "Add Column" at bounding box center [513, 214] width 915 height 208
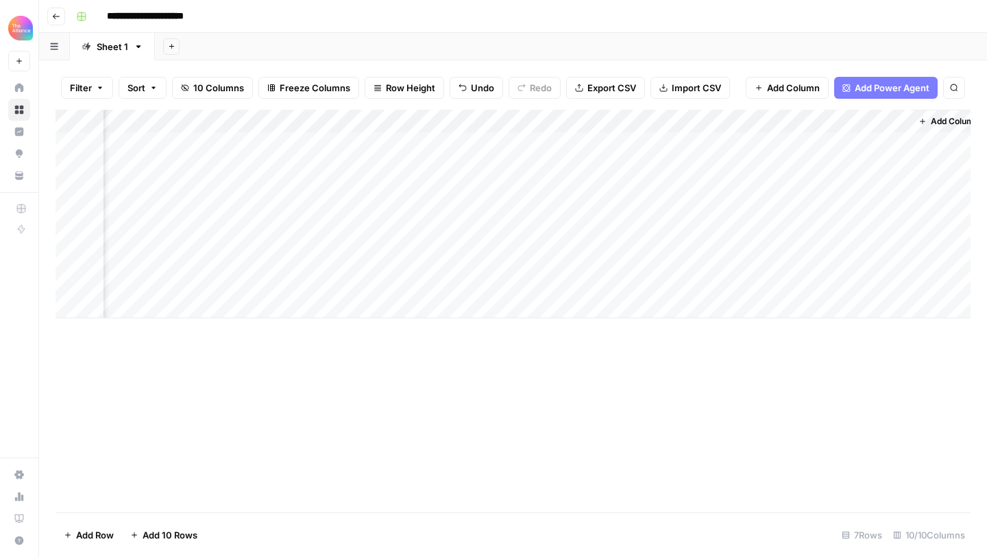
click at [893, 257] on div "Add Column" at bounding box center [513, 214] width 915 height 208
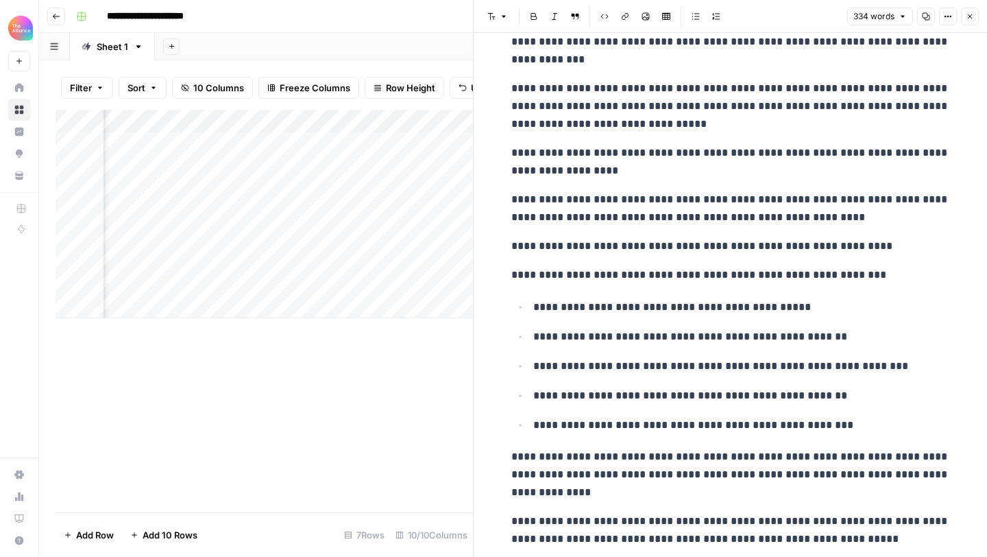
scroll to position [469, 0]
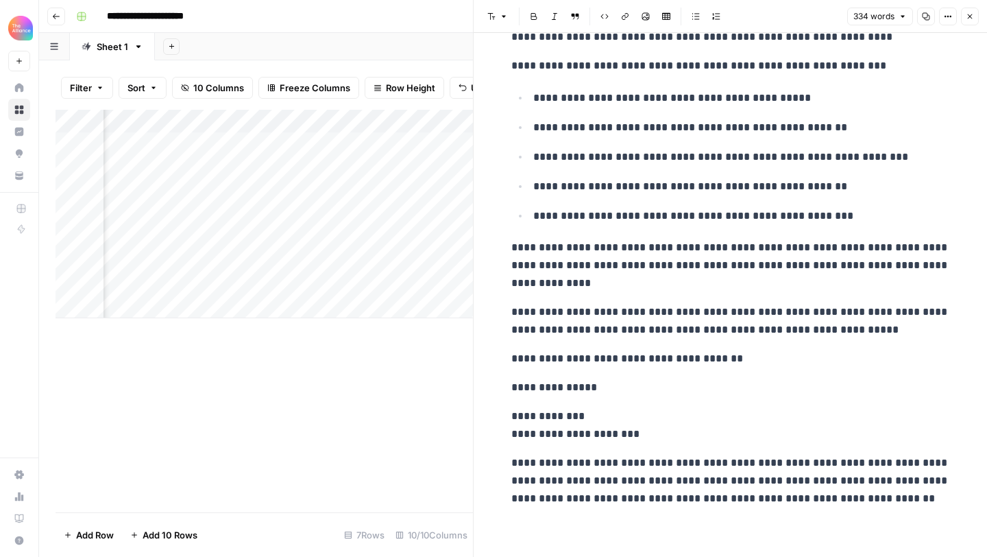
click at [972, 13] on icon "button" at bounding box center [970, 16] width 8 height 8
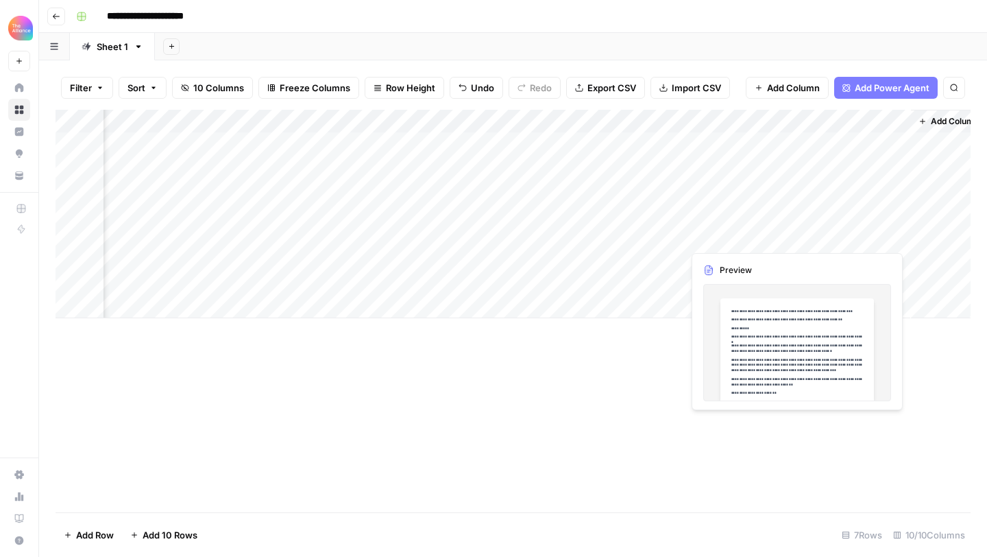
click at [818, 238] on div "Add Column" at bounding box center [513, 214] width 915 height 208
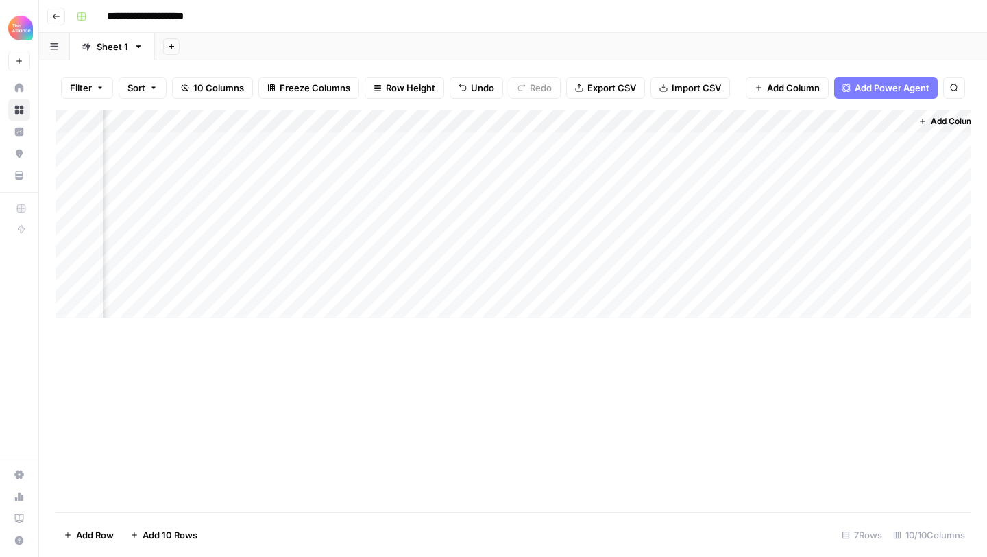
click at [890, 239] on div "Add Column" at bounding box center [513, 214] width 915 height 208
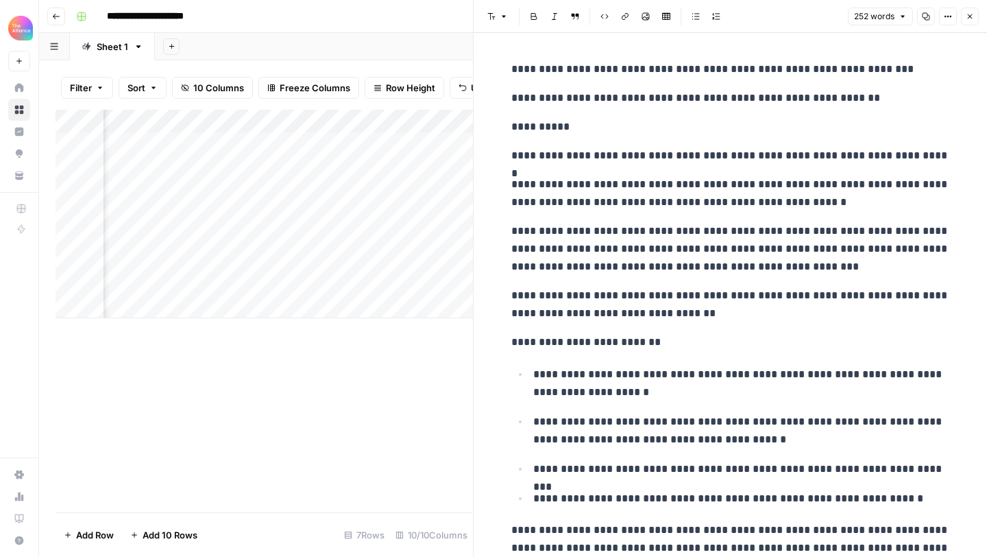
click at [968, 19] on icon "button" at bounding box center [970, 16] width 8 height 8
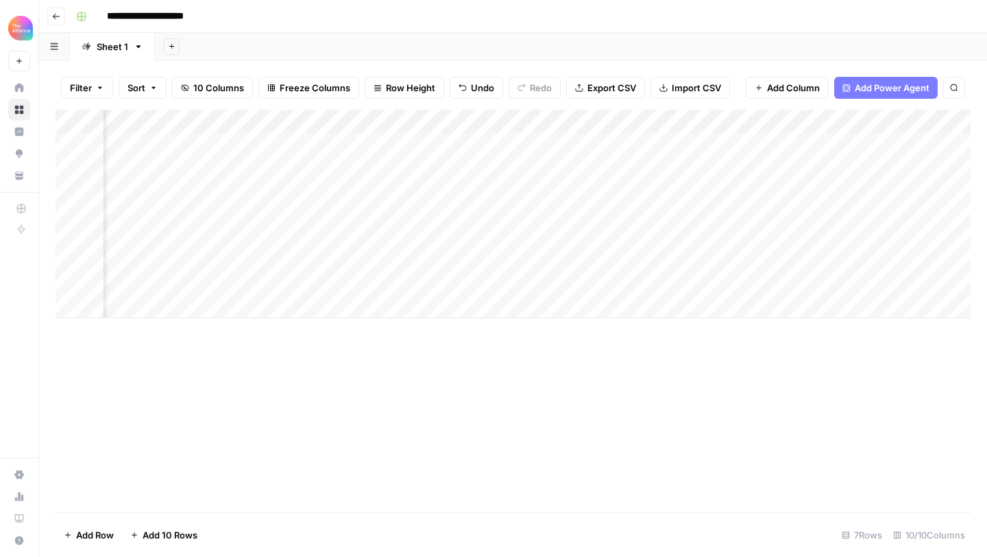
scroll to position [0, 515]
click at [236, 280] on div "Add Column" at bounding box center [513, 214] width 915 height 208
click at [254, 288] on div "Add Column" at bounding box center [513, 214] width 915 height 208
click at [356, 237] on div "Add Column" at bounding box center [513, 214] width 915 height 208
click at [344, 286] on div "Add Column" at bounding box center [513, 214] width 915 height 208
